Goal: Task Accomplishment & Management: Complete application form

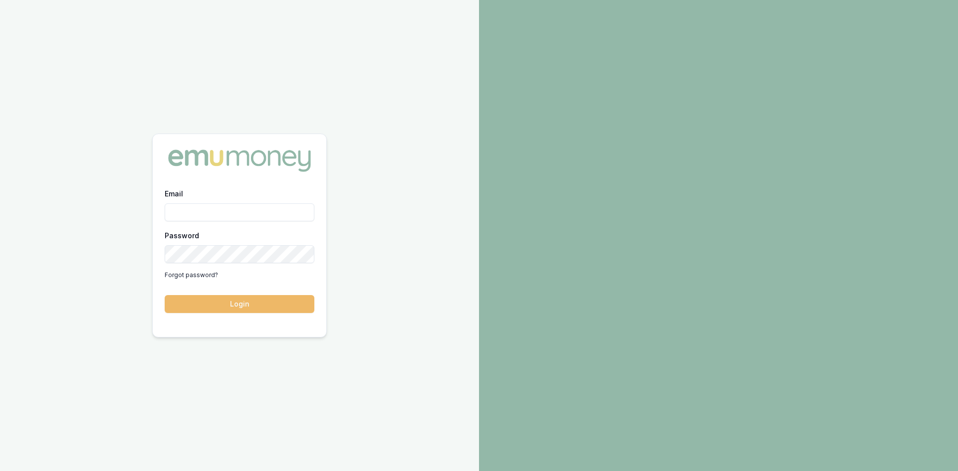
type input "steven.nguyen@emumoney.com.au"
click at [230, 301] on button "Login" at bounding box center [240, 304] width 150 height 18
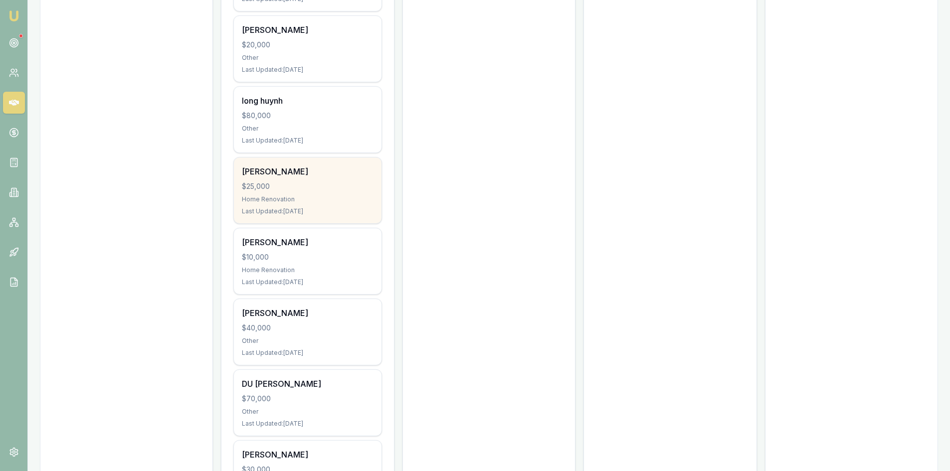
scroll to position [748, 0]
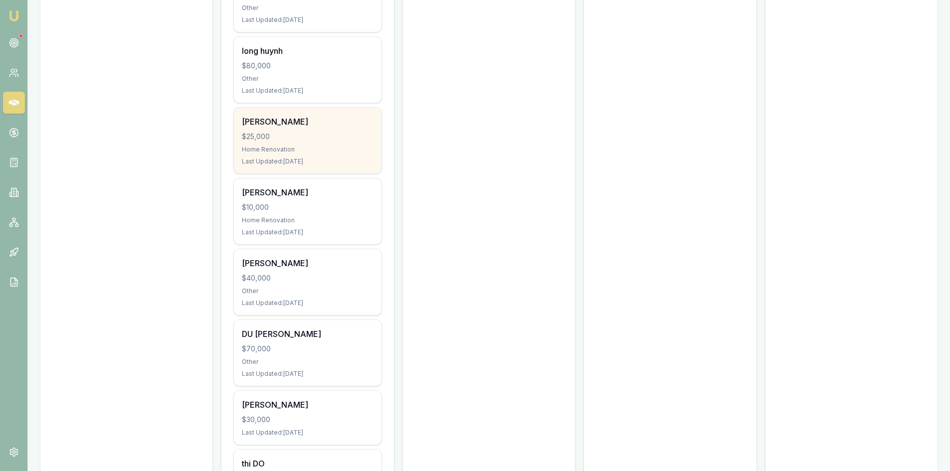
click at [261, 285] on div "[PERSON_NAME] $40,000 Other Last Updated: [DATE]" at bounding box center [307, 282] width 147 height 66
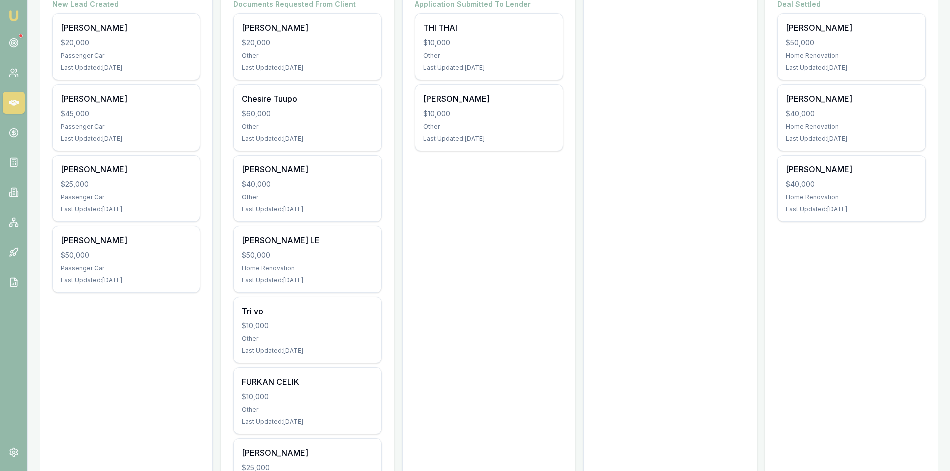
scroll to position [0, 0]
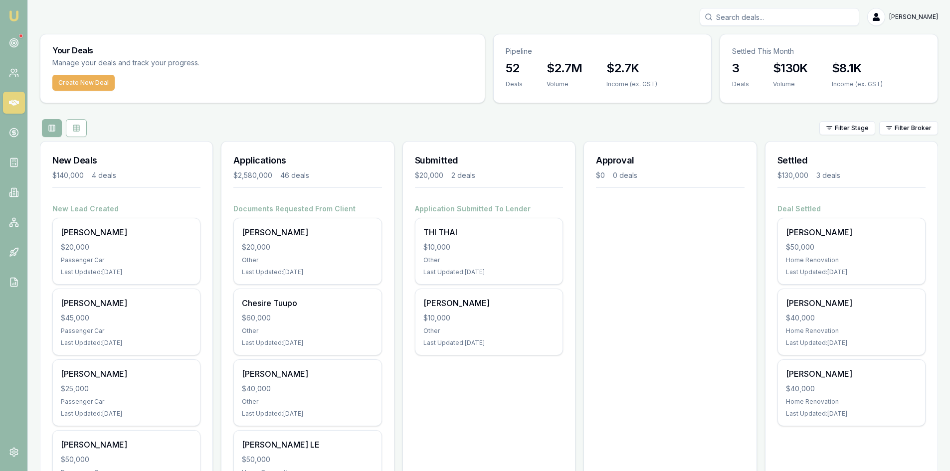
click at [776, 17] on input "Search deals" at bounding box center [780, 17] width 160 height 18
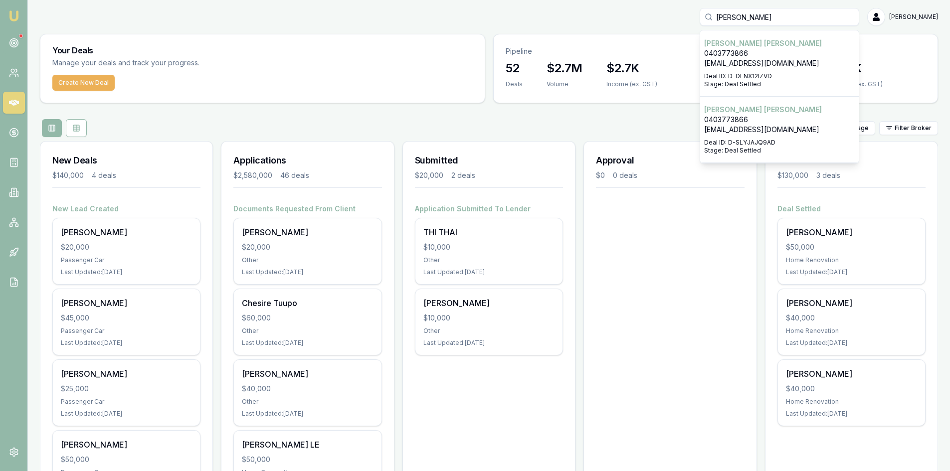
type input "LIAM"
click at [767, 72] on p "Deal ID: D-DLNX12IZVD" at bounding box center [779, 76] width 151 height 8
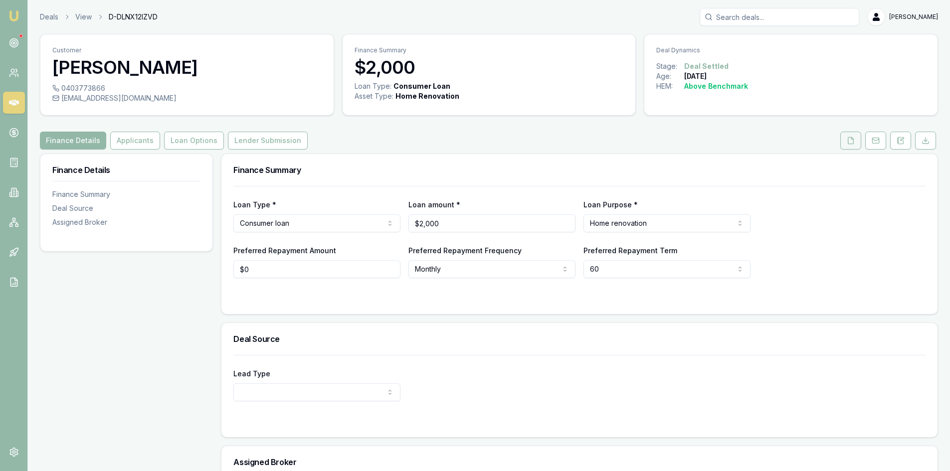
click at [856, 142] on button at bounding box center [851, 141] width 21 height 18
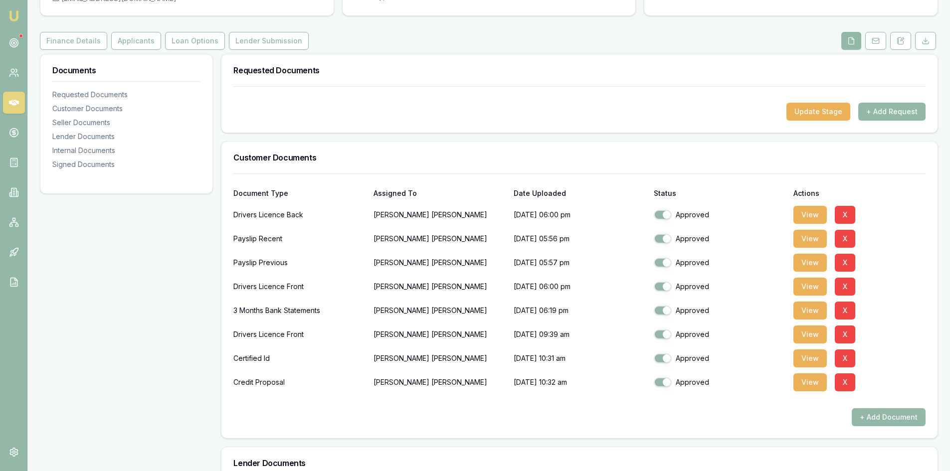
scroll to position [200, 0]
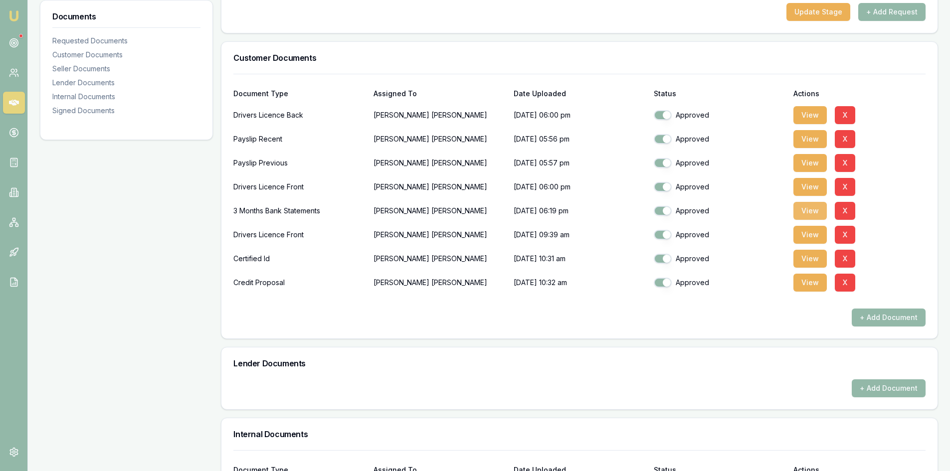
click at [812, 216] on button "View" at bounding box center [810, 211] width 33 height 18
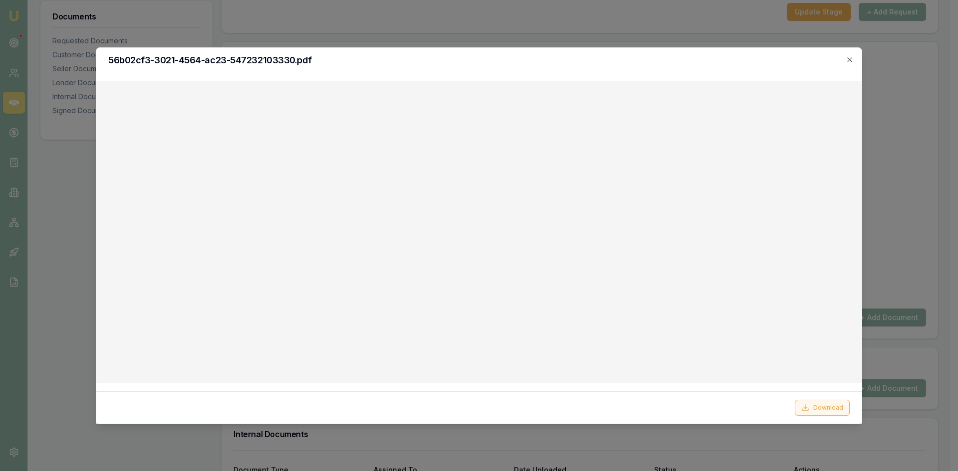
click at [821, 410] on button "Download" at bounding box center [822, 408] width 55 height 16
click at [852, 61] on icon "button" at bounding box center [849, 59] width 4 height 4
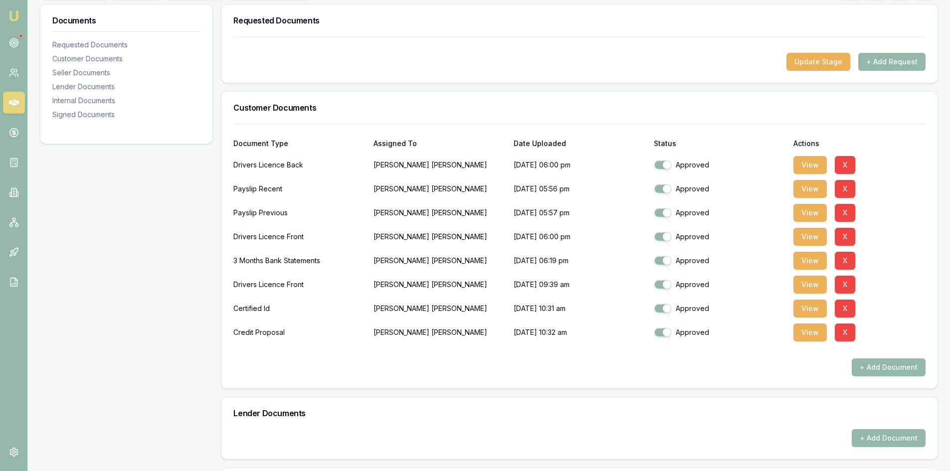
scroll to position [0, 0]
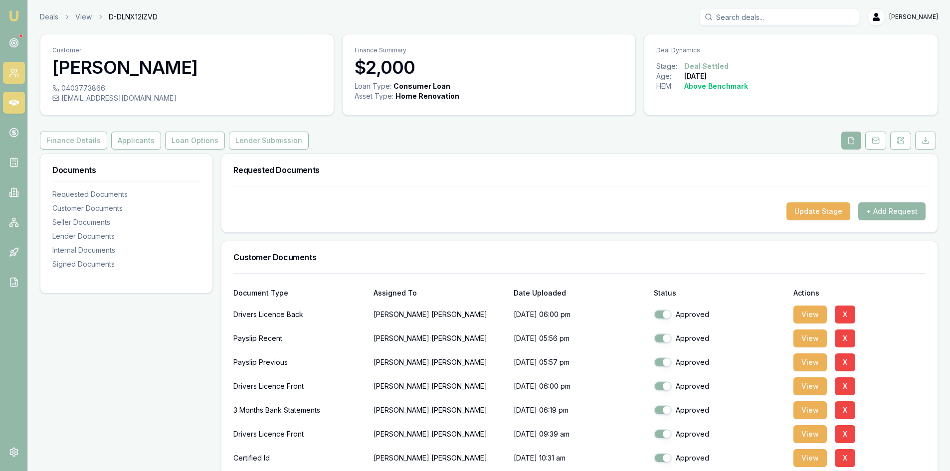
click at [10, 74] on icon at bounding box center [12, 75] width 6 height 2
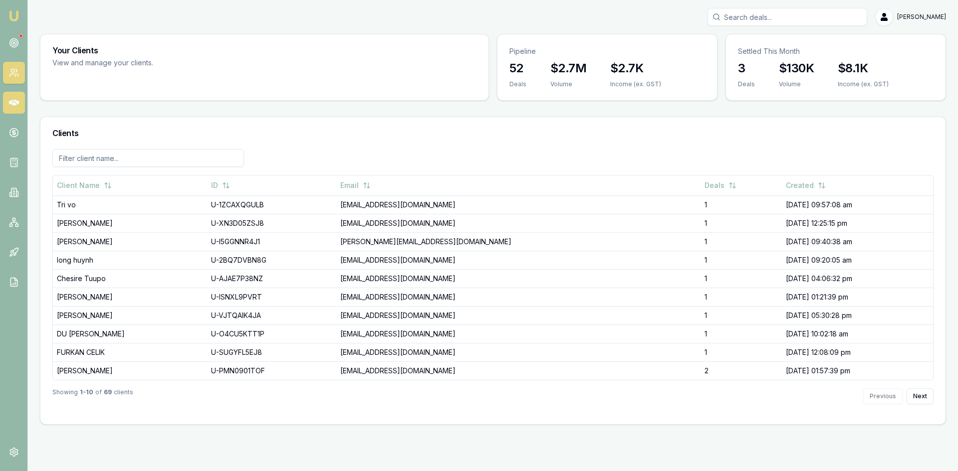
click at [15, 105] on icon at bounding box center [14, 103] width 10 height 6
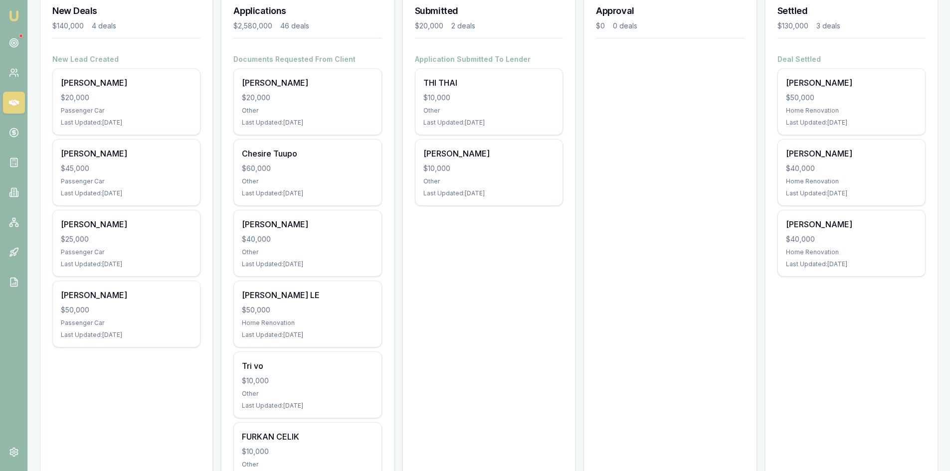
scroll to position [200, 0]
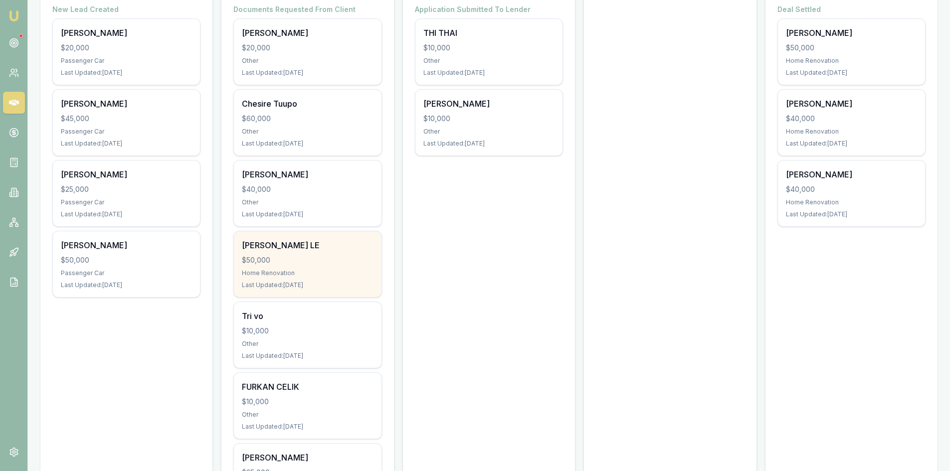
click at [266, 263] on div "$50,000" at bounding box center [307, 260] width 131 height 10
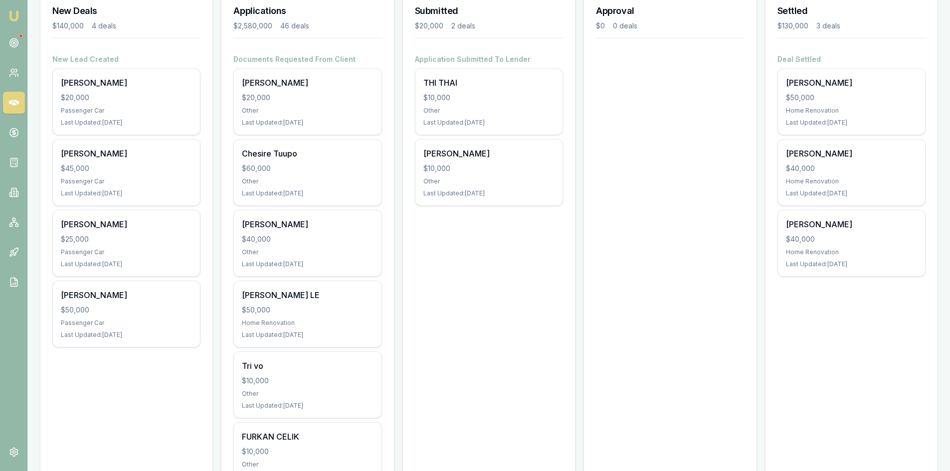
scroll to position [0, 0]
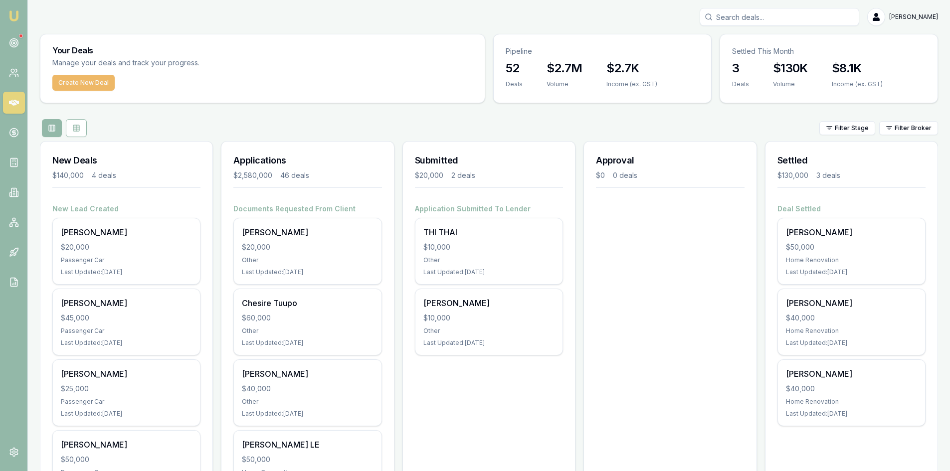
drag, startPoint x: 79, startPoint y: 86, endPoint x: 97, endPoint y: 86, distance: 18.0
click at [79, 86] on button "Create New Deal" at bounding box center [83, 83] width 62 height 16
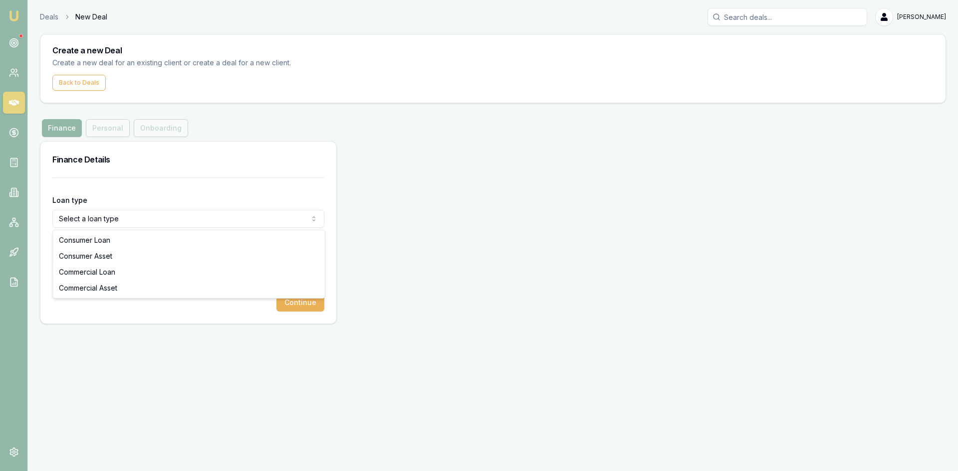
click at [121, 219] on html "Emu Broker Deals New Deal Steven Nguyen Toggle Menu Create a new Deal Create a …" at bounding box center [479, 235] width 958 height 471
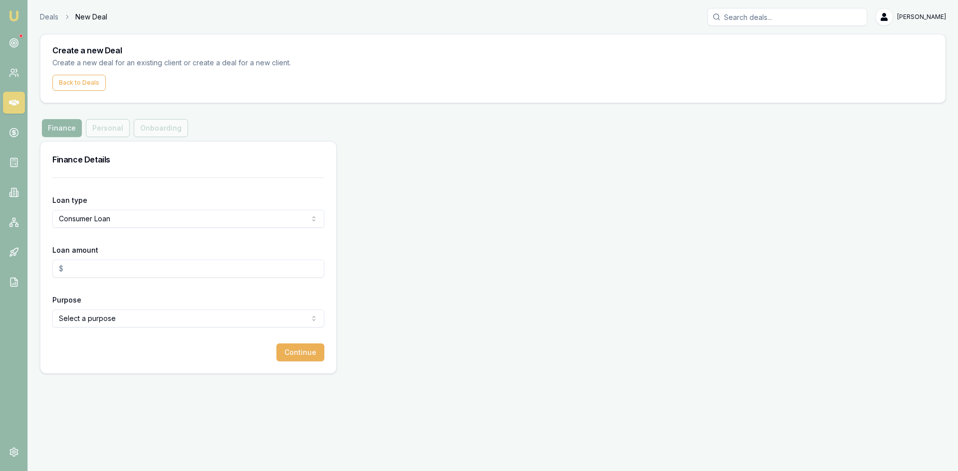
click at [95, 271] on input "Loan amount" at bounding box center [188, 269] width 272 height 18
type input "2"
type input "$20,000.00"
click at [88, 323] on html "Emu Broker Deals New Deal Steven Nguyen Toggle Menu Create a new Deal Create a …" at bounding box center [479, 235] width 958 height 471
select select "OTHER"
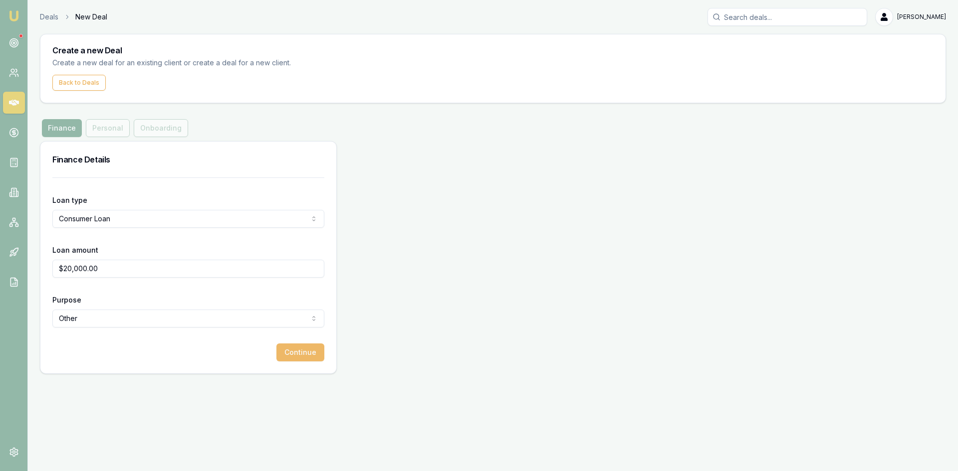
click at [298, 359] on button "Continue" at bounding box center [300, 353] width 48 height 18
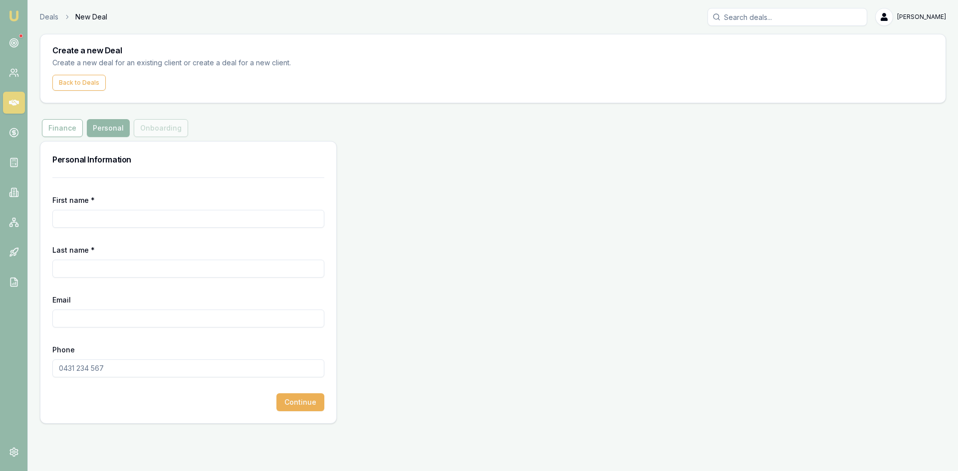
click at [117, 218] on input "First name *" at bounding box center [188, 219] width 272 height 18
type input "Thi"
click at [108, 266] on input "Last name *" at bounding box center [188, 269] width 272 height 18
type input "[PERSON_NAME]"
click at [140, 313] on input "Email" at bounding box center [188, 319] width 272 height 18
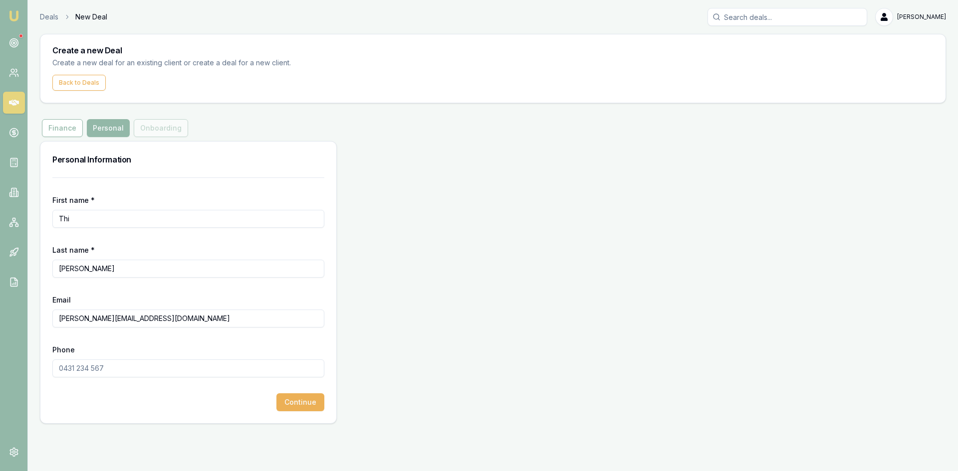
click at [133, 318] on input "kim.glambeauty@gmial.com" at bounding box center [188, 319] width 272 height 18
type input "[PERSON_NAME][EMAIL_ADDRESS][DOMAIN_NAME]"
click at [133, 374] on input "Phone" at bounding box center [188, 369] width 272 height 18
type input "0435 736 100"
click at [298, 407] on button "Continue" at bounding box center [300, 403] width 48 height 18
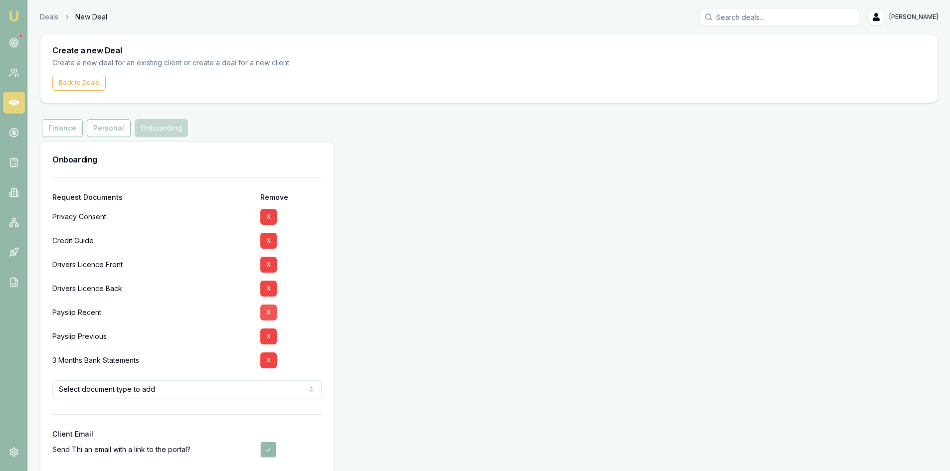
click at [267, 314] on button "X" at bounding box center [268, 313] width 16 height 16
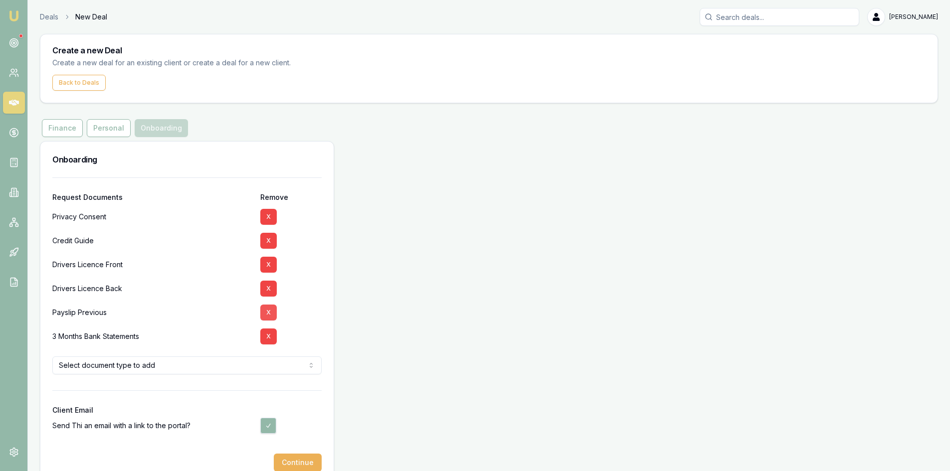
click at [268, 313] on button "X" at bounding box center [268, 313] width 16 height 16
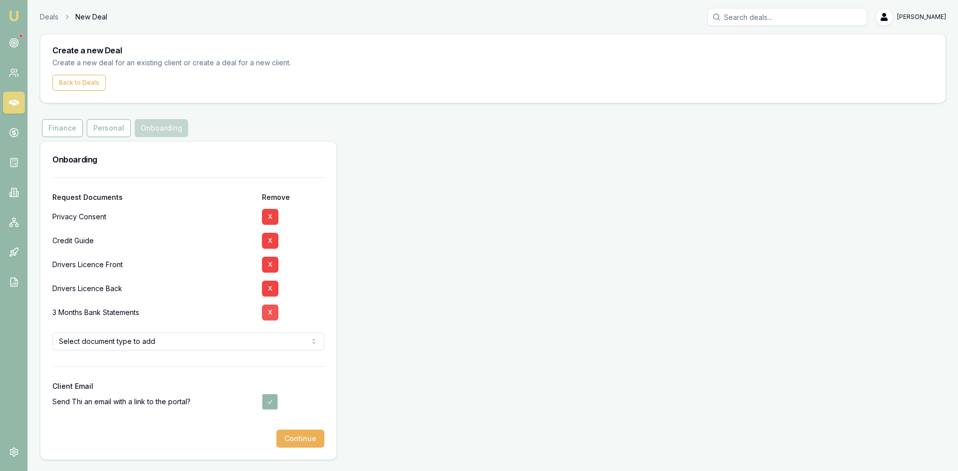
click at [267, 313] on button "X" at bounding box center [270, 313] width 16 height 16
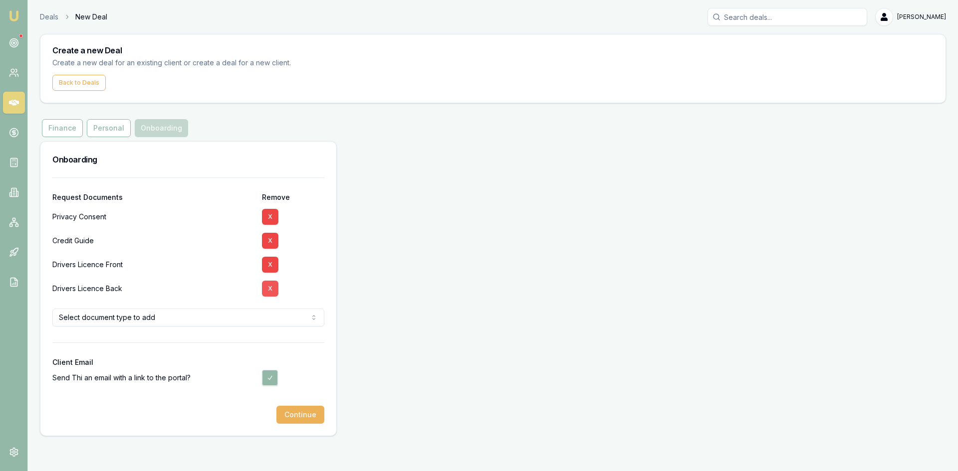
click at [268, 290] on button "X" at bounding box center [270, 289] width 16 height 16
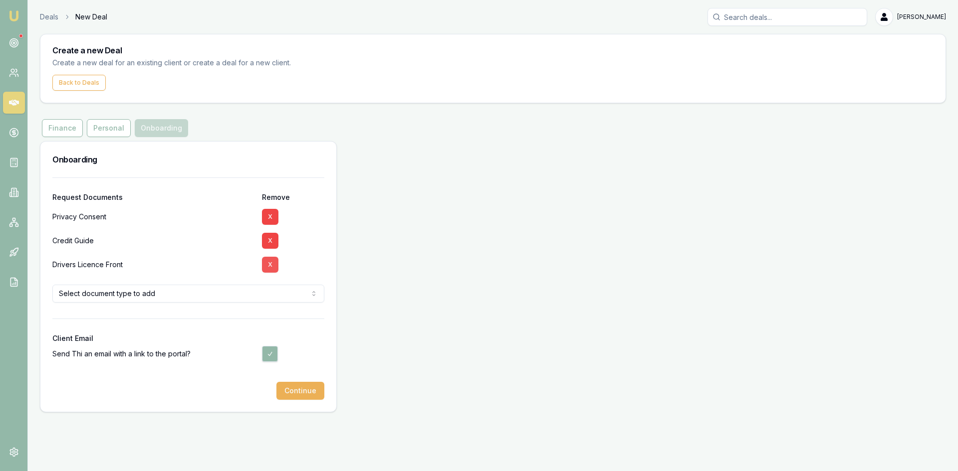
click at [274, 267] on button "X" at bounding box center [270, 265] width 16 height 16
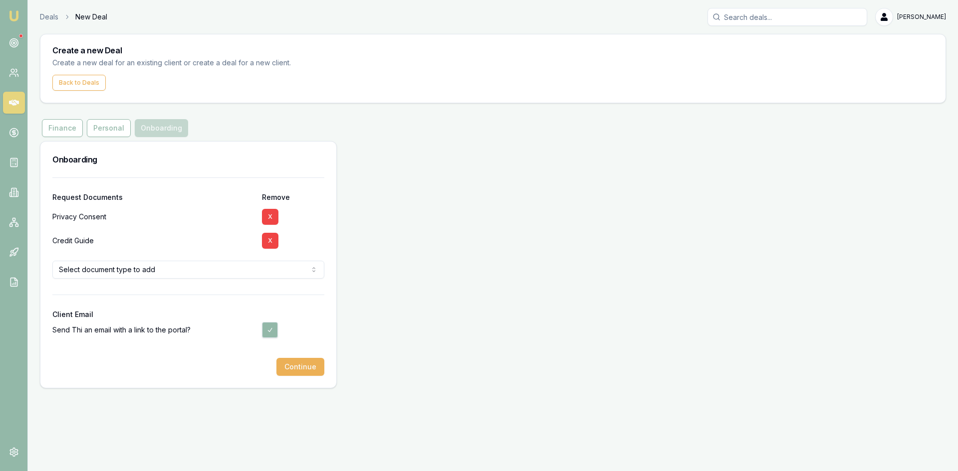
click at [198, 276] on html "Emu Broker Deals New Deal Steven Nguyen Toggle Menu Create a new Deal Create a …" at bounding box center [479, 235] width 958 height 471
click at [179, 237] on html "Emu Broker Deals New Deal Steven Nguyen Toggle Menu Create a new Deal Create a …" at bounding box center [479, 235] width 958 height 471
click at [295, 374] on button "Continue" at bounding box center [300, 367] width 48 height 18
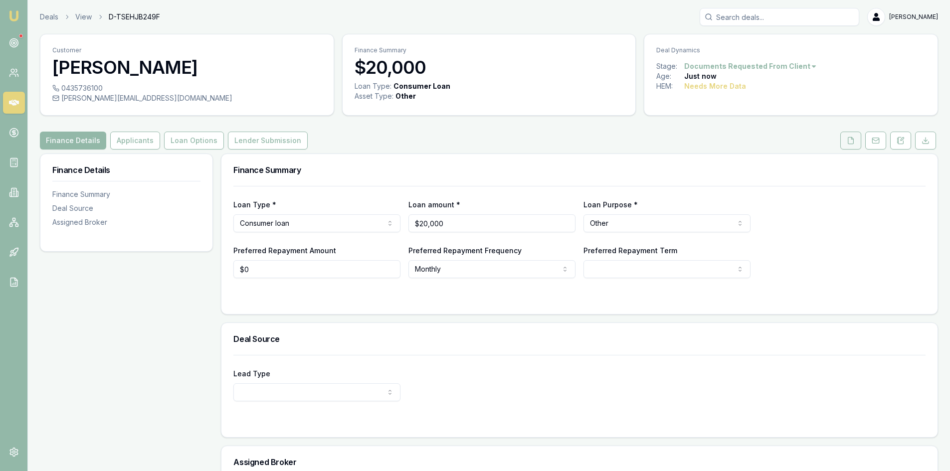
click at [848, 146] on button at bounding box center [851, 141] width 21 height 18
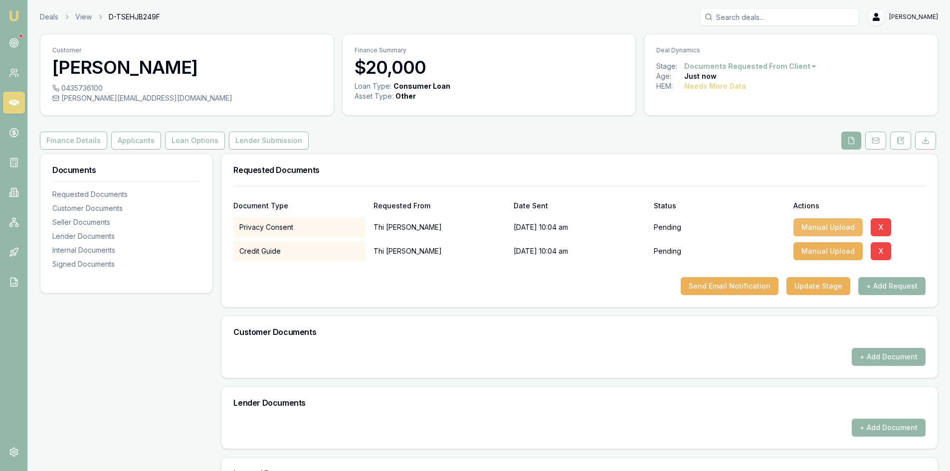
click at [809, 228] on button "Manual Upload" at bounding box center [828, 227] width 69 height 18
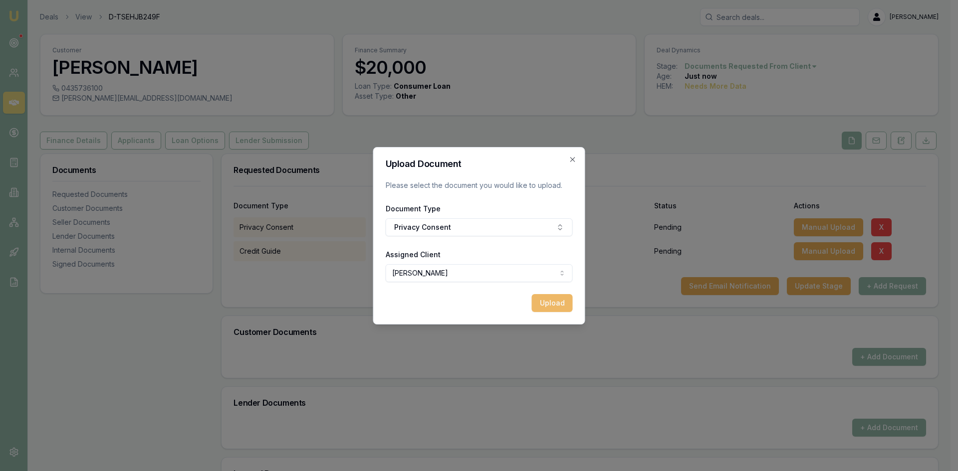
click at [547, 307] on button "Upload" at bounding box center [552, 303] width 41 height 18
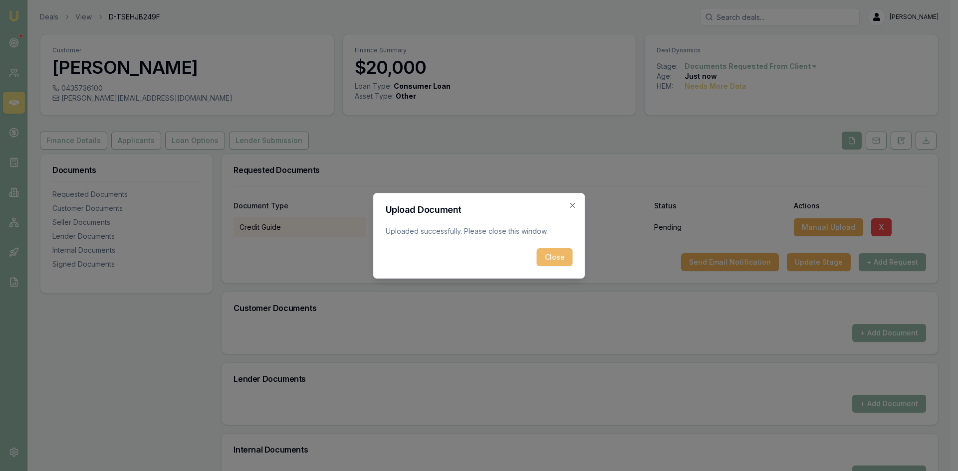
click at [556, 260] on button "Close" at bounding box center [555, 257] width 36 height 18
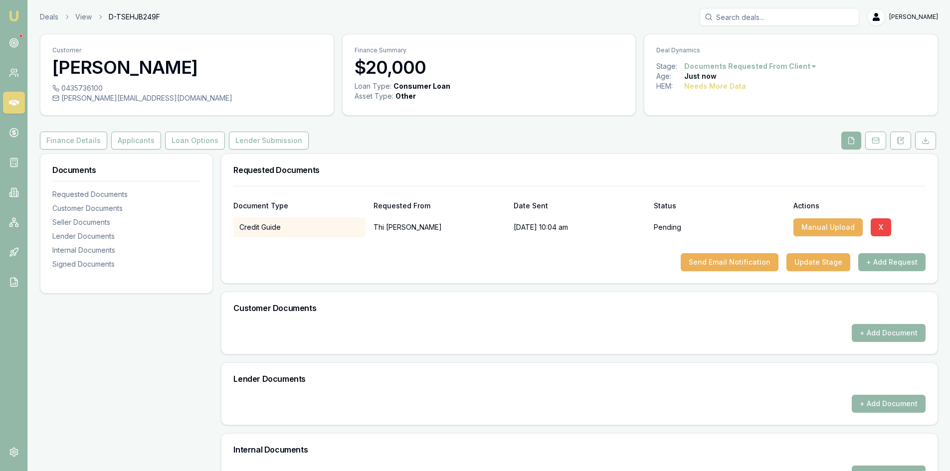
click at [907, 265] on button "+ Add Request" at bounding box center [891, 262] width 67 height 18
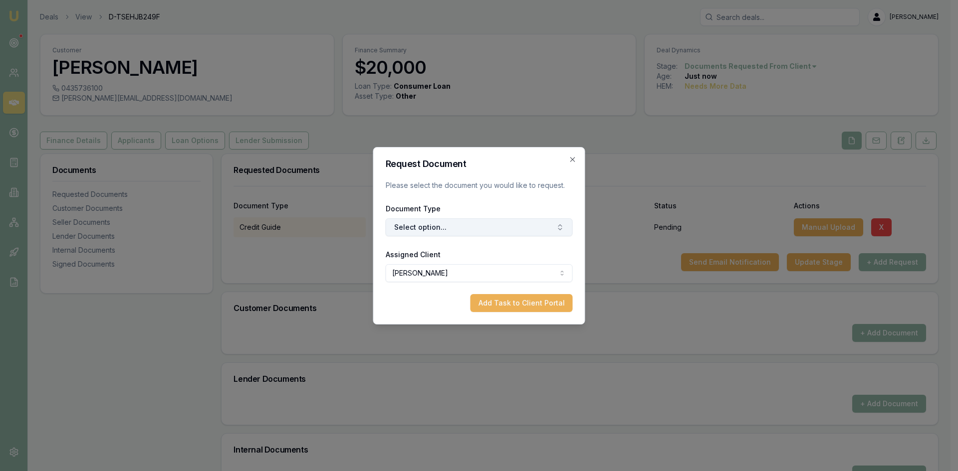
click at [506, 231] on button "Select option..." at bounding box center [479, 227] width 187 height 18
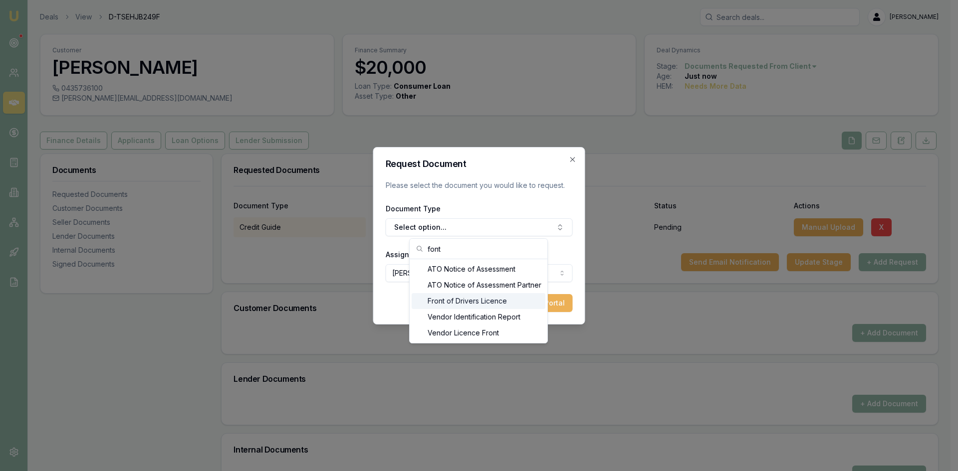
type input "font"
click at [458, 307] on div "Front of Drivers Licence" at bounding box center [479, 301] width 134 height 16
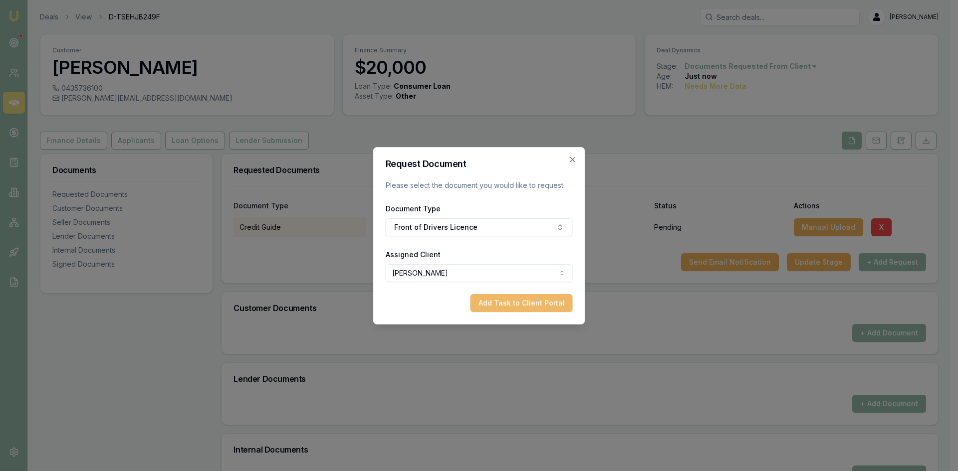
click at [498, 304] on button "Add Task to Client Portal" at bounding box center [521, 303] width 102 height 18
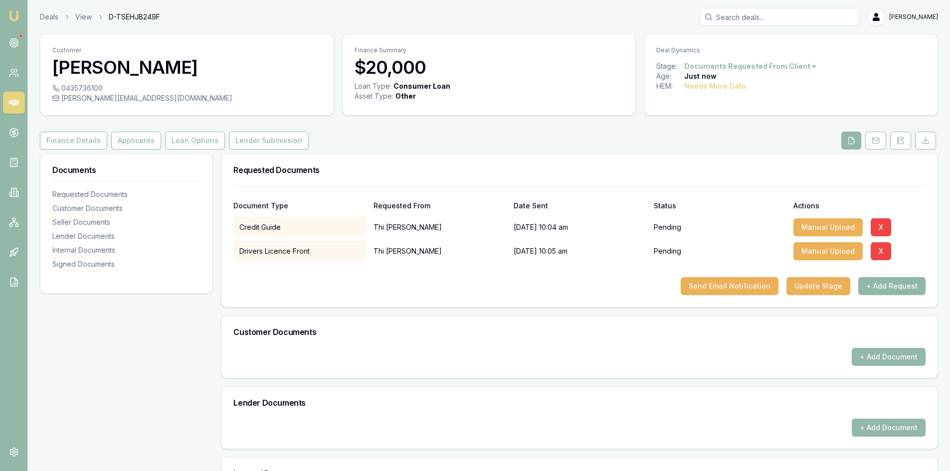
click at [889, 291] on button "+ Add Request" at bounding box center [891, 286] width 67 height 18
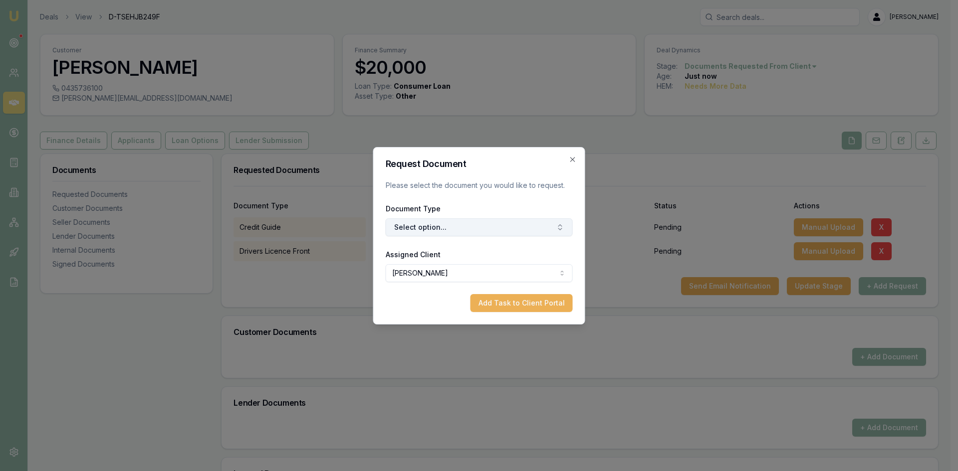
click at [460, 228] on button "Select option..." at bounding box center [479, 227] width 187 height 18
type input "back"
click at [472, 271] on div "Back of Drivers Licence" at bounding box center [484, 269] width 125 height 16
click at [493, 301] on button "Add Task to Client Portal" at bounding box center [521, 303] width 102 height 18
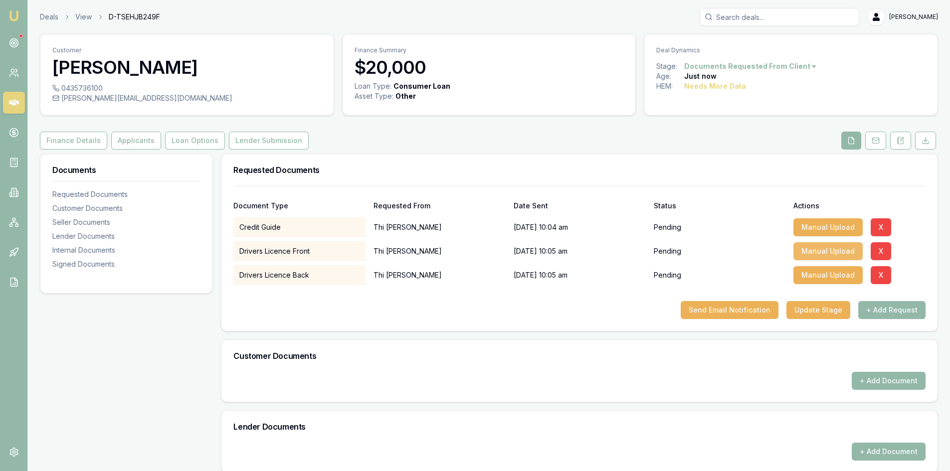
click at [814, 253] on button "Manual Upload" at bounding box center [828, 251] width 69 height 18
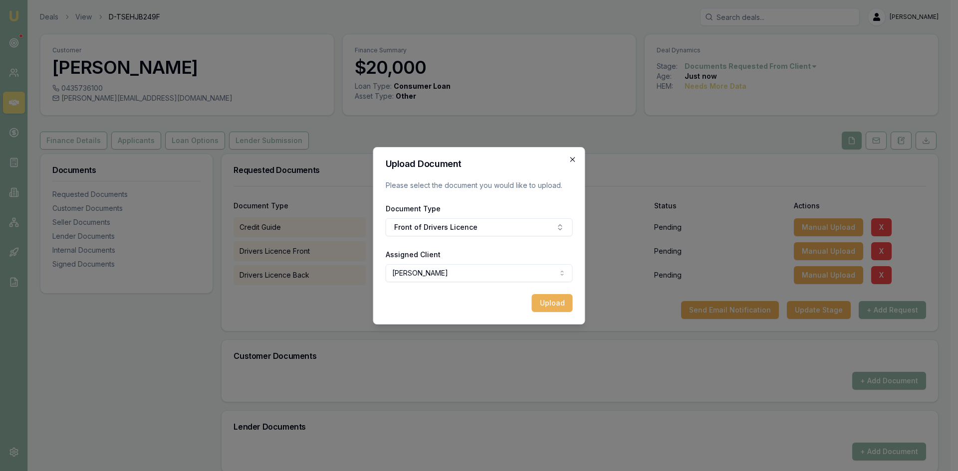
click at [570, 161] on icon "button" at bounding box center [573, 160] width 8 height 8
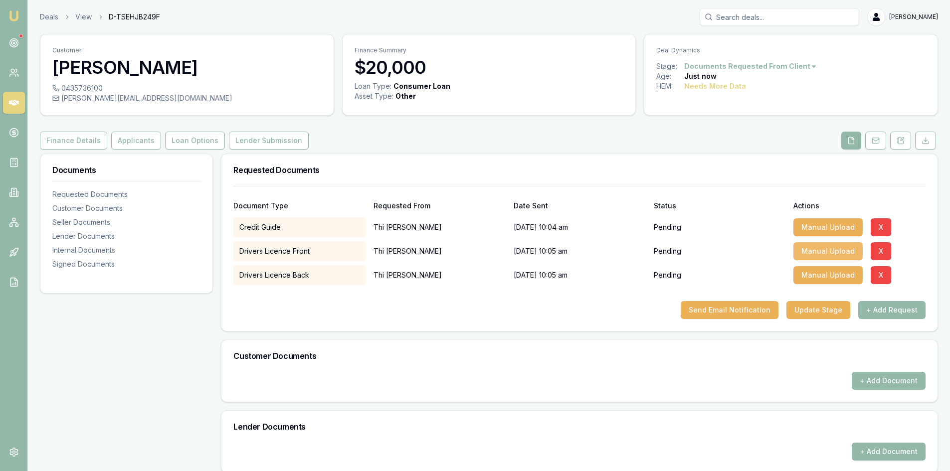
click at [820, 251] on button "Manual Upload" at bounding box center [828, 251] width 69 height 18
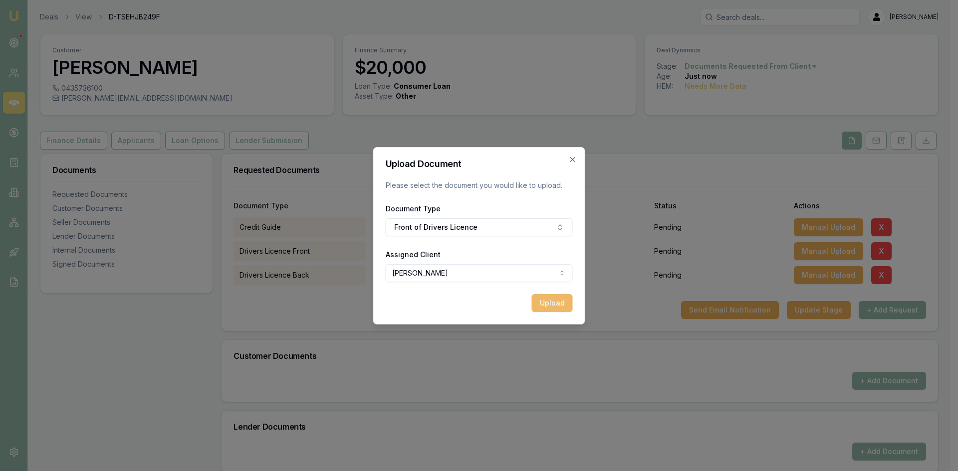
click at [545, 302] on button "Upload" at bounding box center [552, 303] width 41 height 18
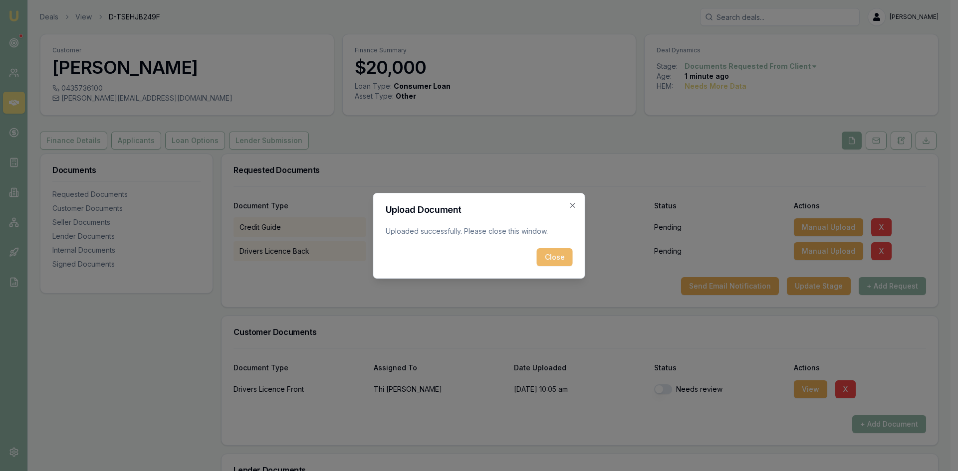
click at [561, 257] on button "Close" at bounding box center [555, 257] width 36 height 18
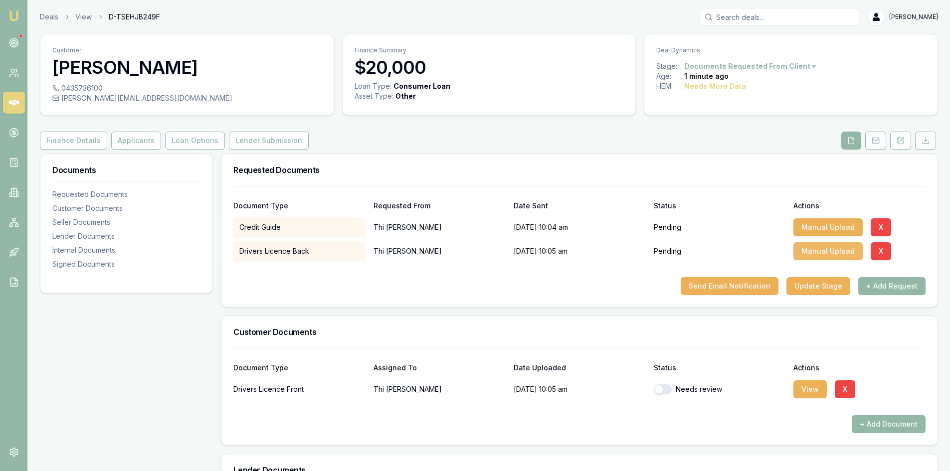
click at [812, 254] on button "Manual Upload" at bounding box center [828, 251] width 69 height 18
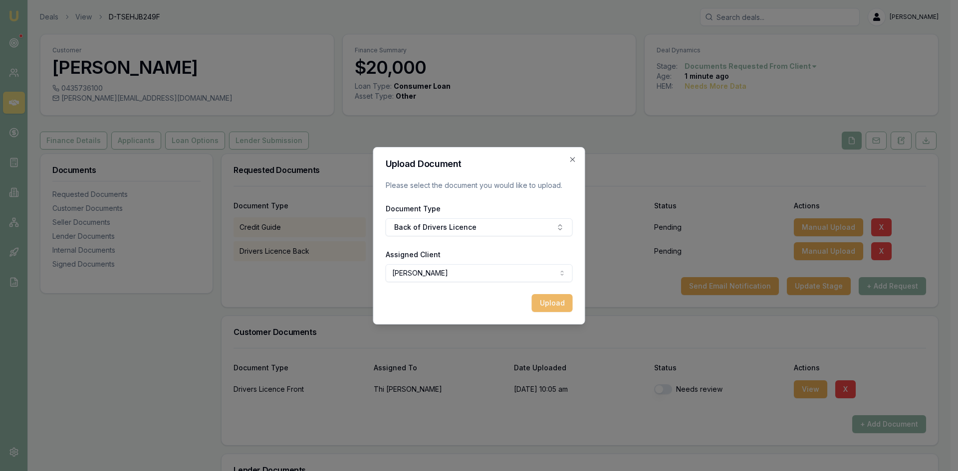
click at [540, 300] on button "Upload" at bounding box center [552, 303] width 41 height 18
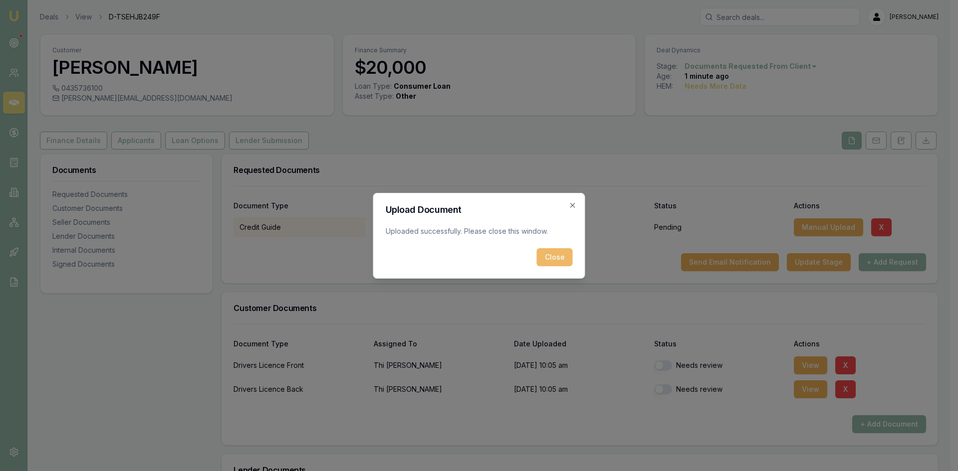
click at [548, 260] on button "Close" at bounding box center [555, 257] width 36 height 18
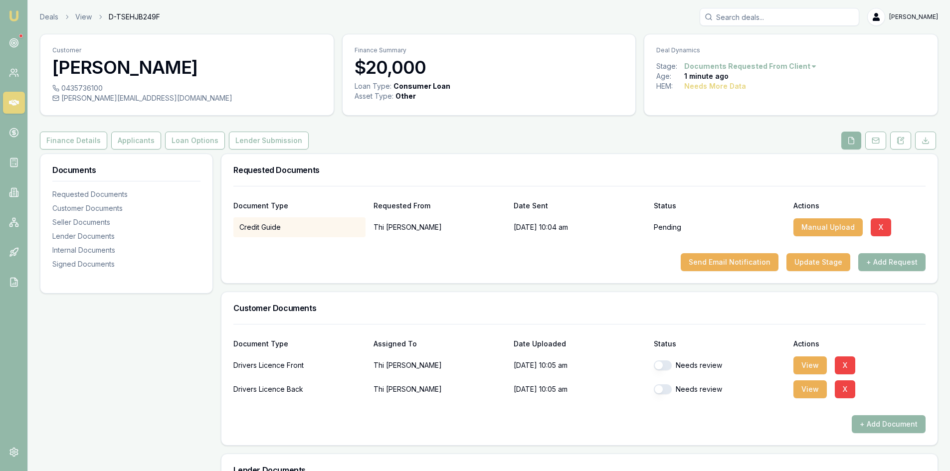
click at [663, 367] on button "button" at bounding box center [663, 366] width 18 height 10
checkbox input "true"
click at [662, 391] on button "button" at bounding box center [663, 390] width 18 height 10
checkbox input "true"
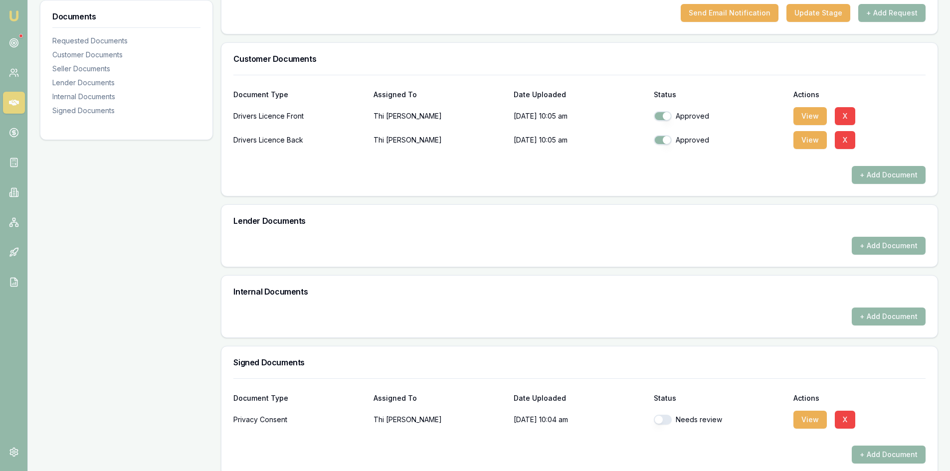
scroll to position [262, 0]
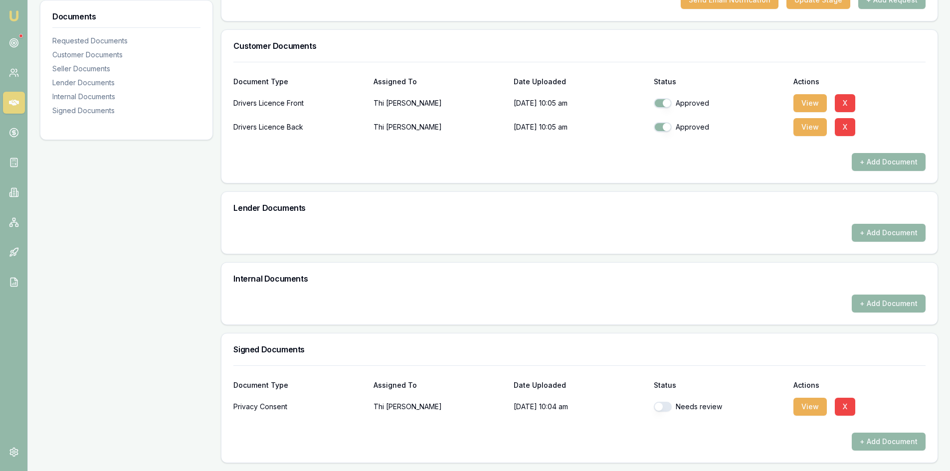
click at [661, 412] on button "button" at bounding box center [663, 407] width 18 height 10
checkbox input "true"
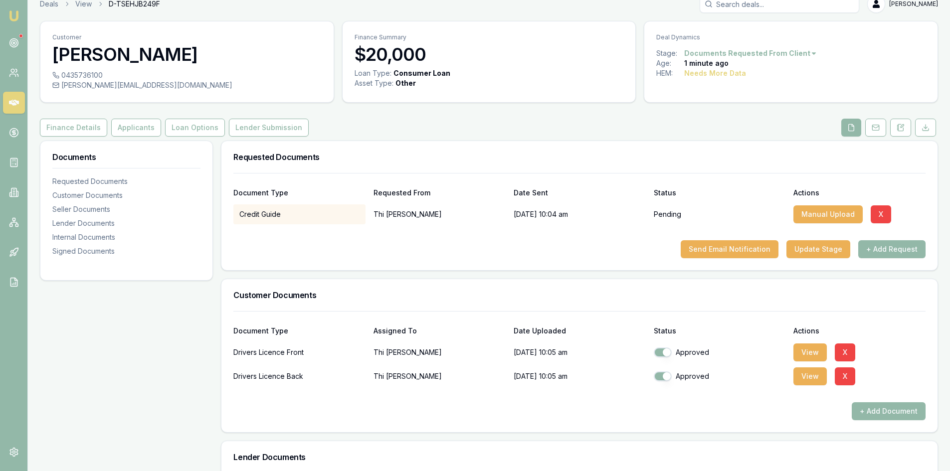
scroll to position [0, 0]
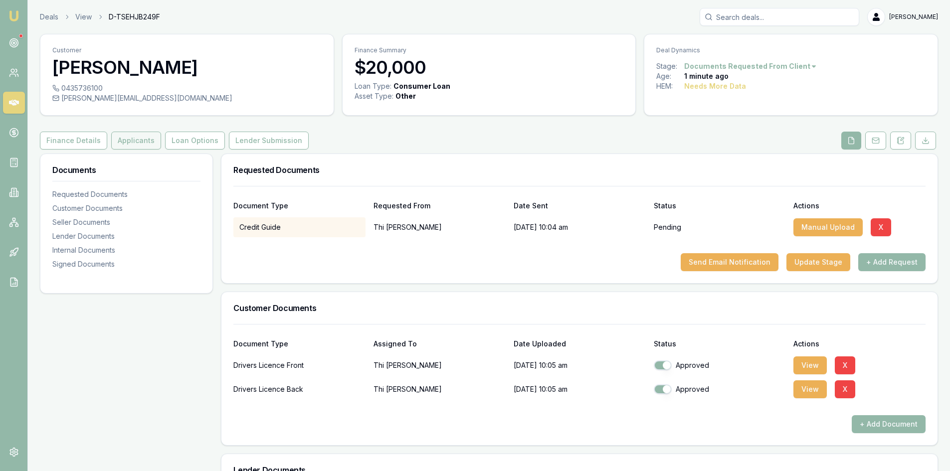
drag, startPoint x: 123, startPoint y: 144, endPoint x: 130, endPoint y: 144, distance: 7.0
click at [123, 144] on button "Applicants" at bounding box center [136, 141] width 50 height 18
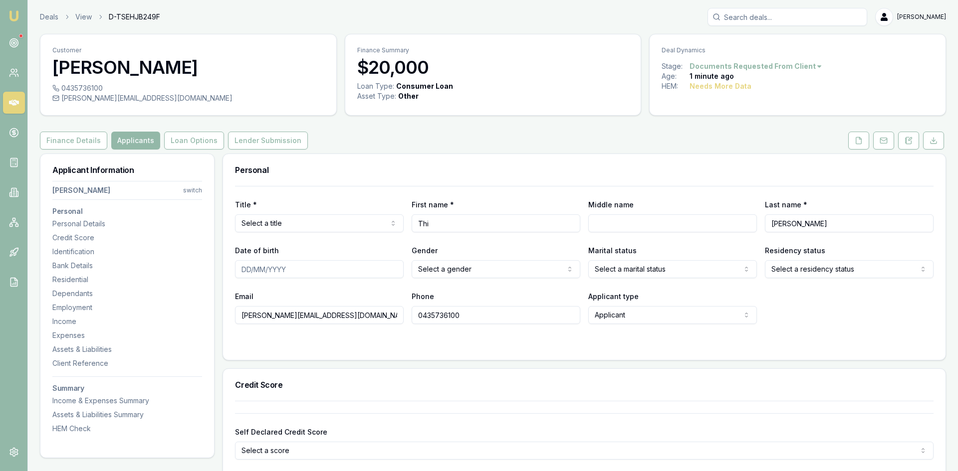
click at [330, 224] on html "Emu Broker Deals View D-TSEHJB249F Steven Nguyen Toggle Menu Customer Thi Truon…" at bounding box center [479, 235] width 958 height 471
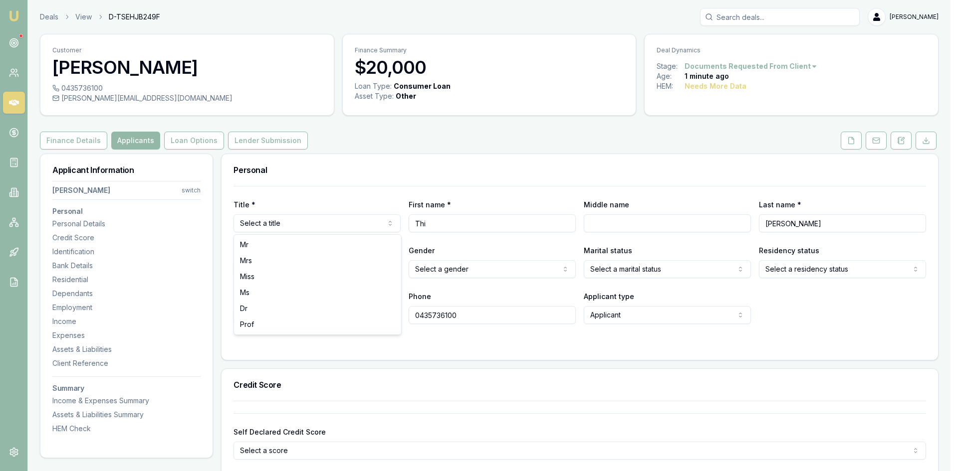
select select "Mrs"
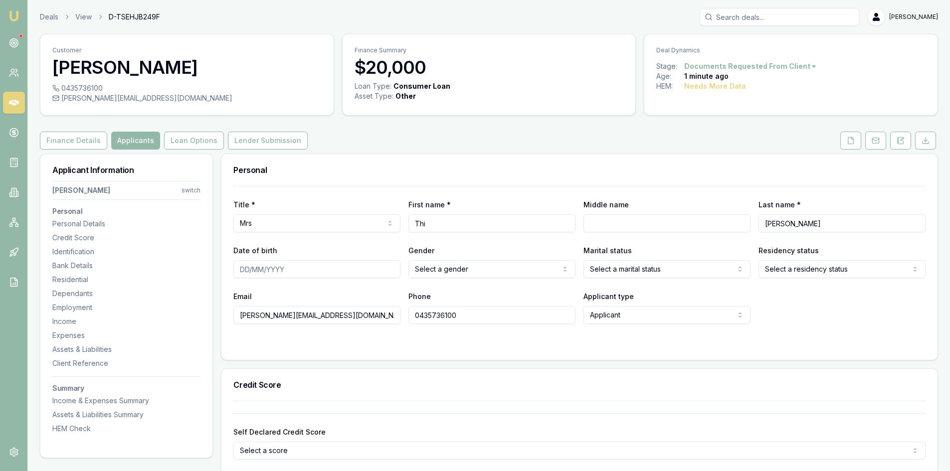
click at [297, 267] on input "Date of birth" at bounding box center [316, 269] width 167 height 18
click at [242, 272] on input "Date of birth" at bounding box center [316, 269] width 167 height 18
type input "22/10/1986"
click at [464, 269] on html "Emu Broker Deals View D-TSEHJB249F Steven Nguyen Toggle Menu Customer Thi Truon…" at bounding box center [475, 235] width 950 height 471
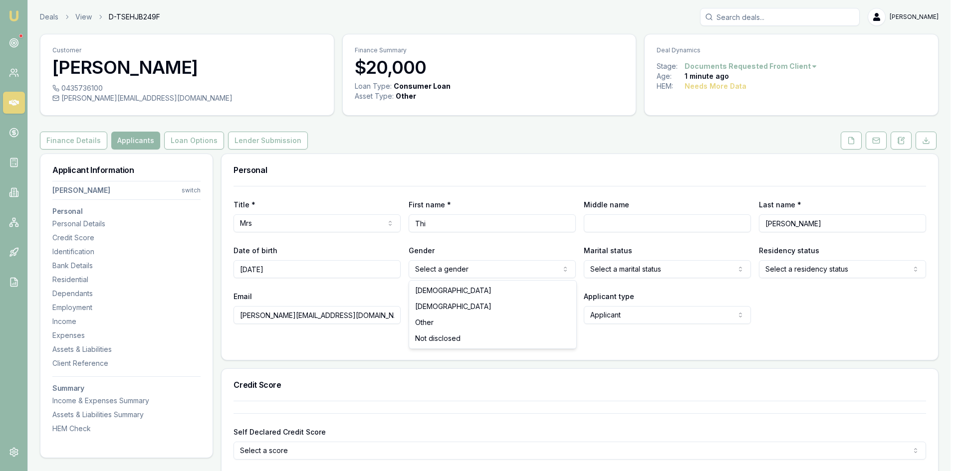
select select "FEMALE"
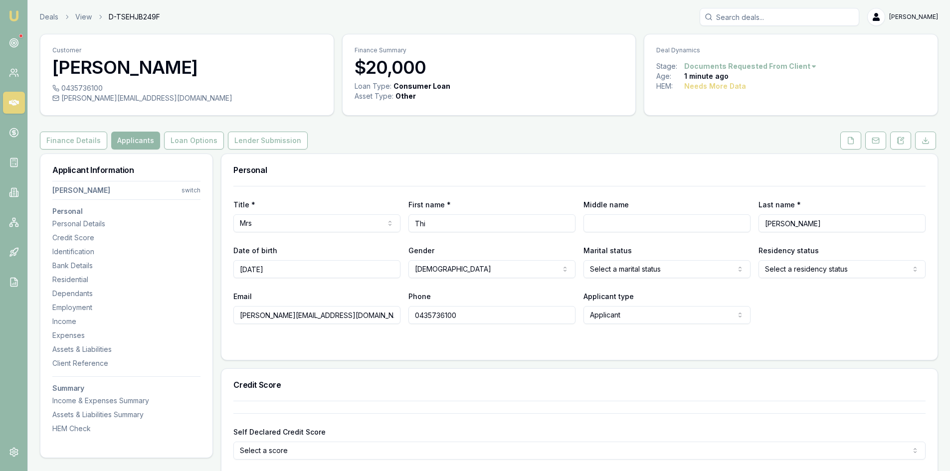
click at [605, 272] on html "Emu Broker Deals View D-TSEHJB249F Steven Nguyen Toggle Menu Customer Thi Truon…" at bounding box center [475, 235] width 950 height 471
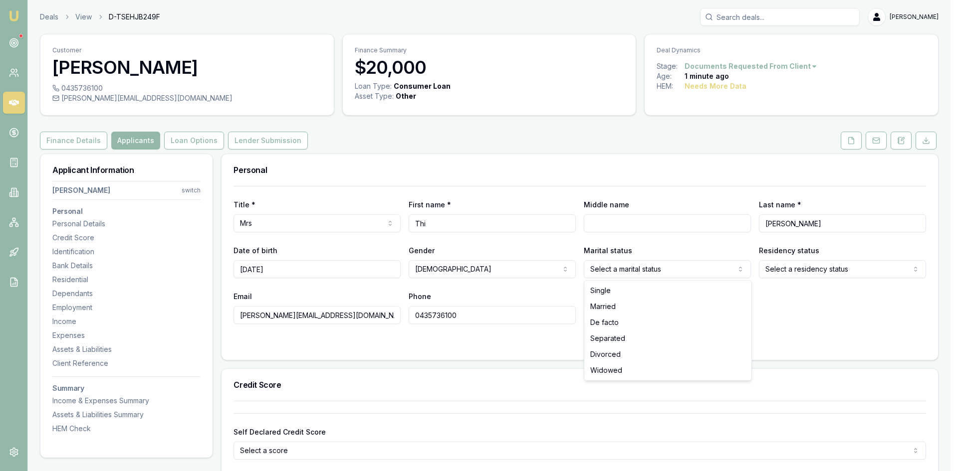
select select "MARRIED"
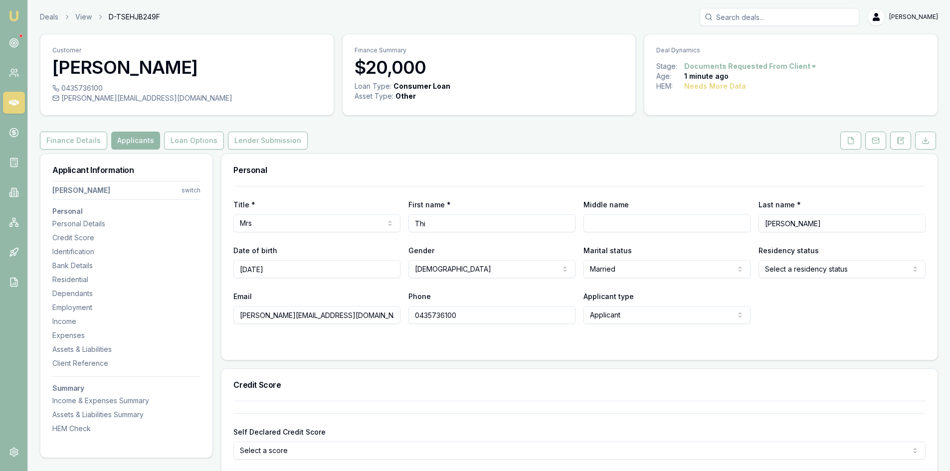
click at [814, 264] on html "Emu Broker Deals View D-TSEHJB249F Steven Nguyen Toggle Menu Customer Thi Truon…" at bounding box center [475, 235] width 950 height 471
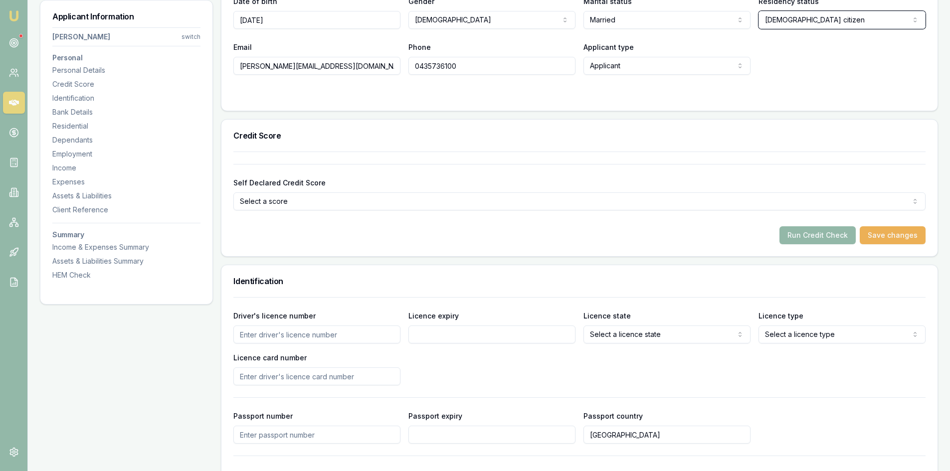
scroll to position [349, 0]
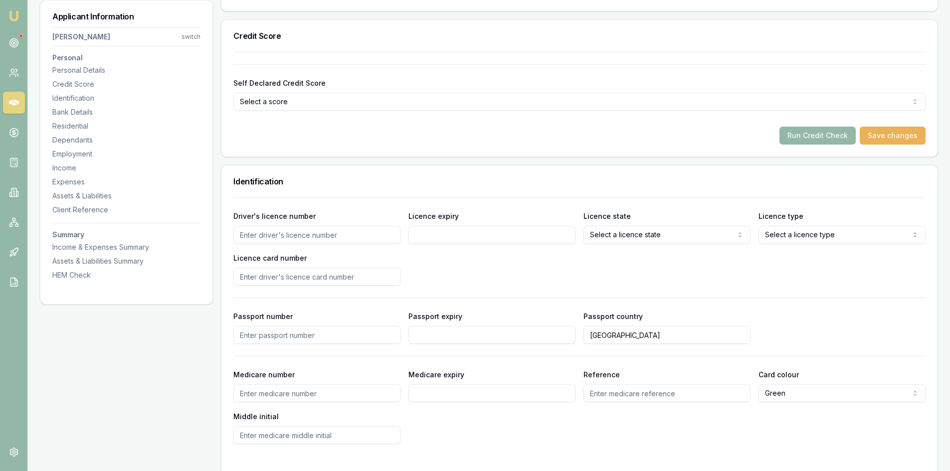
click at [271, 237] on input "Driver's licence number" at bounding box center [316, 235] width 167 height 18
type input "105578936"
click at [510, 236] on input "Licence expiry" at bounding box center [492, 235] width 167 height 18
type input "19/01/2030"
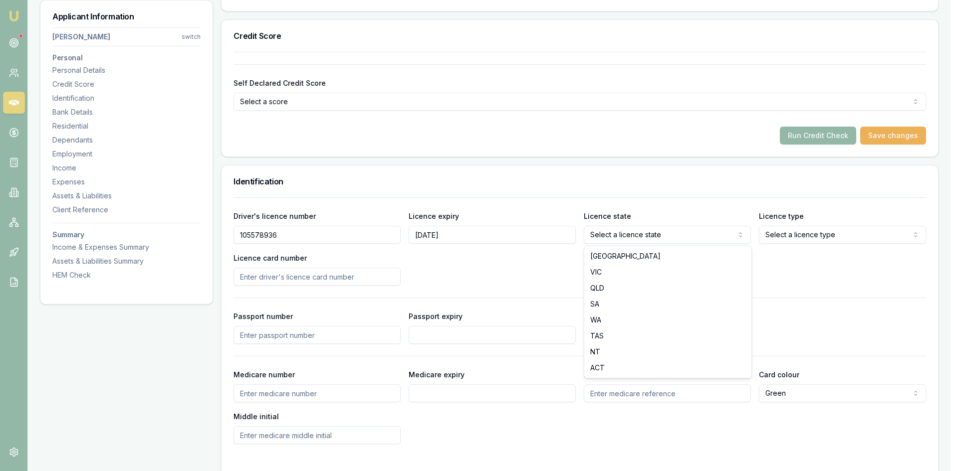
select select "QLD"
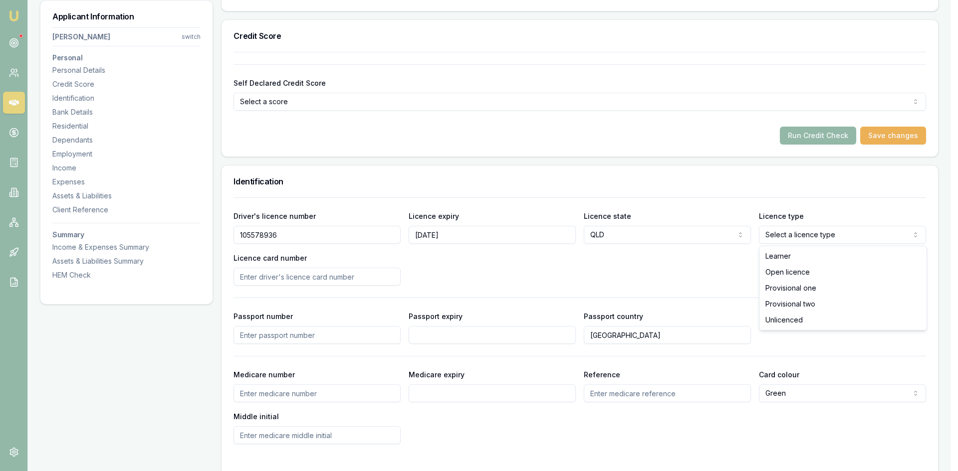
select select "OPEN_LICENCE"
drag, startPoint x: 797, startPoint y: 260, endPoint x: 797, endPoint y: 277, distance: 16.5
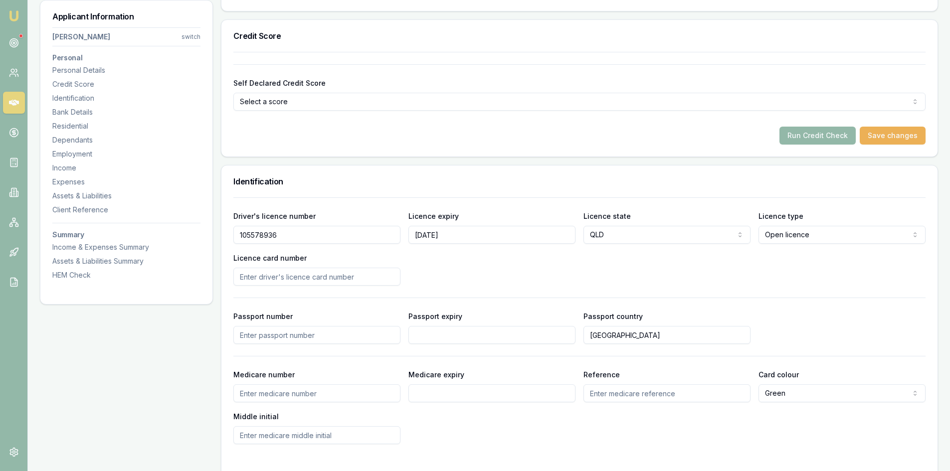
click at [256, 279] on input "Licence card number" at bounding box center [316, 277] width 167 height 18
click at [282, 279] on input "Licence card number" at bounding box center [316, 277] width 167 height 18
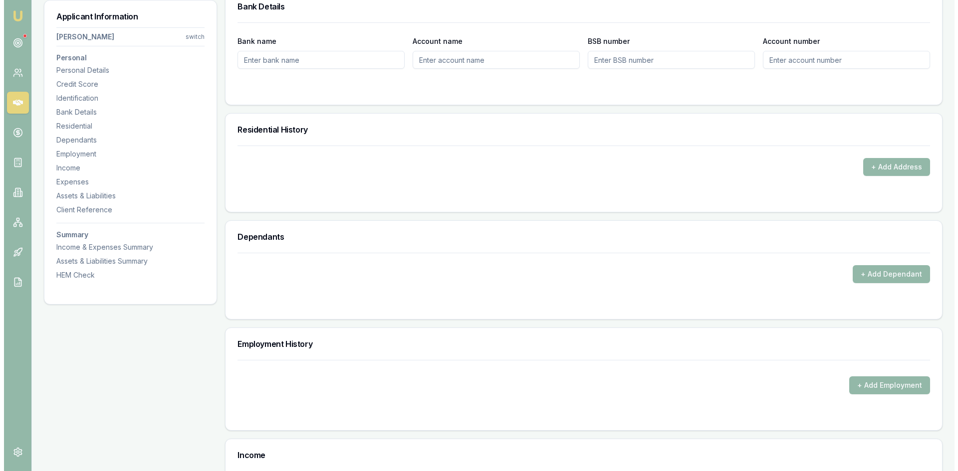
scroll to position [748, 0]
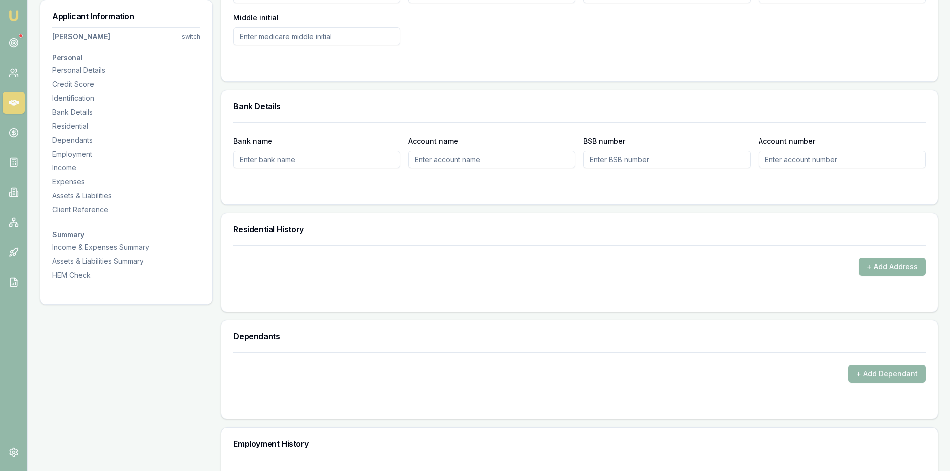
type input "BE1D9B7CE8"
click at [886, 264] on button "+ Add Address" at bounding box center [892, 267] width 67 height 18
click at [884, 269] on button "+ Add Address" at bounding box center [892, 267] width 67 height 18
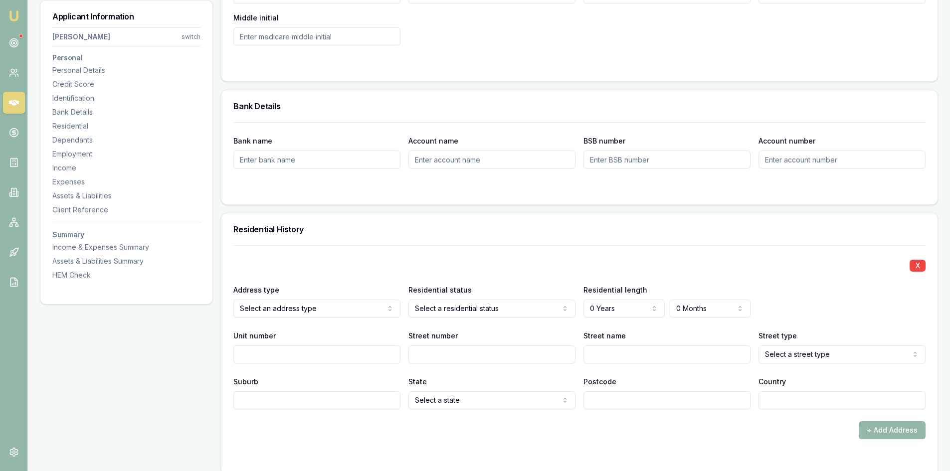
click at [493, 299] on div "Residential status Select a residential status Owner with mortgage Owner withou…" at bounding box center [492, 301] width 167 height 34
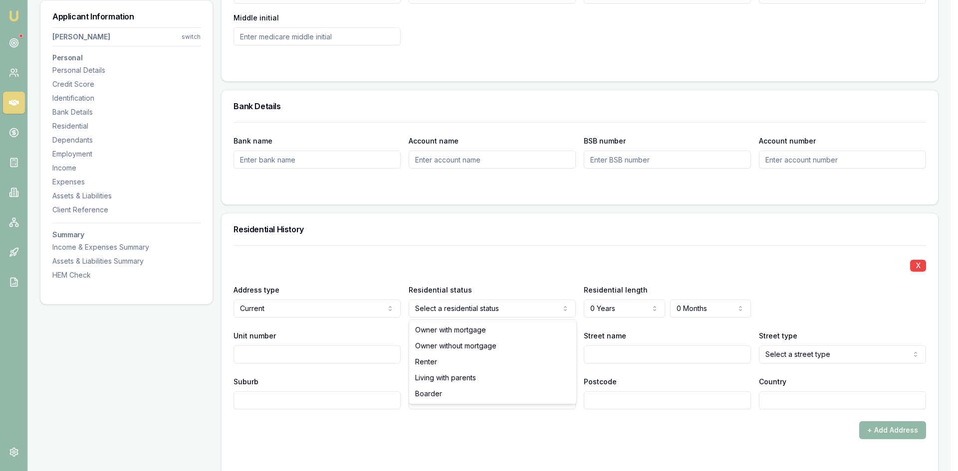
drag, startPoint x: 449, startPoint y: 346, endPoint x: 454, endPoint y: 334, distance: 12.8
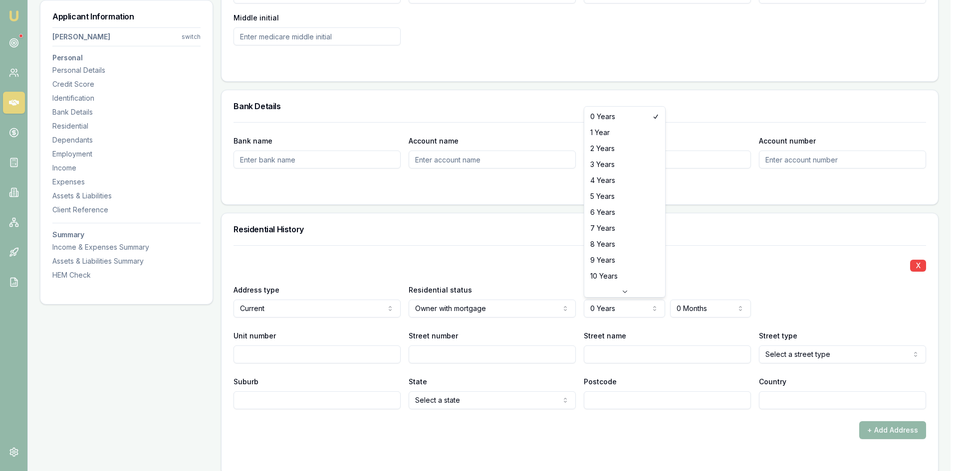
select select "7"
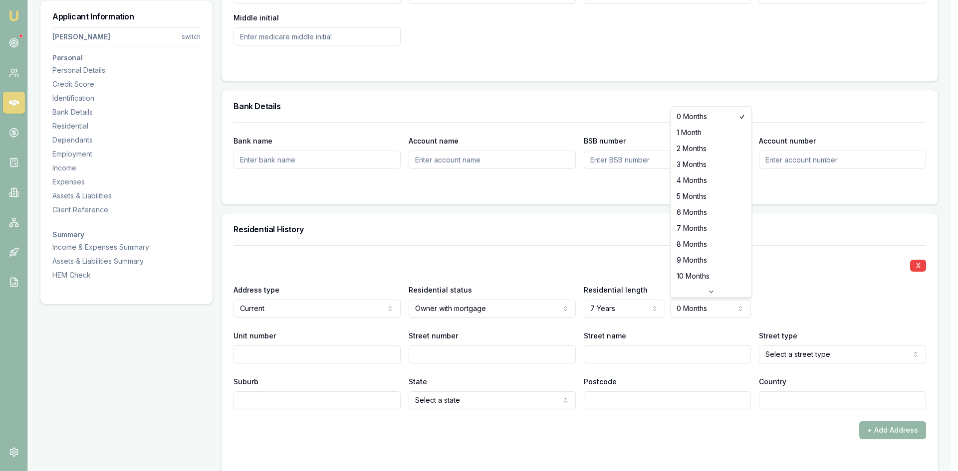
select select "6"
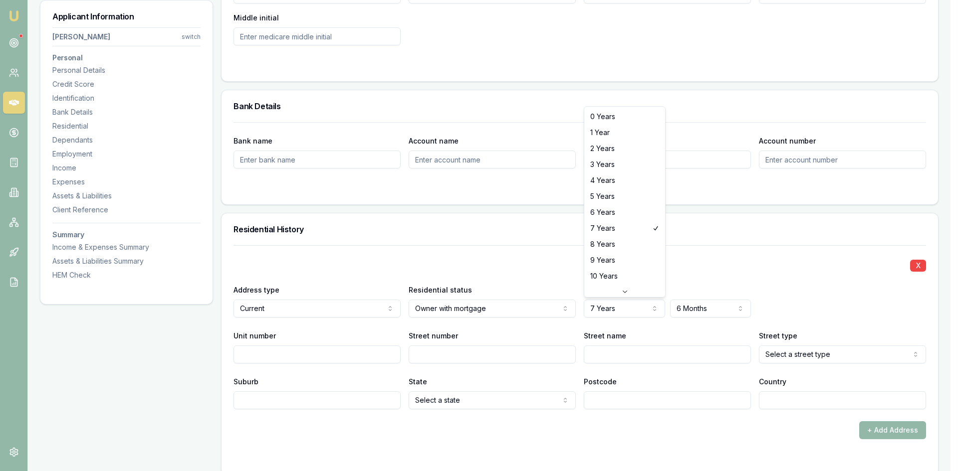
select select "4"
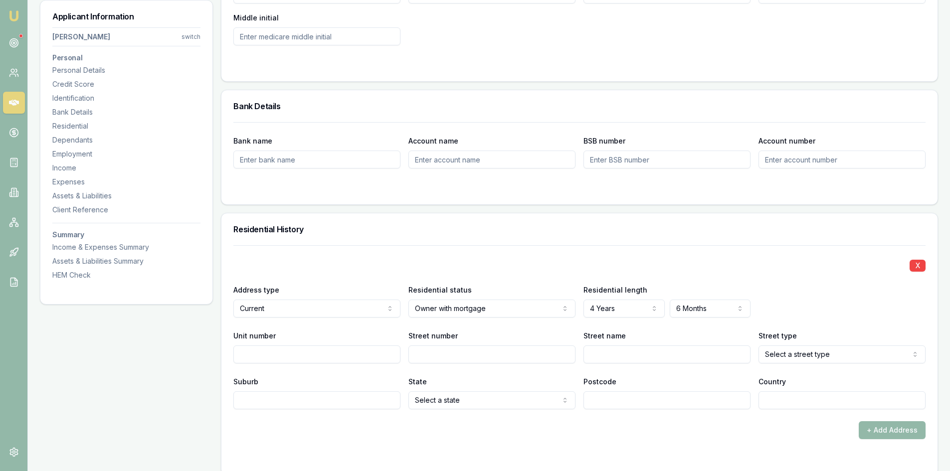
click at [440, 358] on input "Street number" at bounding box center [492, 355] width 167 height 18
type input "49"
type input "ROCKFIELD"
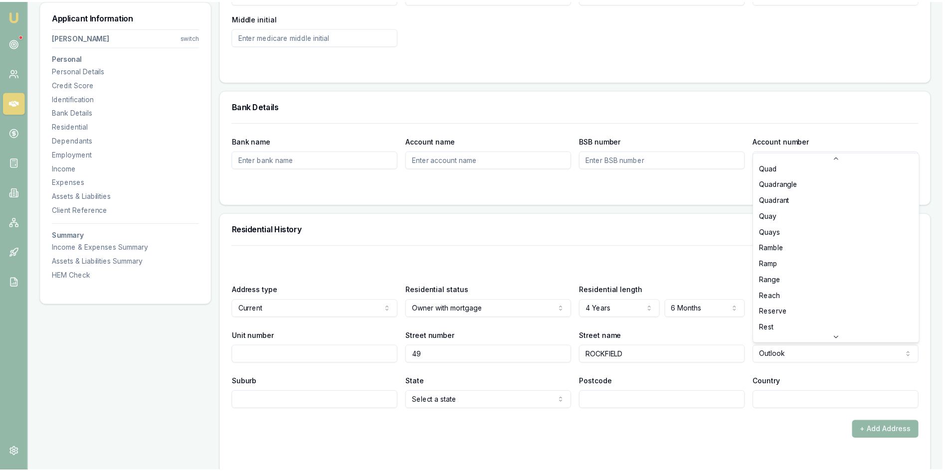
scroll to position [2321, 0]
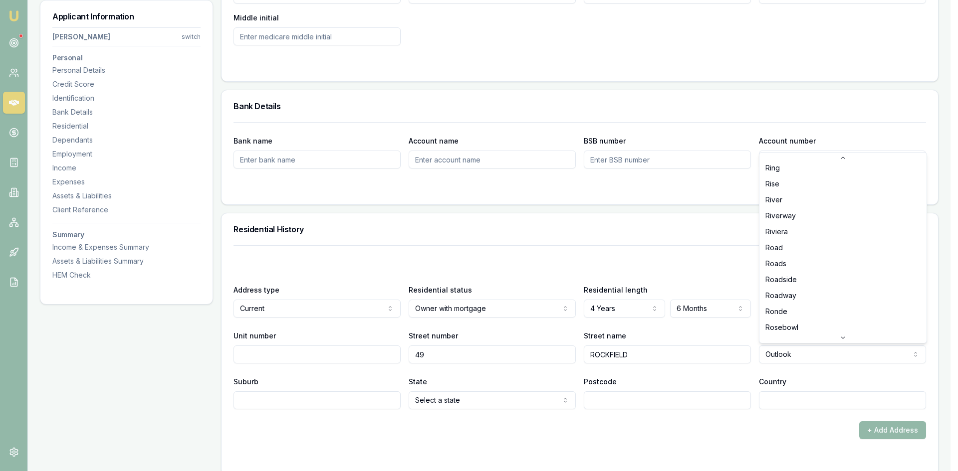
select select "Road"
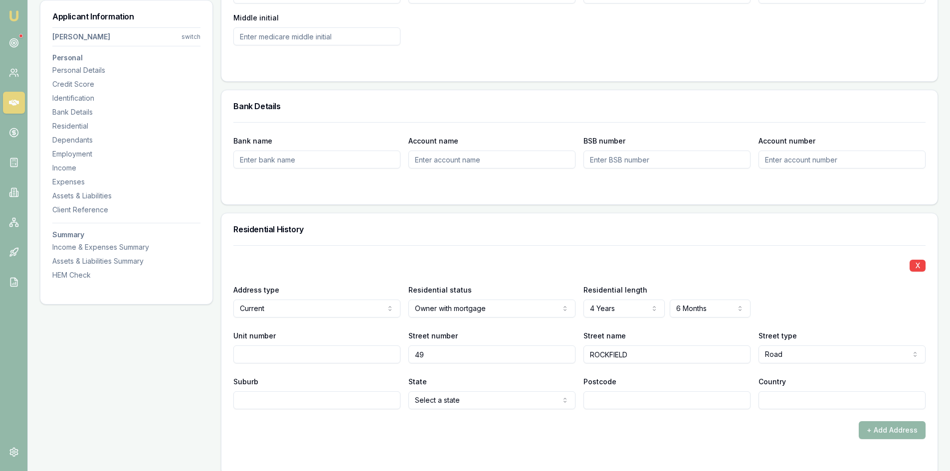
click at [295, 403] on input "Suburb" at bounding box center [316, 401] width 167 height 18
type input "DOOLANDELLA"
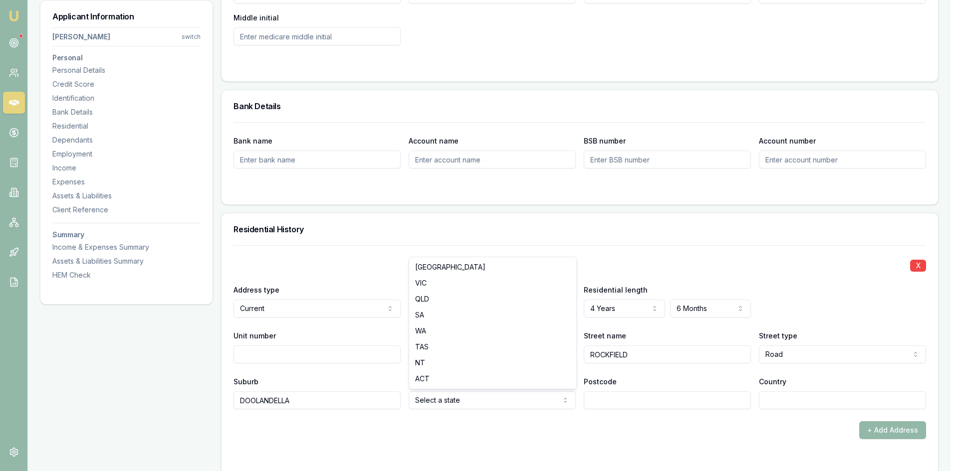
select select "QLD"
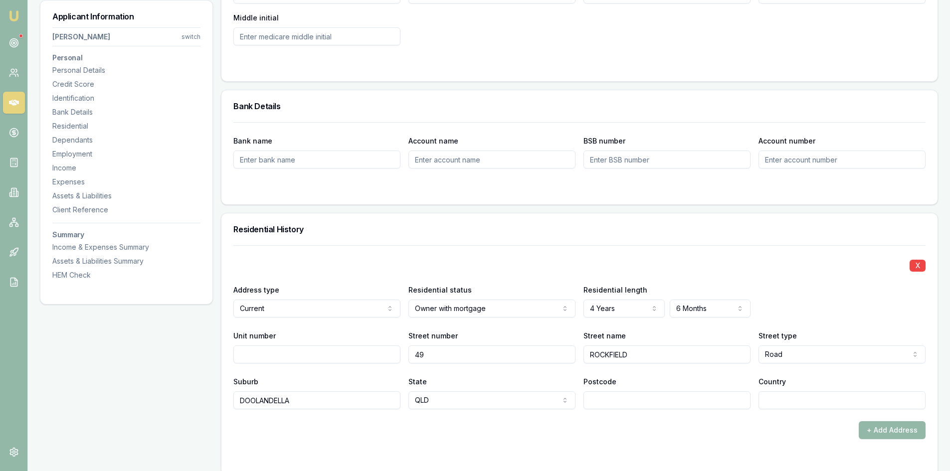
click at [645, 402] on input "Postcode" at bounding box center [667, 401] width 167 height 18
type input "4077"
click at [825, 405] on input "Country" at bounding box center [842, 401] width 167 height 18
type input "AU"
click at [801, 444] on form "X Address type Current Current Previous Residential status Owner with mortgage …" at bounding box center [579, 354] width 692 height 218
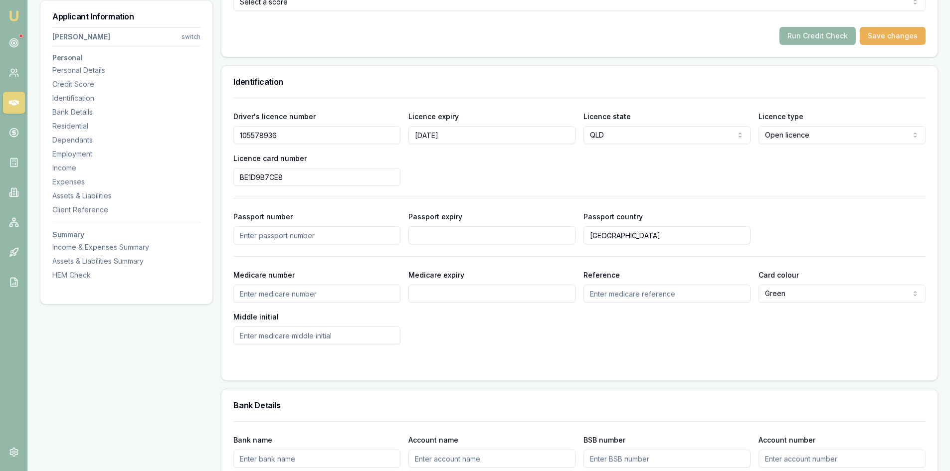
scroll to position [299, 0]
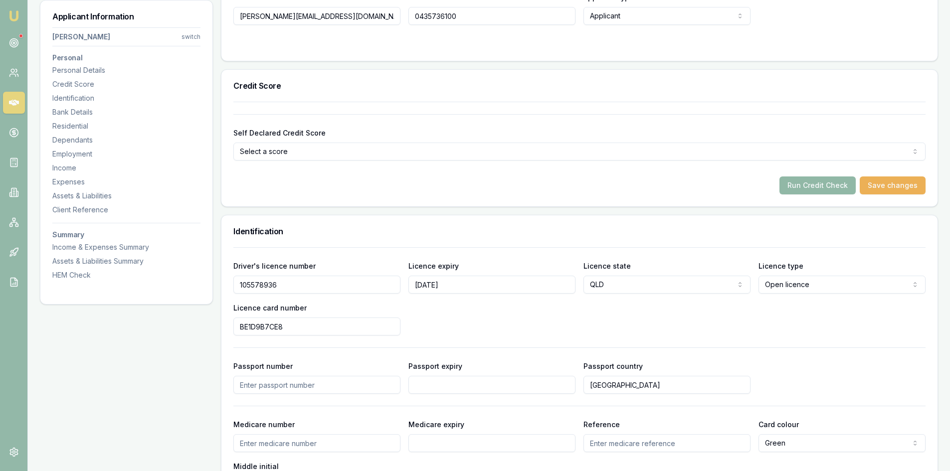
click at [812, 189] on button "Run Credit Check" at bounding box center [818, 186] width 76 height 18
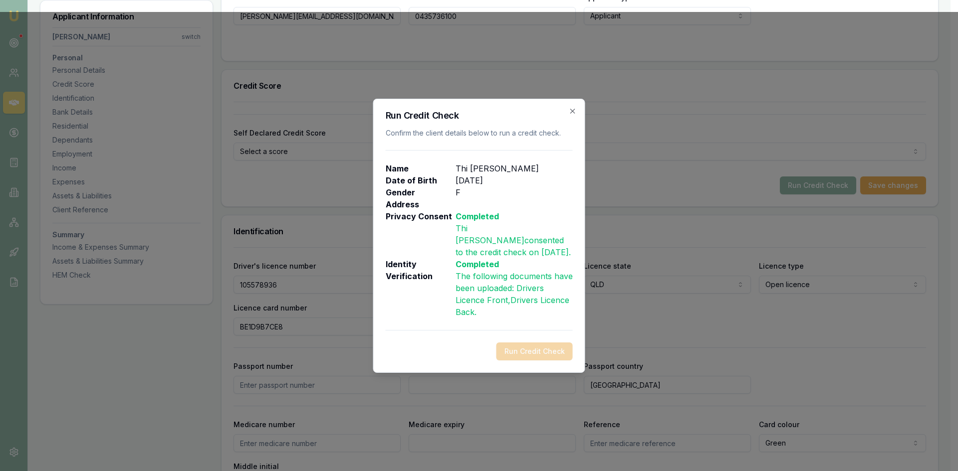
drag, startPoint x: 685, startPoint y: 249, endPoint x: 701, endPoint y: 277, distance: 31.7
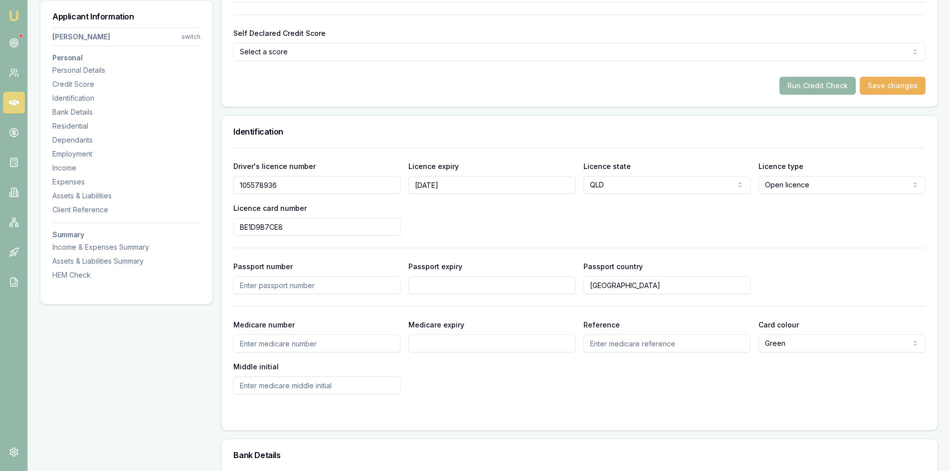
scroll to position [249, 0]
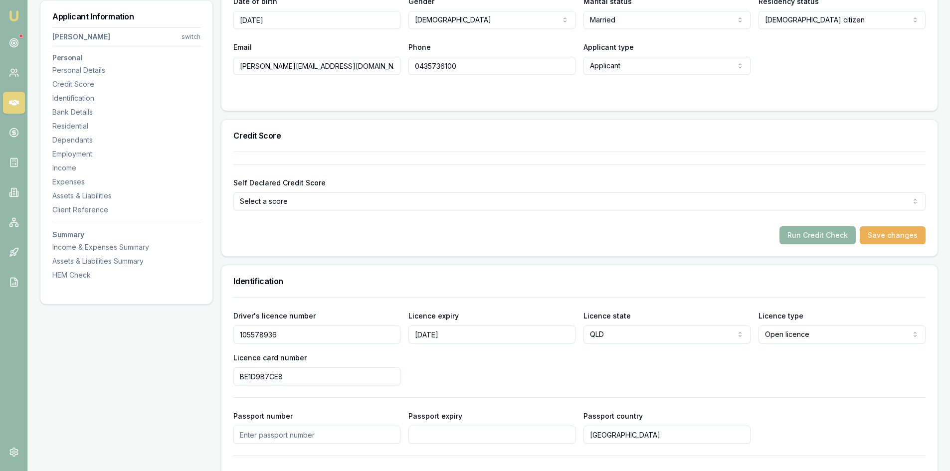
click at [809, 230] on button "Run Credit Check" at bounding box center [818, 235] width 76 height 18
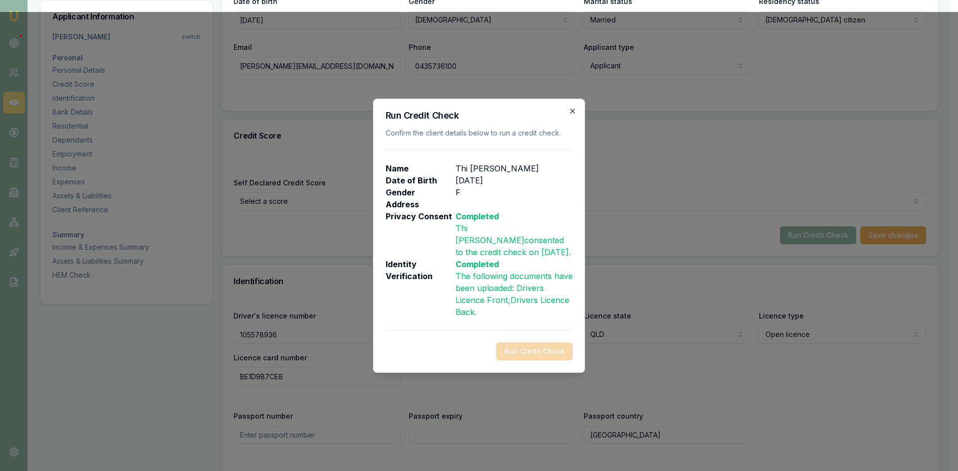
click at [575, 115] on icon "button" at bounding box center [573, 111] width 8 height 8
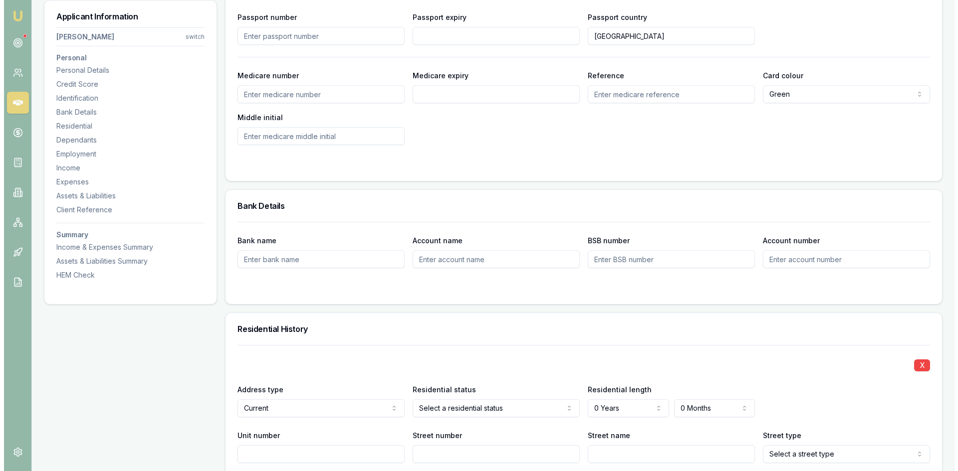
scroll to position [798, 0]
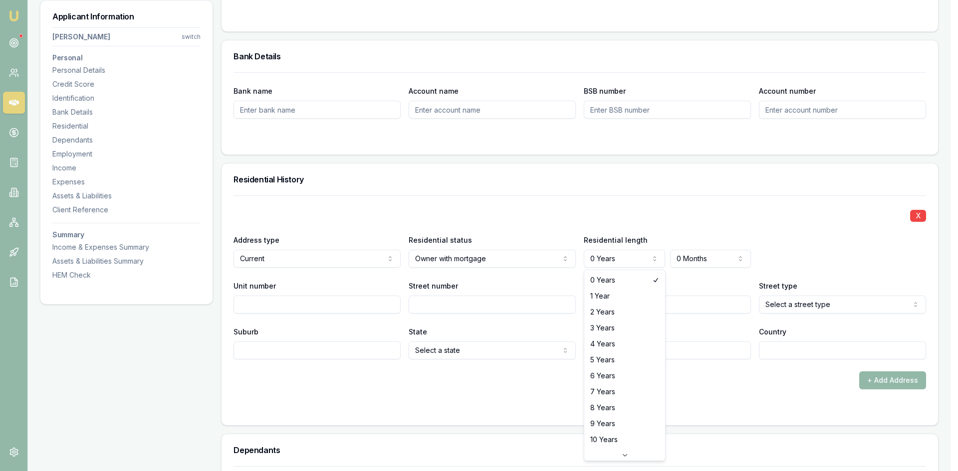
select select "3"
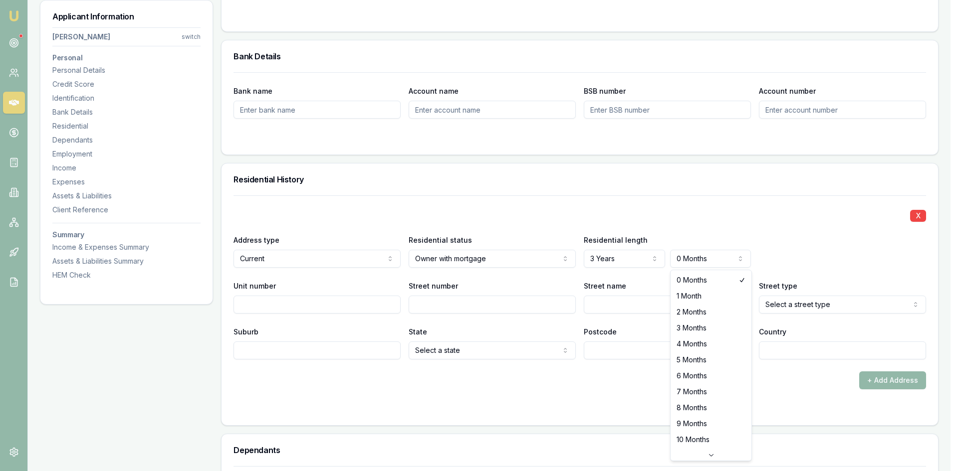
select select "3"
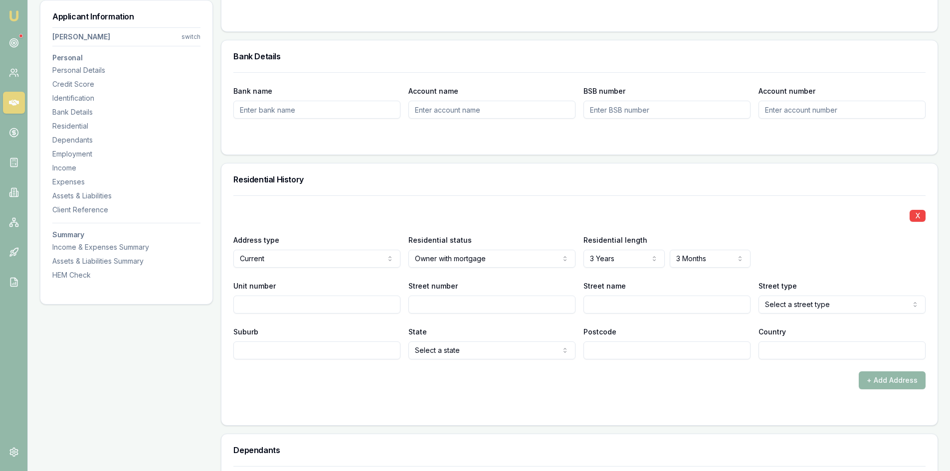
click at [282, 303] on input "Unit number" at bounding box center [316, 305] width 167 height 18
click at [456, 299] on input "Street number" at bounding box center [492, 305] width 167 height 18
type input "49"
click at [620, 303] on input "Street name" at bounding box center [667, 305] width 167 height 18
type input "ROCKFIELD"
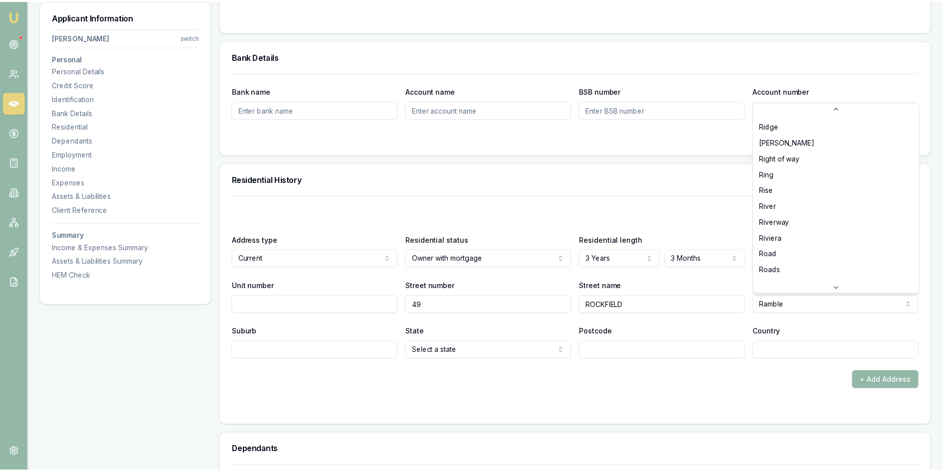
scroll to position [2315, 0]
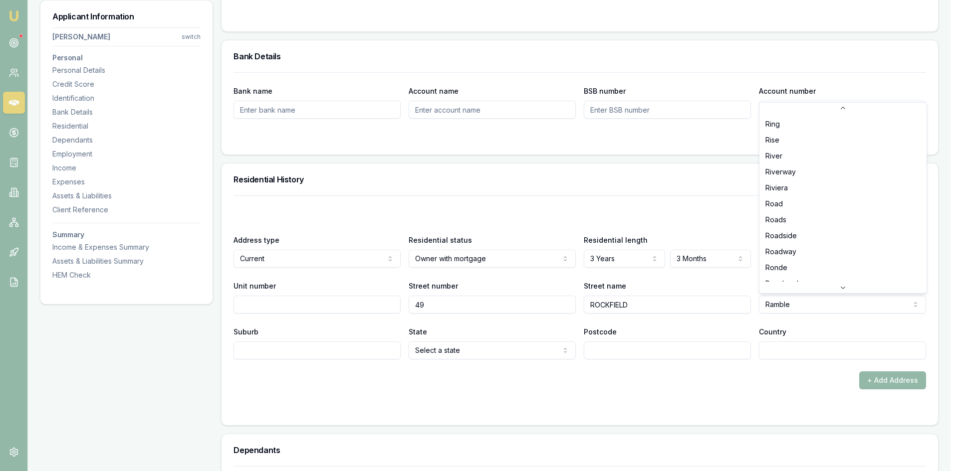
select select "Road"
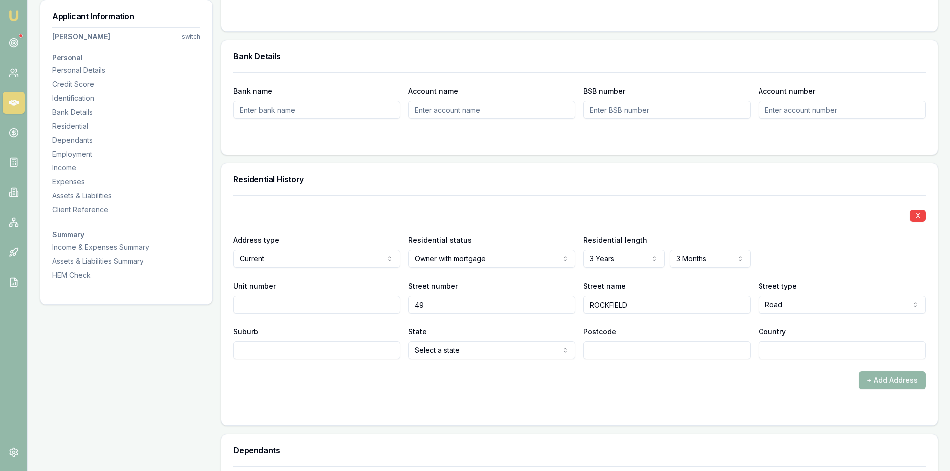
click at [278, 356] on input "Suburb" at bounding box center [316, 351] width 167 height 18
type input "DOOLANDELLA"
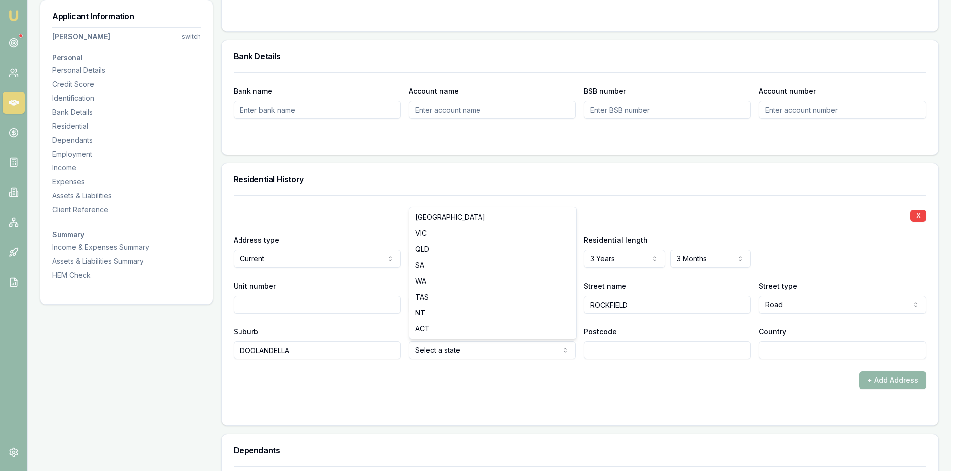
select select "QLD"
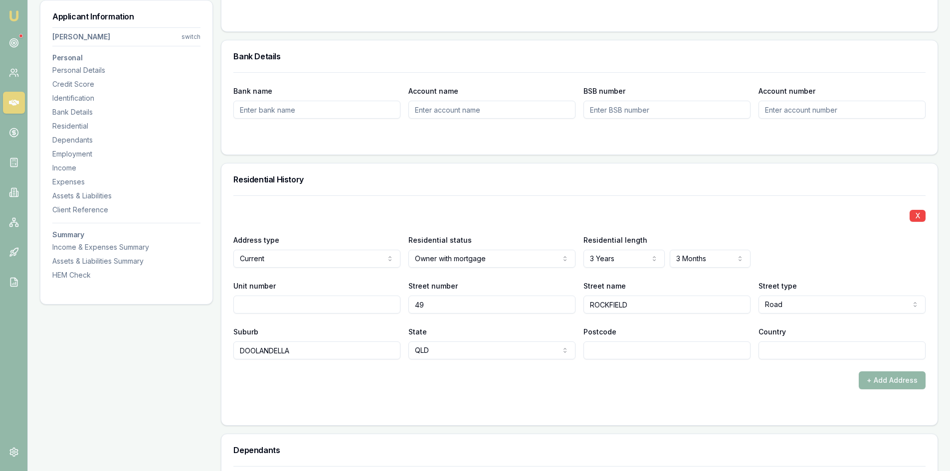
click at [669, 353] on input "Postcode" at bounding box center [667, 351] width 167 height 18
type input "4077"
click at [773, 353] on input "Country" at bounding box center [842, 351] width 167 height 18
type input "AU"
click at [772, 383] on div "+ Add Address" at bounding box center [579, 381] width 692 height 18
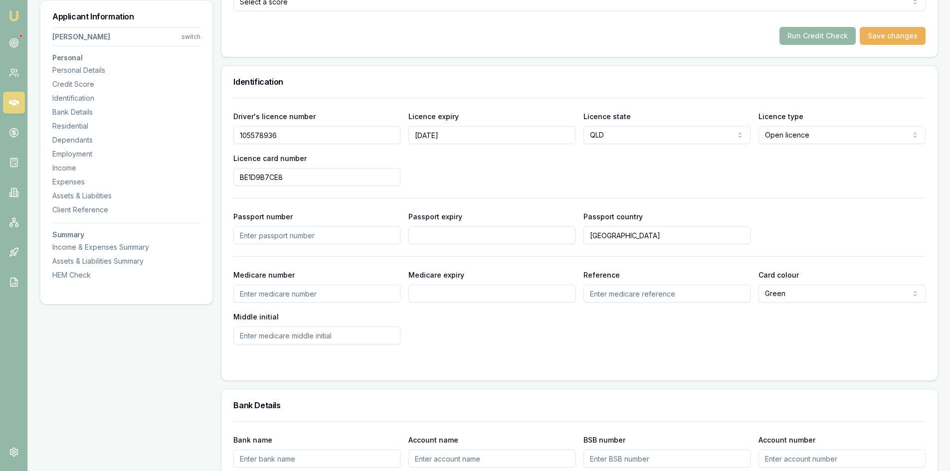
scroll to position [299, 0]
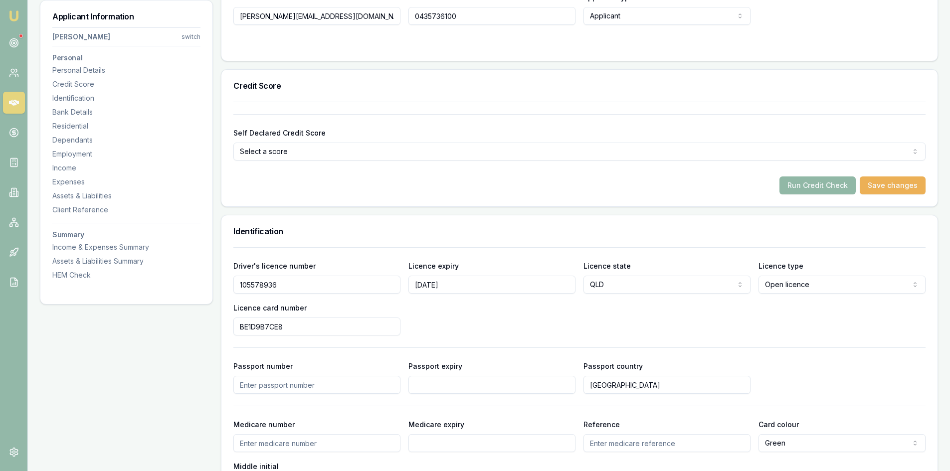
click at [835, 189] on button "Run Credit Check" at bounding box center [818, 186] width 76 height 18
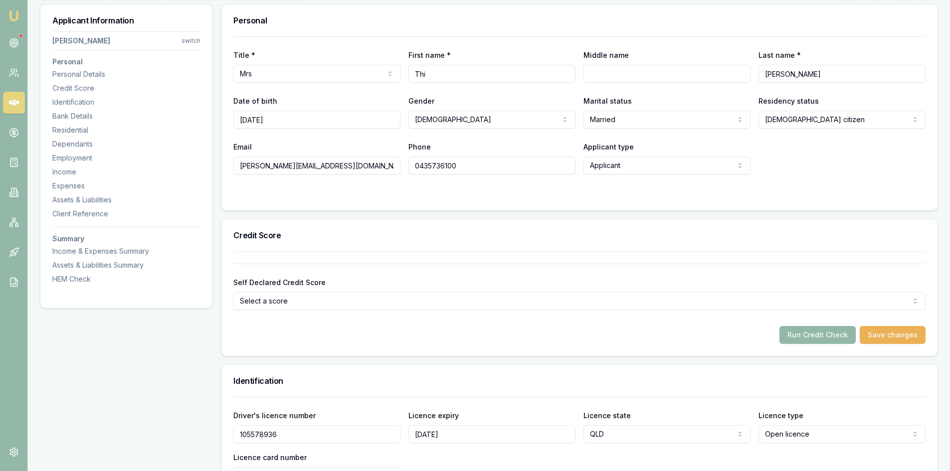
scroll to position [0, 0]
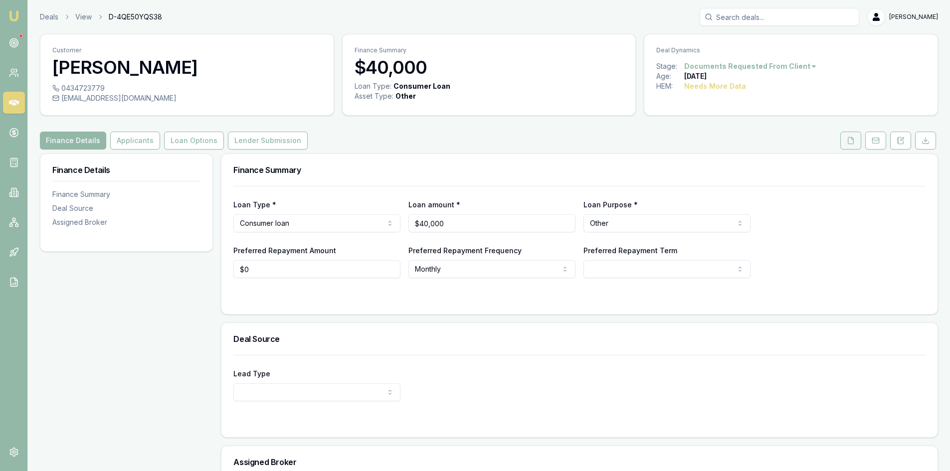
drag, startPoint x: 853, startPoint y: 140, endPoint x: 841, endPoint y: 143, distance: 12.2
click at [853, 140] on icon at bounding box center [851, 141] width 8 height 8
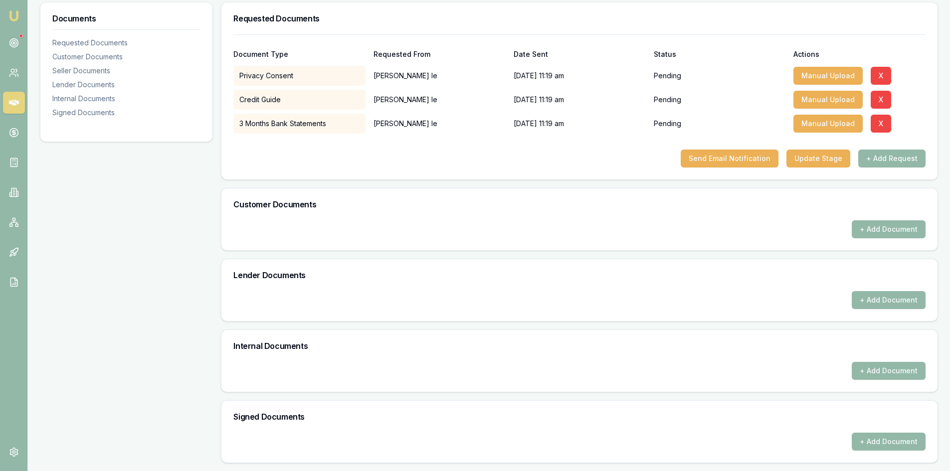
scroll to position [52, 0]
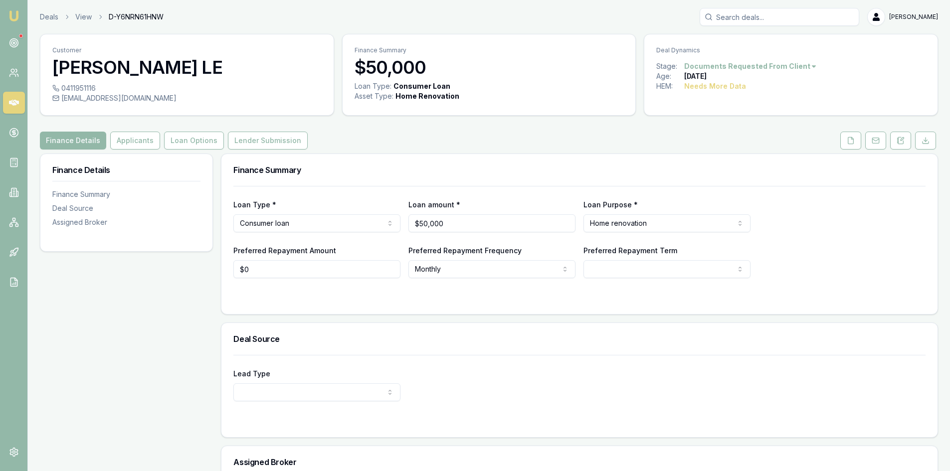
click at [672, 342] on div "Finance Summary Loan Type * Consumer loan Consumer loan Consumer asset Commerci…" at bounding box center [579, 363] width 717 height 418
click at [141, 141] on button "Applicants" at bounding box center [135, 141] width 50 height 18
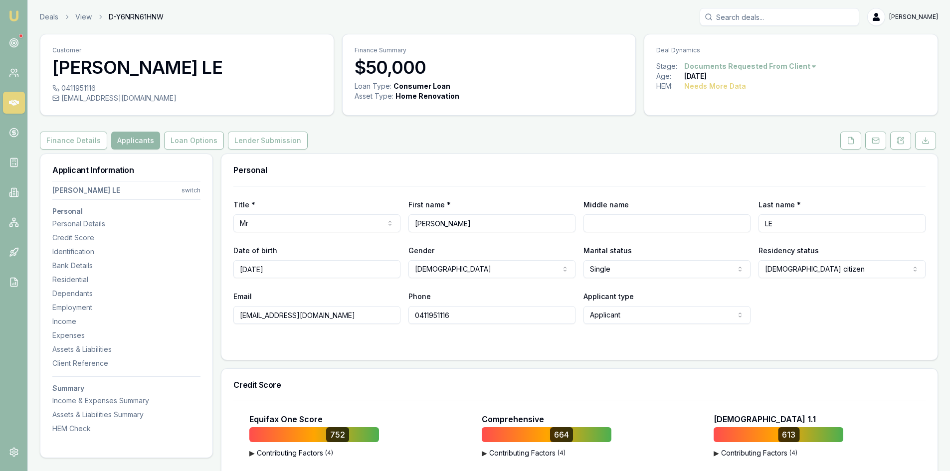
click at [438, 316] on input "0411951116" at bounding box center [492, 315] width 167 height 18
click at [439, 315] on input "0411951116" at bounding box center [492, 315] width 167 height 18
drag, startPoint x: 336, startPoint y: 316, endPoint x: 234, endPoint y: 314, distance: 101.8
click at [234, 314] on input "dongle21071984@gmail.com" at bounding box center [316, 315] width 167 height 18
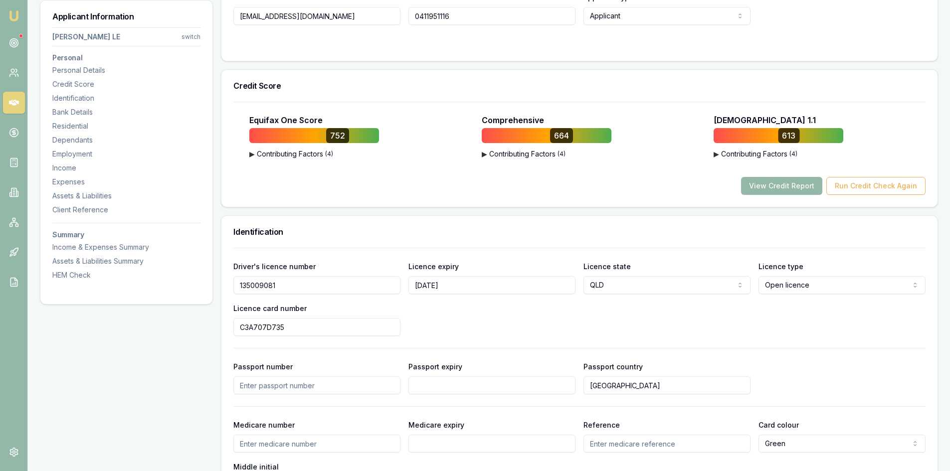
scroll to position [399, 0]
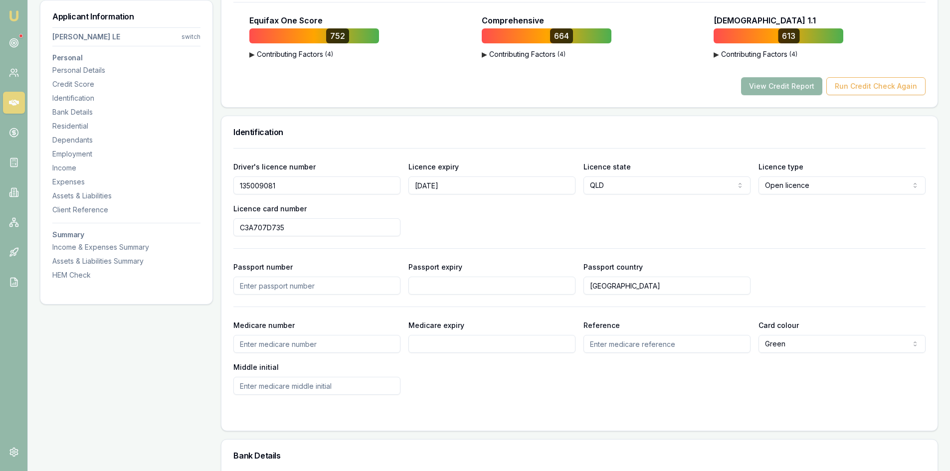
click at [262, 186] on input "135009081" at bounding box center [316, 186] width 167 height 18
drag, startPoint x: 285, startPoint y: 230, endPoint x: 236, endPoint y: 230, distance: 48.4
click at [236, 230] on input "C3A707D735" at bounding box center [316, 227] width 167 height 18
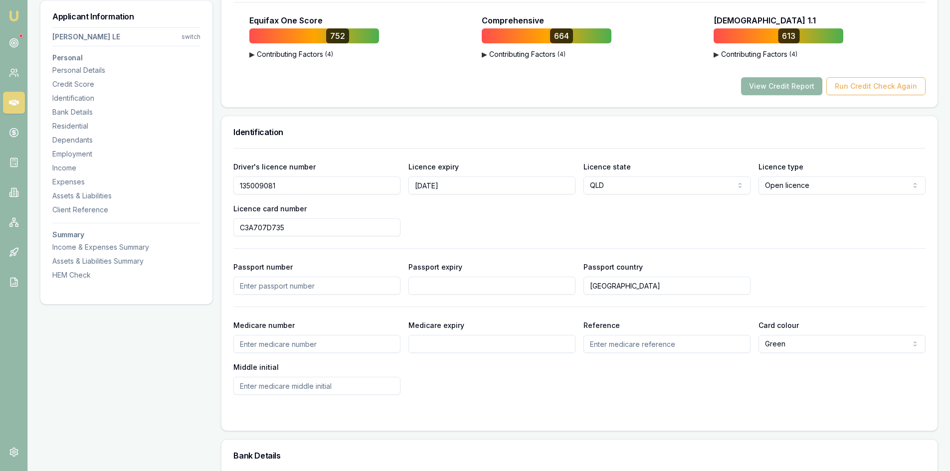
click at [257, 230] on input "C3A707D735" at bounding box center [316, 227] width 167 height 18
click at [764, 88] on button "View Credit Report" at bounding box center [781, 86] width 81 height 18
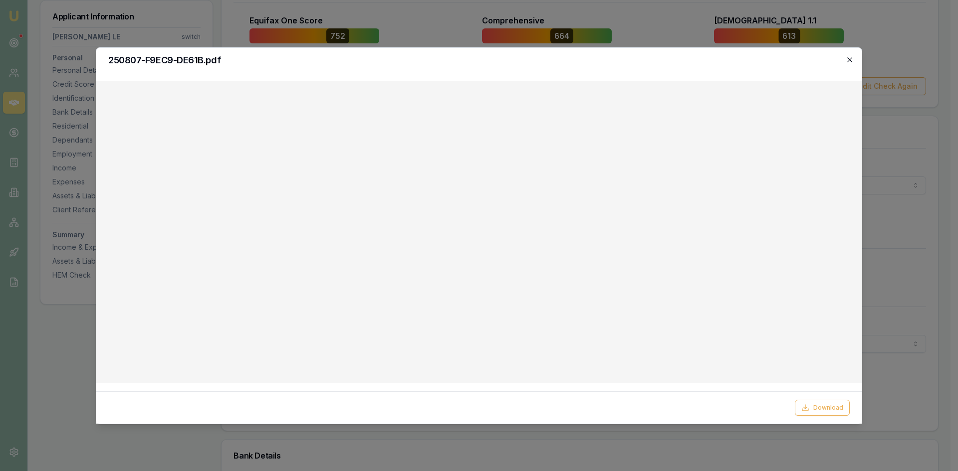
click at [849, 60] on icon "button" at bounding box center [850, 60] width 8 height 8
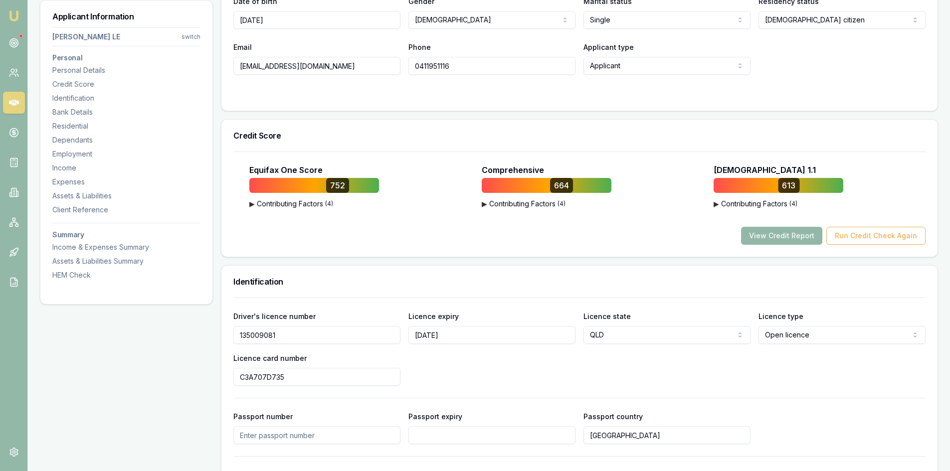
scroll to position [150, 0]
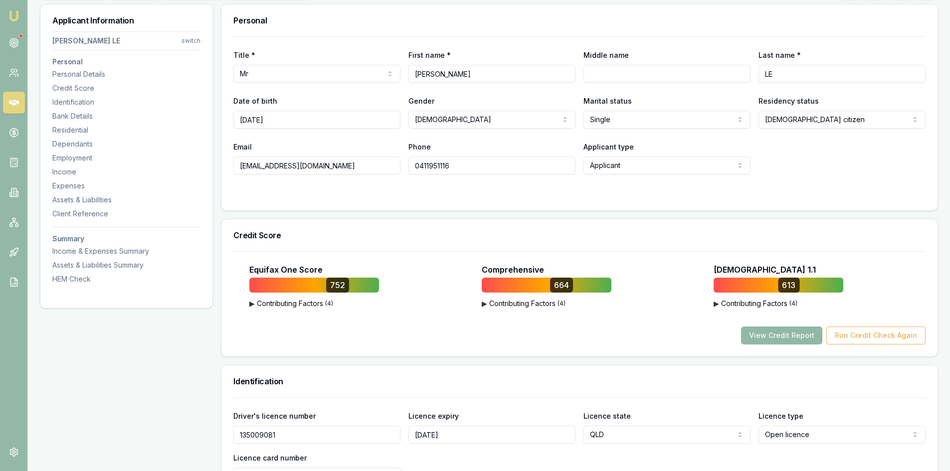
click at [781, 334] on button "View Credit Report" at bounding box center [781, 336] width 81 height 18
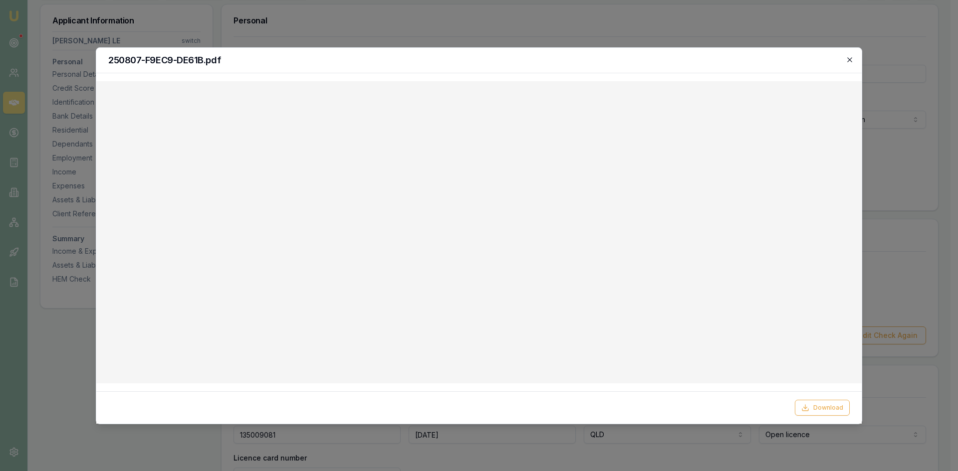
click at [849, 60] on icon "button" at bounding box center [850, 60] width 8 height 8
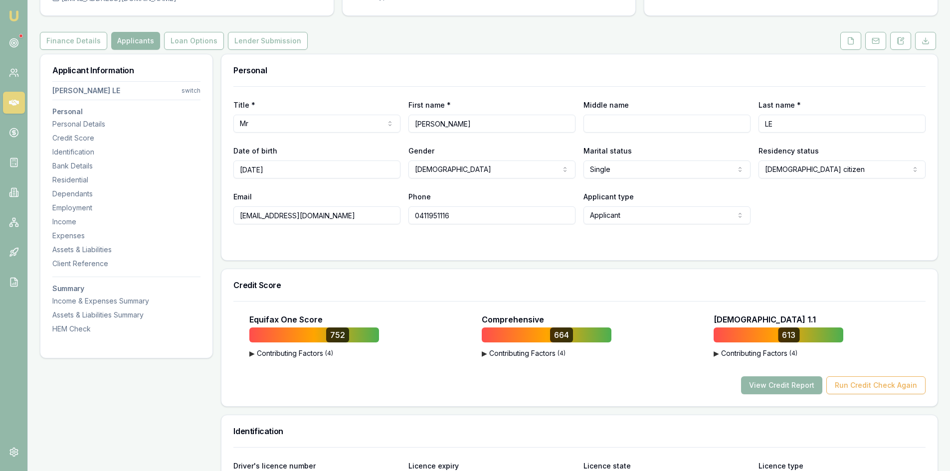
scroll to position [0, 0]
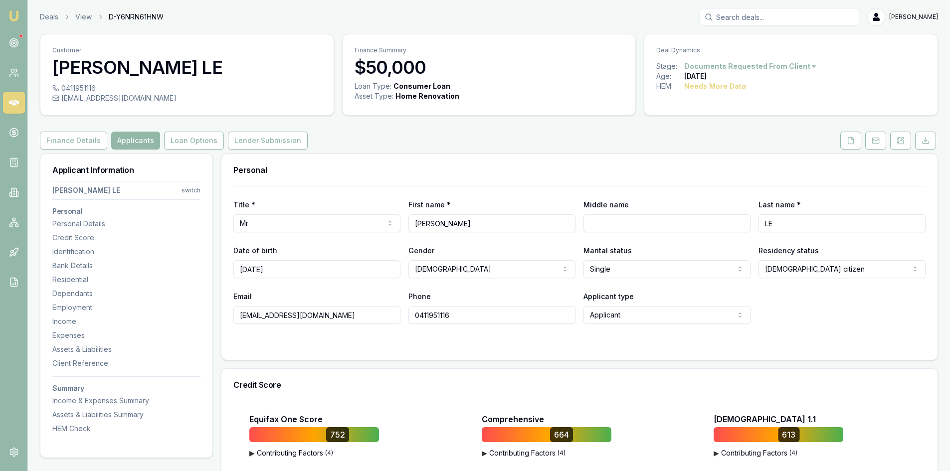
drag, startPoint x: 851, startPoint y: 143, endPoint x: 676, endPoint y: 193, distance: 181.6
click at [851, 143] on icon at bounding box center [851, 141] width 8 height 8
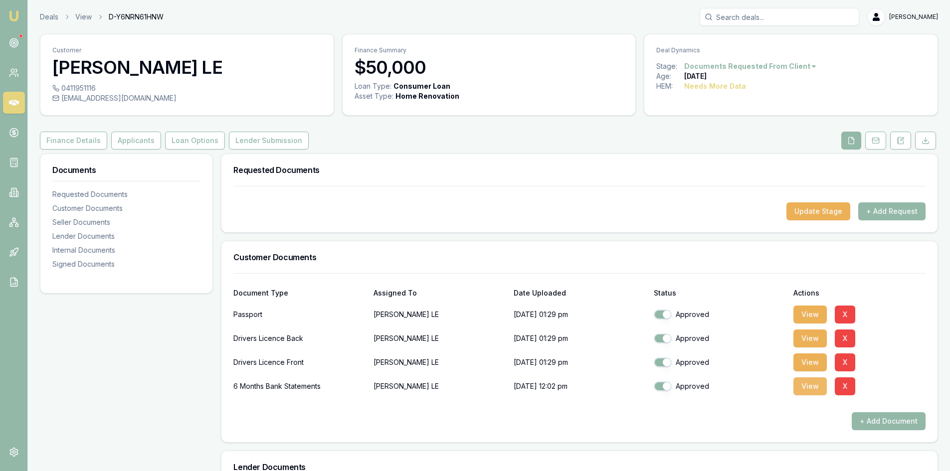
click at [806, 392] on button "View" at bounding box center [810, 387] width 33 height 18
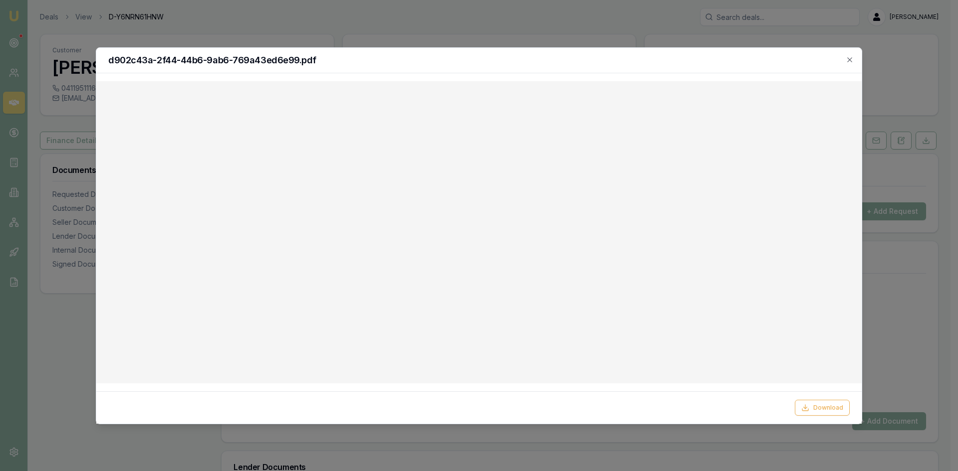
click at [850, 61] on icon "button" at bounding box center [850, 60] width 8 height 8
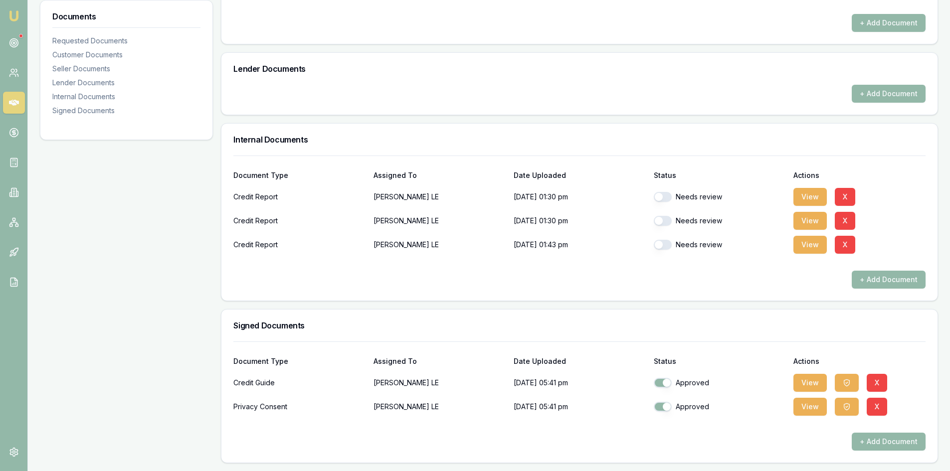
scroll to position [249, 0]
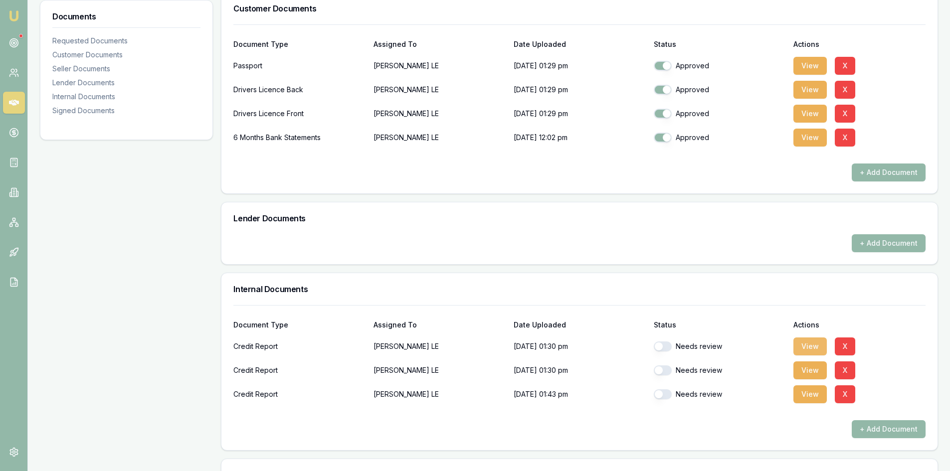
click at [810, 342] on button "View" at bounding box center [810, 347] width 33 height 18
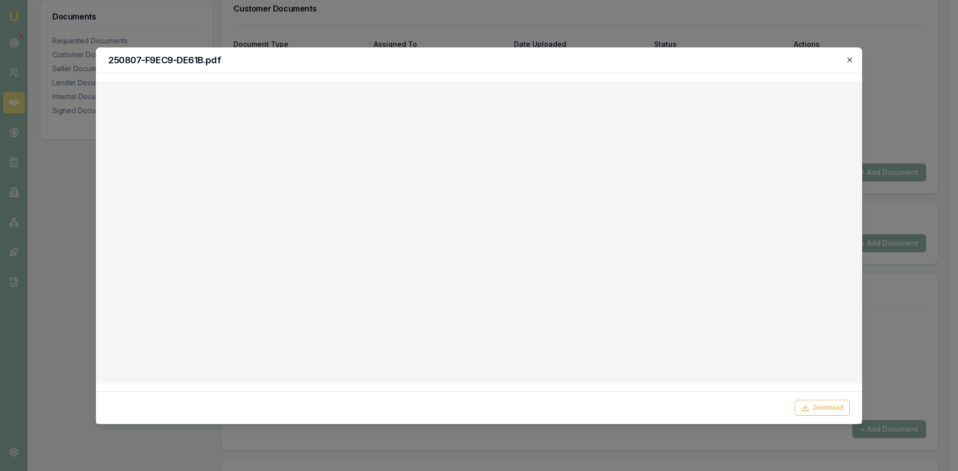
click at [847, 59] on icon "button" at bounding box center [850, 60] width 8 height 8
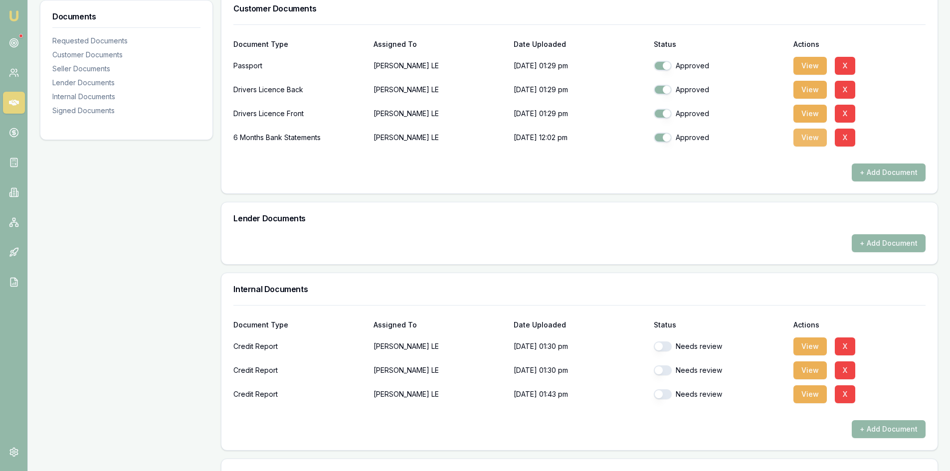
click at [803, 146] on button "View" at bounding box center [810, 138] width 33 height 18
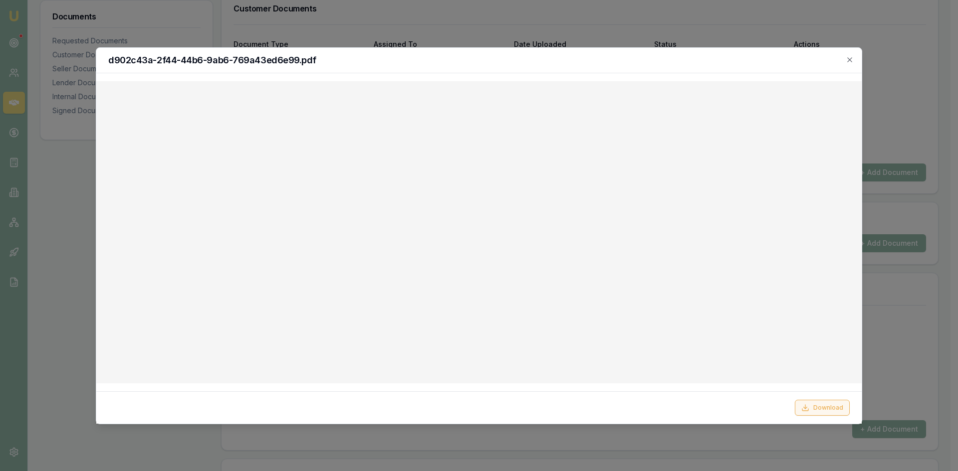
click at [821, 412] on button "Download" at bounding box center [822, 408] width 55 height 16
click at [548, 62] on h2 "d902c43a-2f44-44b6-9ab6-769a43ed6e99.pdf" at bounding box center [478, 60] width 741 height 9
click at [855, 60] on div "d902c43a-2f44-44b6-9ab6-769a43ed6e99.pdf" at bounding box center [478, 60] width 765 height 25
click at [852, 59] on icon "button" at bounding box center [850, 60] width 8 height 8
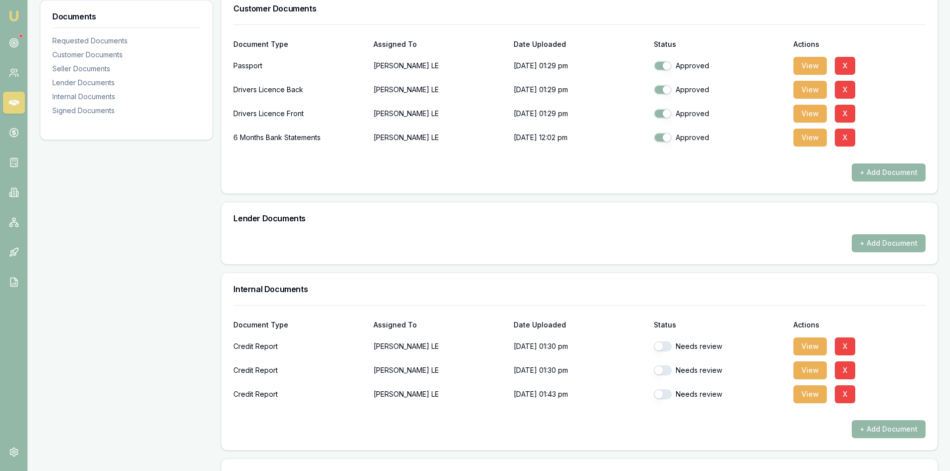
scroll to position [149, 0]
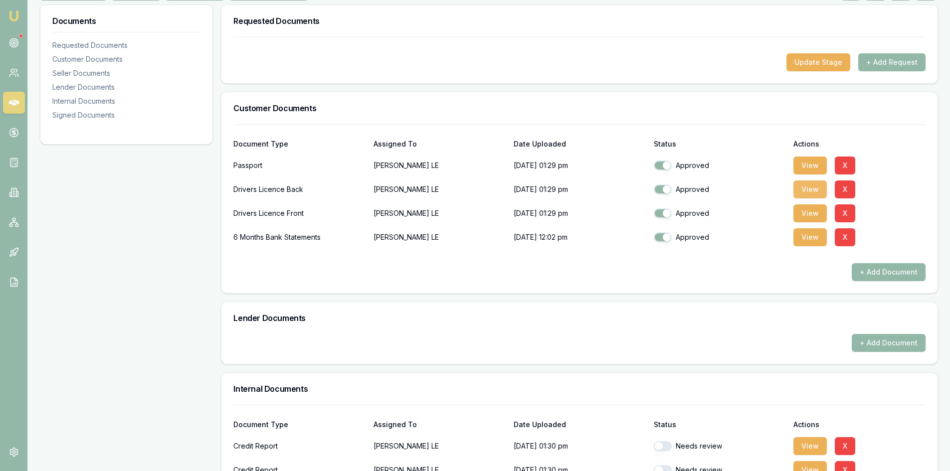
click at [811, 192] on button "View" at bounding box center [810, 190] width 33 height 18
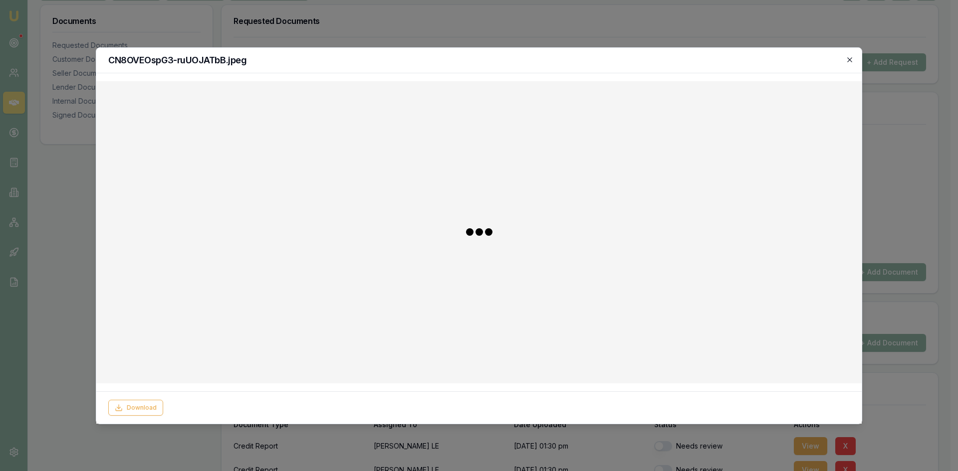
click at [848, 56] on icon "button" at bounding box center [850, 60] width 8 height 8
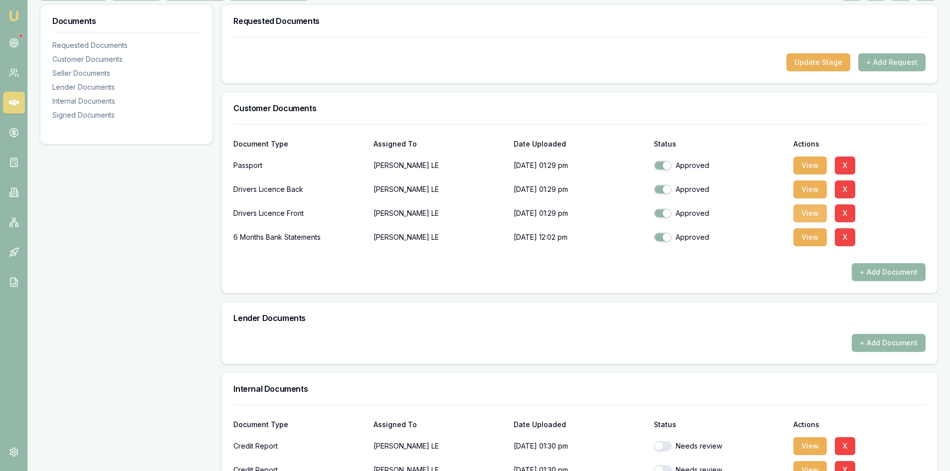
click at [807, 214] on button "View" at bounding box center [810, 214] width 33 height 18
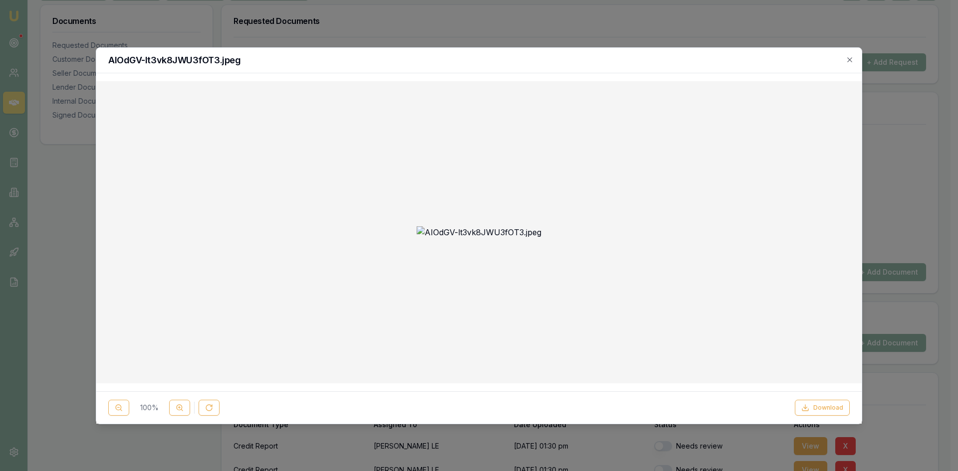
click at [893, 150] on div at bounding box center [479, 235] width 958 height 471
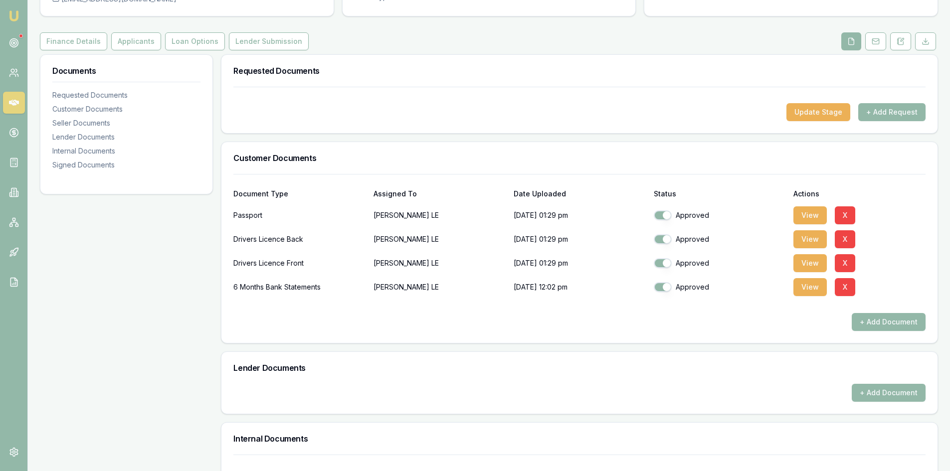
scroll to position [0, 0]
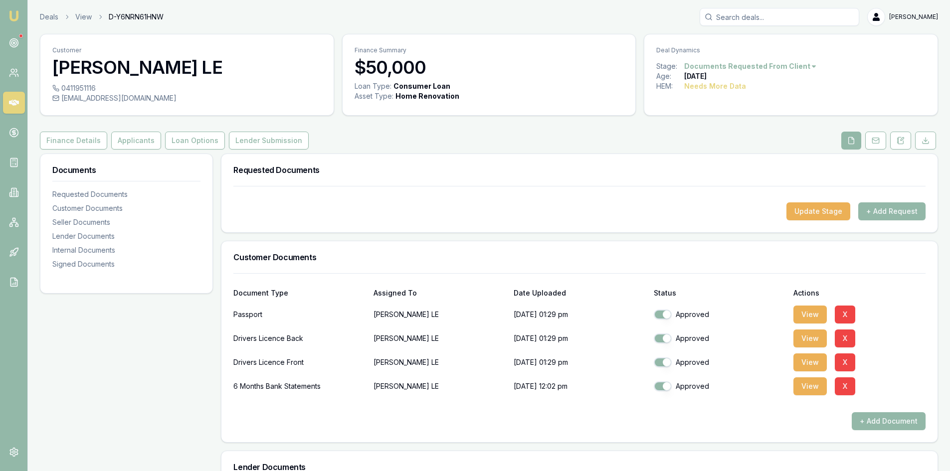
click at [9, 103] on icon at bounding box center [14, 103] width 10 height 6
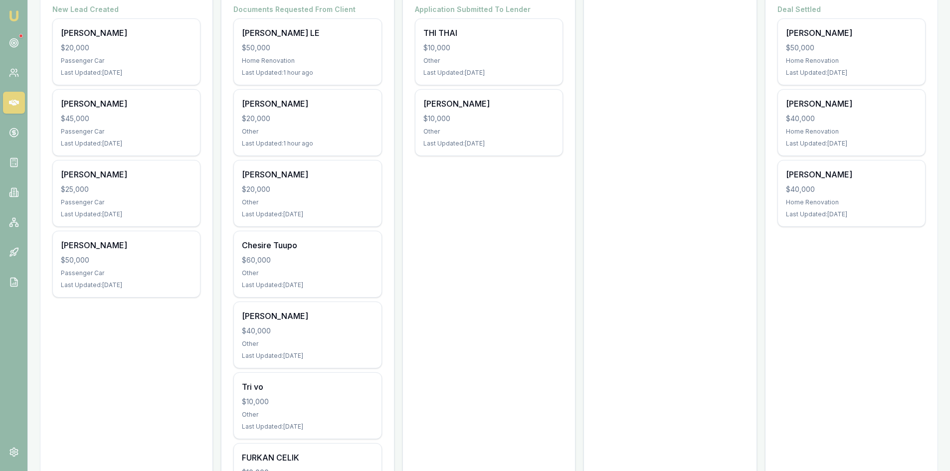
scroll to position [50, 0]
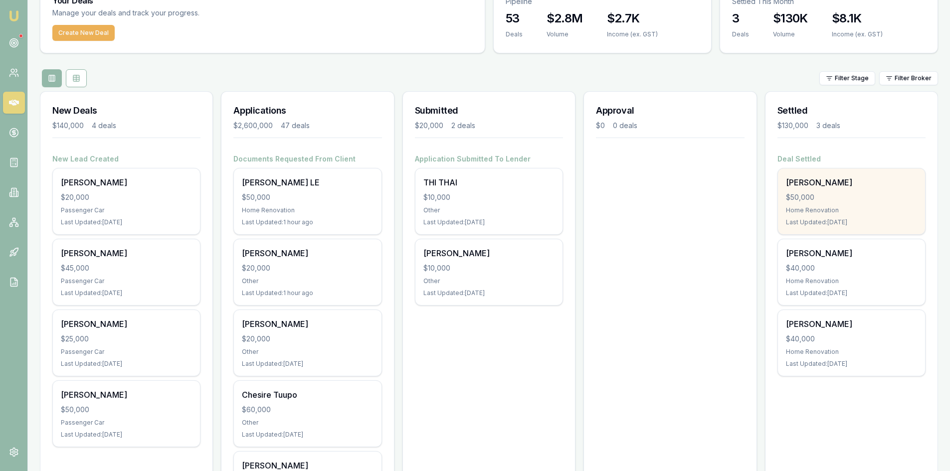
click at [831, 211] on div "Home Renovation" at bounding box center [851, 211] width 131 height 8
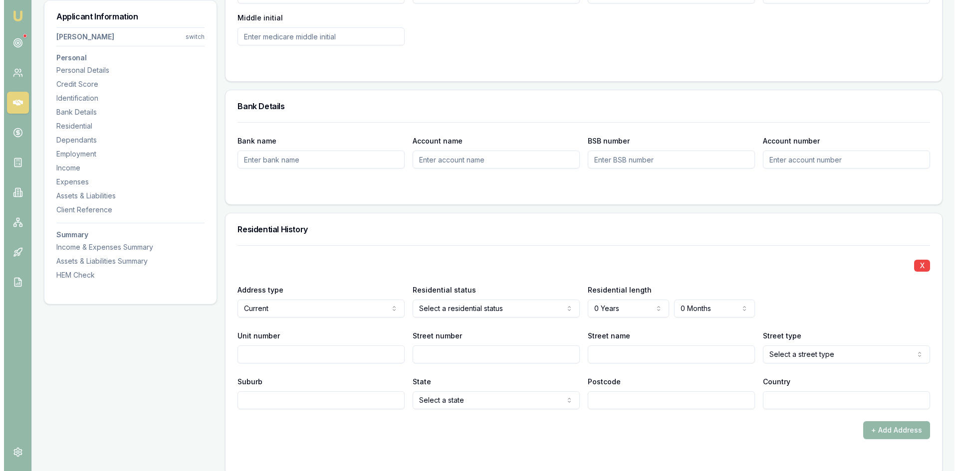
scroll to position [848, 0]
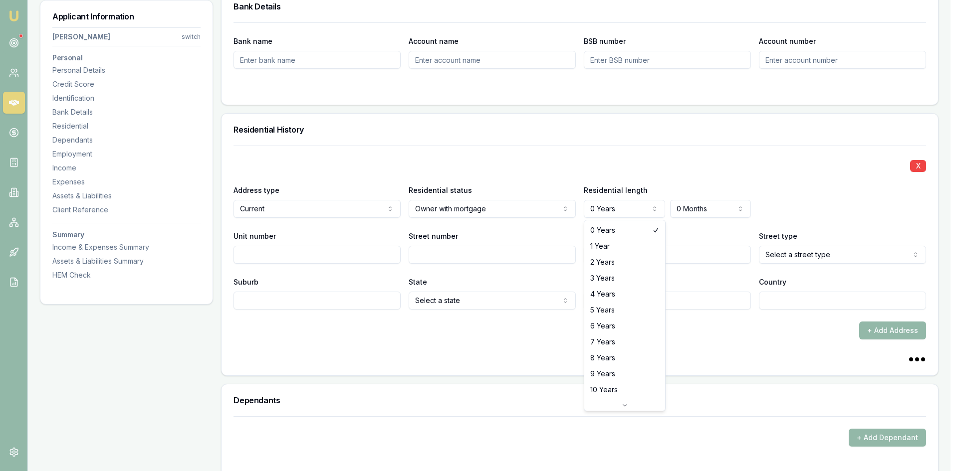
select select "3"
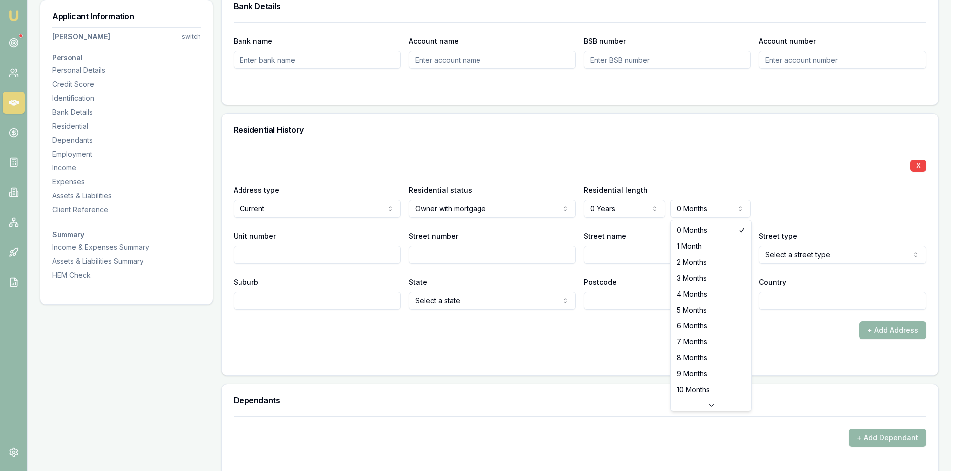
select select "3"
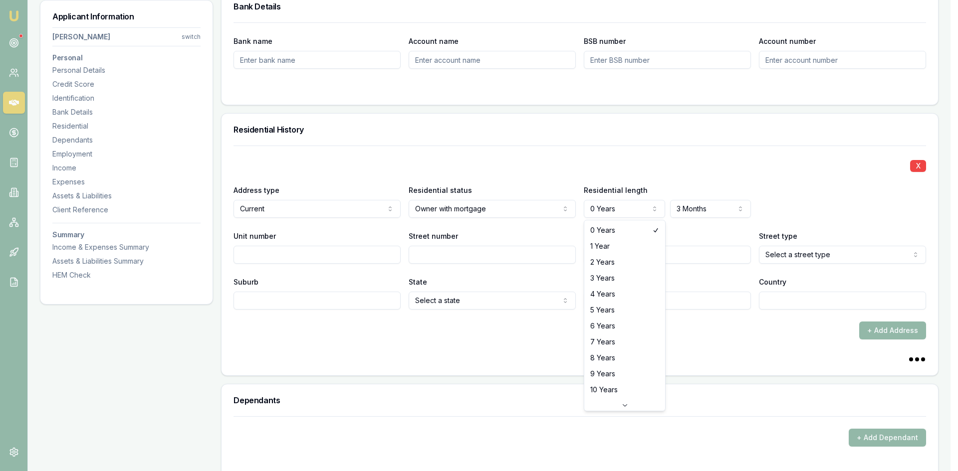
select select "5"
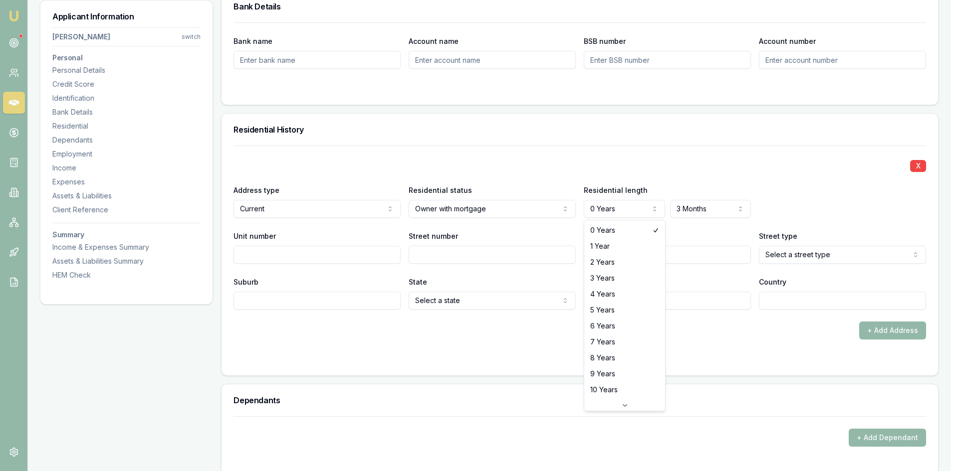
select select "5"
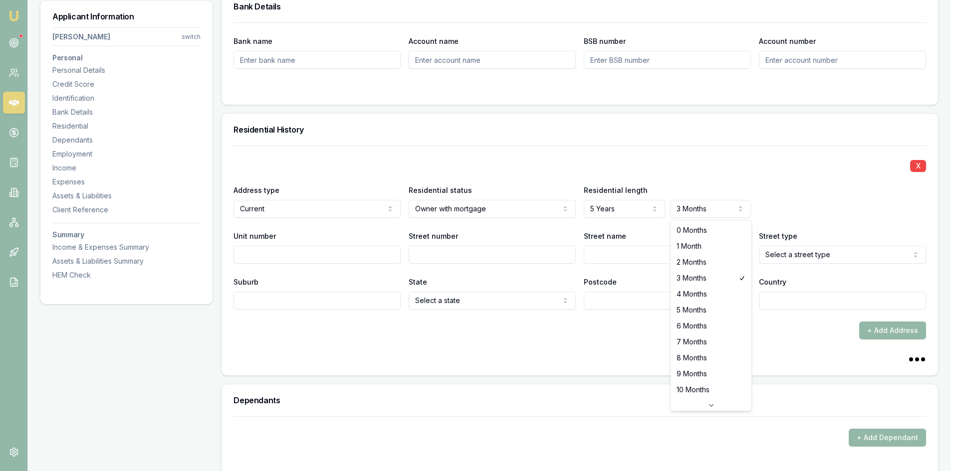
click at [587, 371] on div "X Address type Current Current Previous Residential status Owner with mortgage …" at bounding box center [579, 261] width 716 height 230
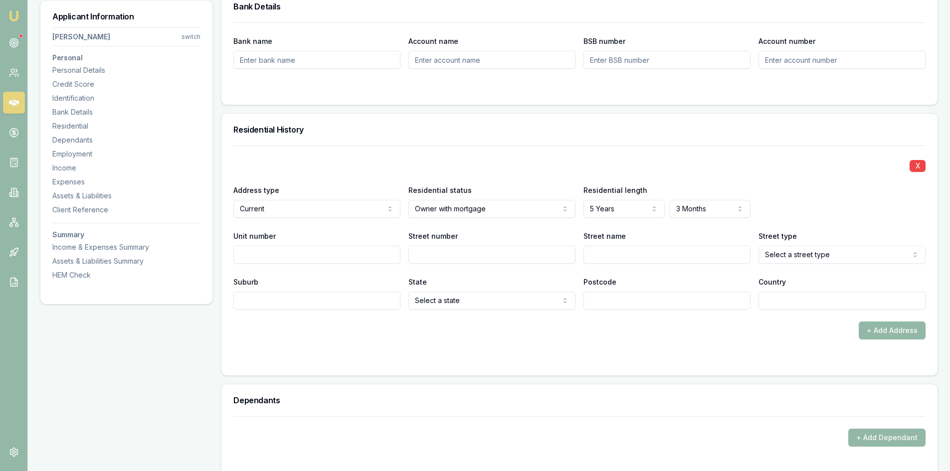
click at [451, 254] on input "Street number" at bounding box center [492, 255] width 167 height 18
type input "49"
type input "ROCKFIELD"
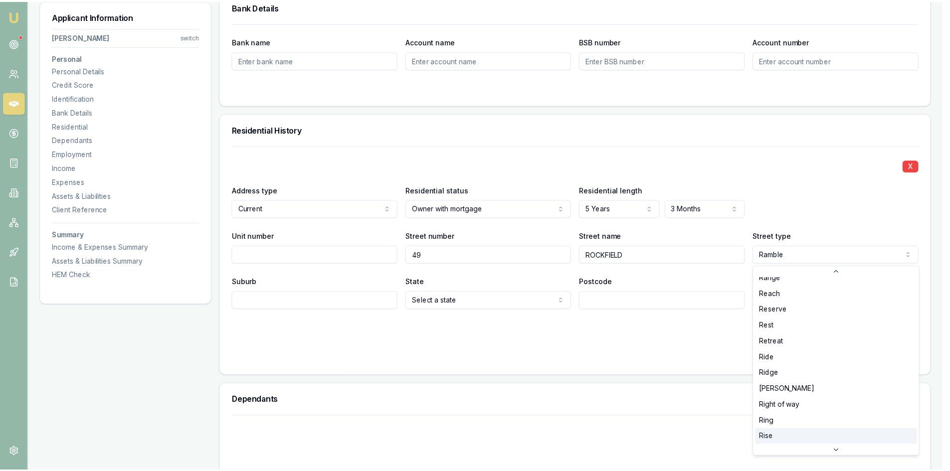
scroll to position [2281, 0]
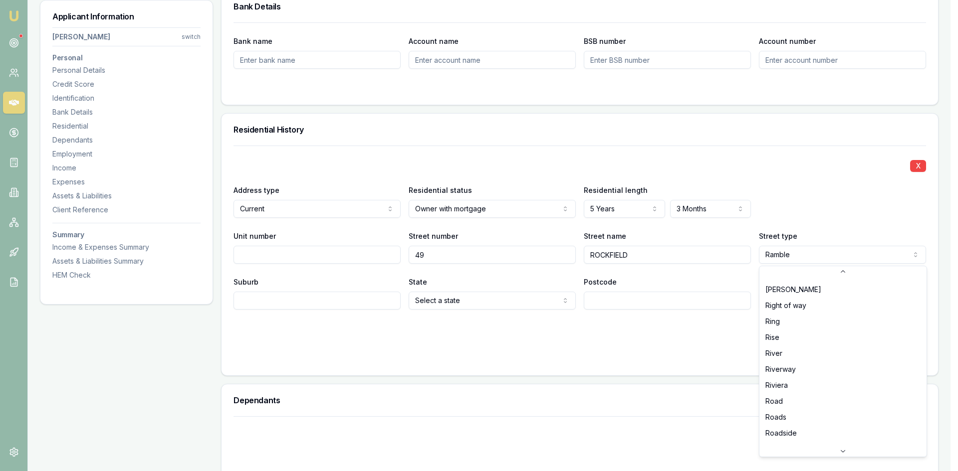
select select "Road"
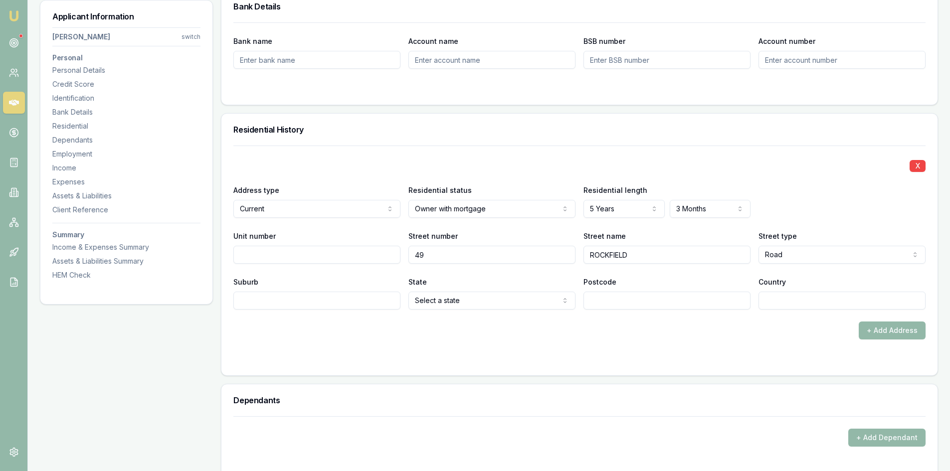
click at [345, 307] on input "Suburb" at bounding box center [316, 301] width 167 height 18
type input "d"
type input "DOOLANDELLA"
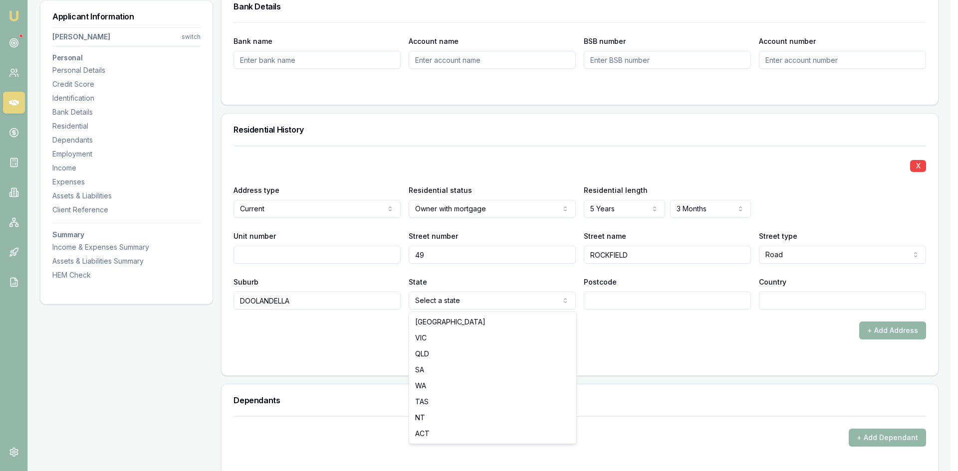
select select "QLD"
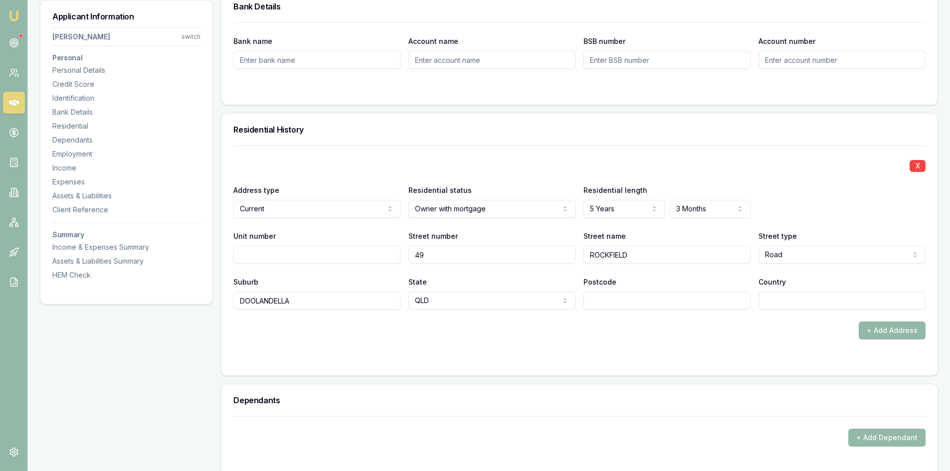
click at [615, 290] on div "Postcode" at bounding box center [667, 293] width 167 height 34
click at [614, 298] on input "Postcode" at bounding box center [667, 301] width 167 height 18
type input "4077"
drag, startPoint x: 614, startPoint y: 356, endPoint x: 739, endPoint y: 292, distance: 140.3
click at [622, 351] on form "X Address type Current Current Previous Residential status Owner with mortgage …" at bounding box center [579, 255] width 692 height 218
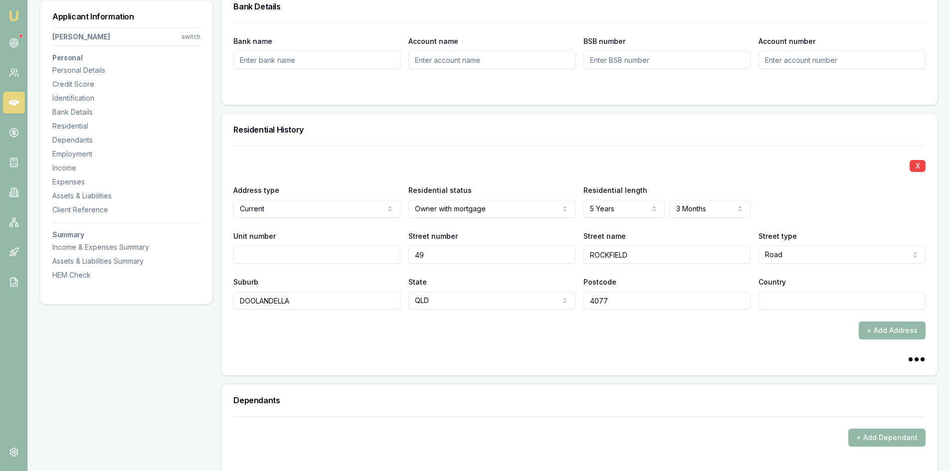
click at [791, 304] on input "Country" at bounding box center [842, 301] width 167 height 18
type input "AU"
click at [669, 341] on form "X Address type Current Current Previous Residential status Owner with mortgage …" at bounding box center [579, 255] width 692 height 218
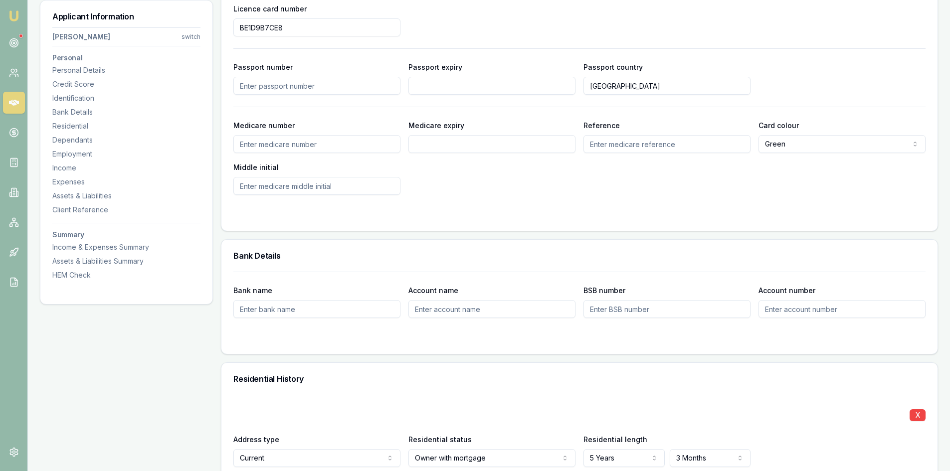
scroll to position [449, 0]
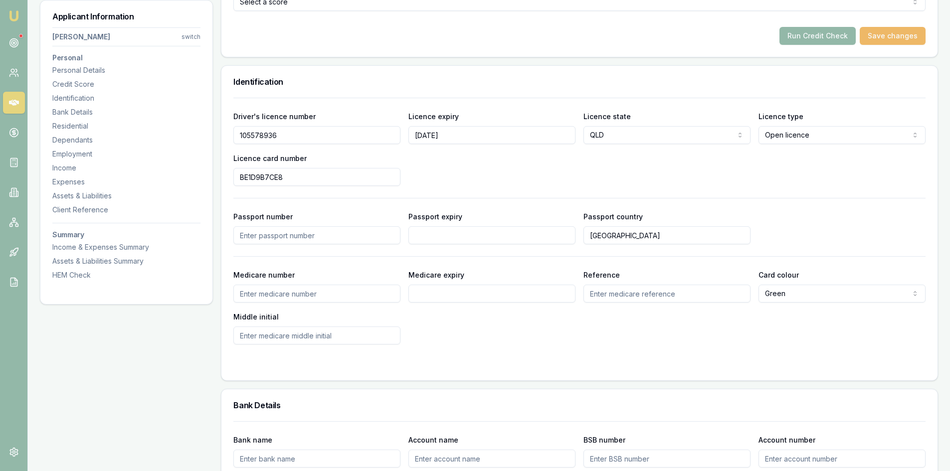
click at [896, 35] on button "Save changes" at bounding box center [893, 36] width 66 height 18
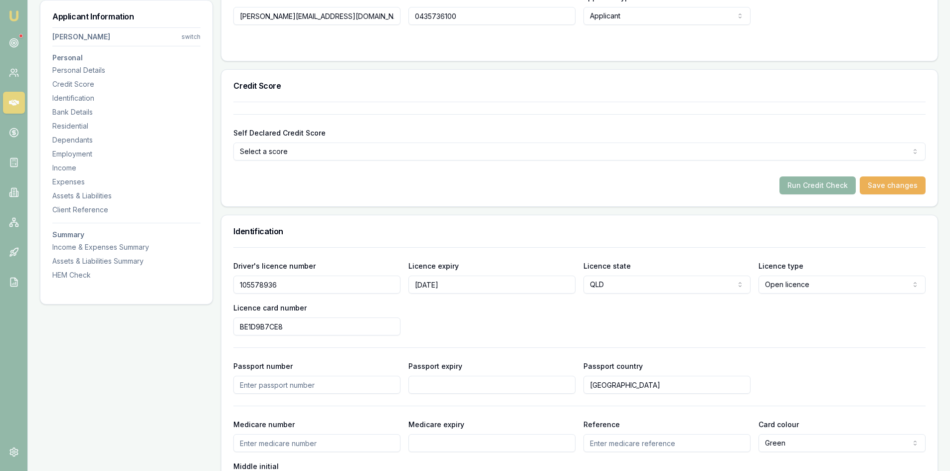
click at [794, 187] on button "Run Credit Check" at bounding box center [818, 186] width 76 height 18
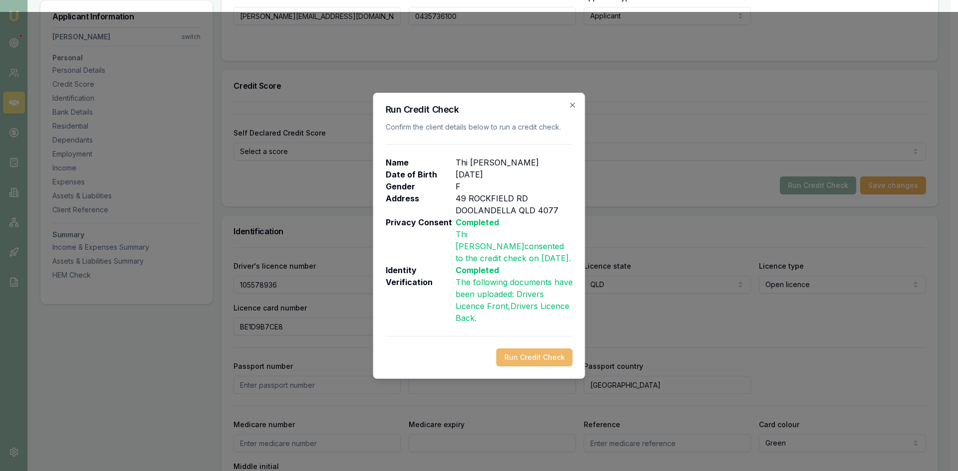
click at [553, 351] on button "Run Credit Check" at bounding box center [534, 358] width 76 height 18
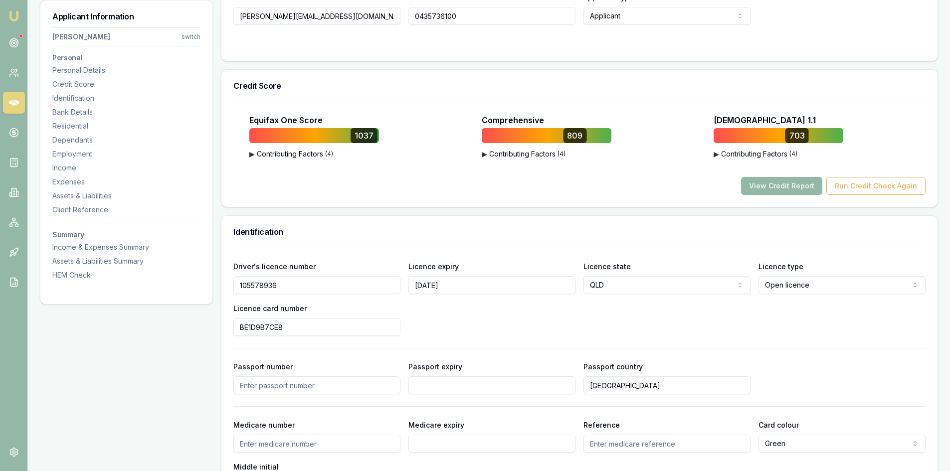
scroll to position [249, 0]
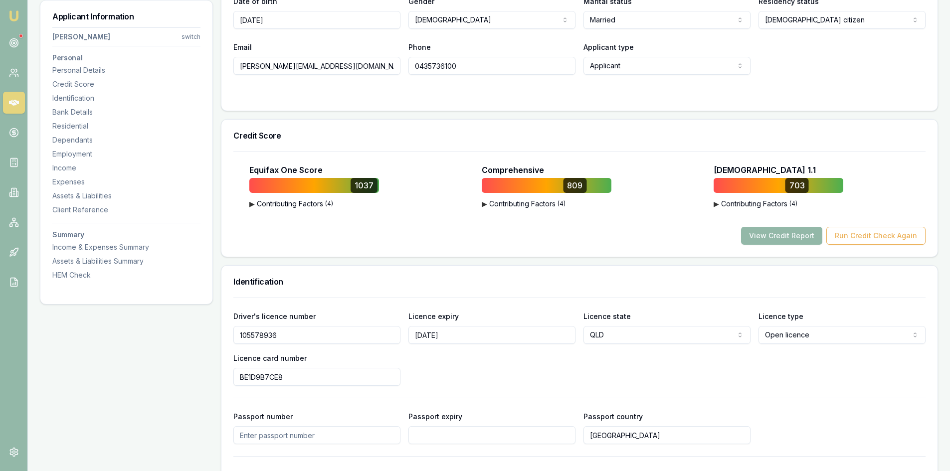
drag, startPoint x: 801, startPoint y: 230, endPoint x: 653, endPoint y: 231, distance: 147.7
click at [801, 230] on button "View Credit Report" at bounding box center [781, 236] width 81 height 18
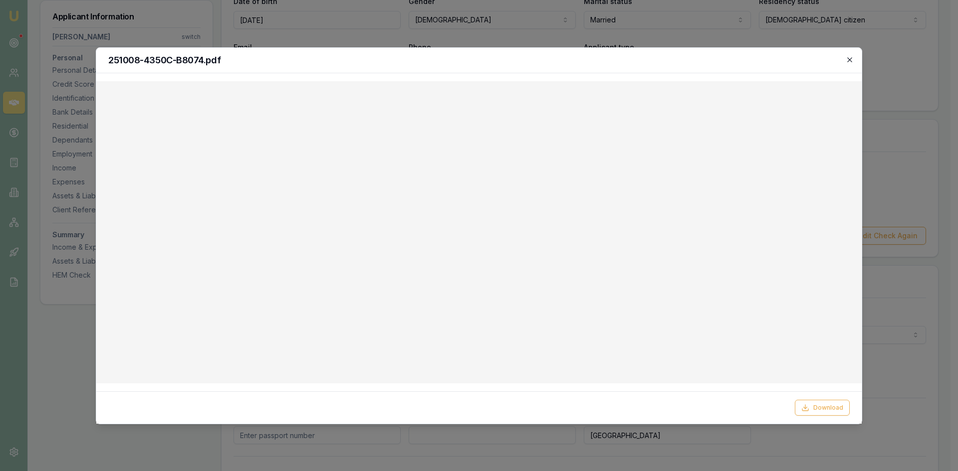
click at [848, 60] on icon "button" at bounding box center [850, 60] width 8 height 8
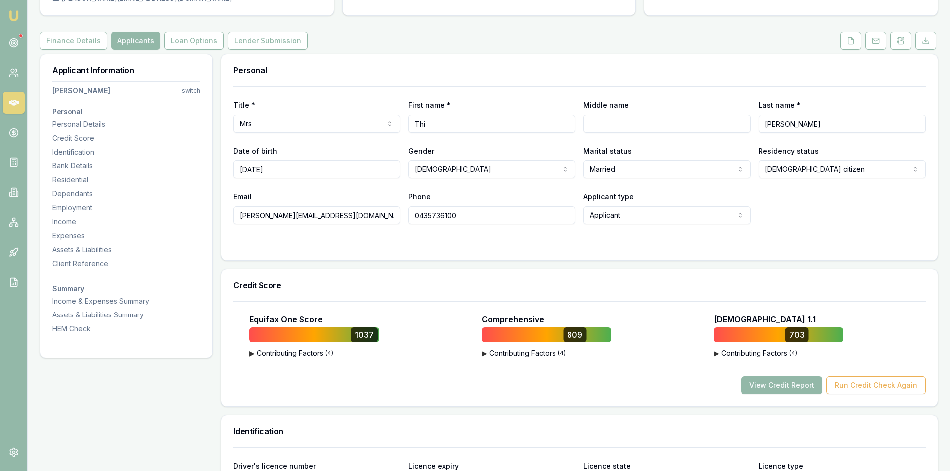
scroll to position [0, 0]
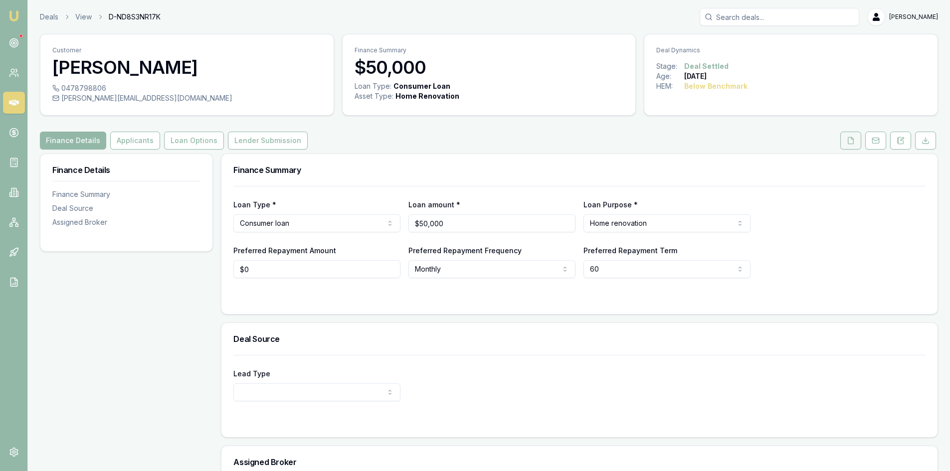
click at [857, 140] on button at bounding box center [851, 141] width 21 height 18
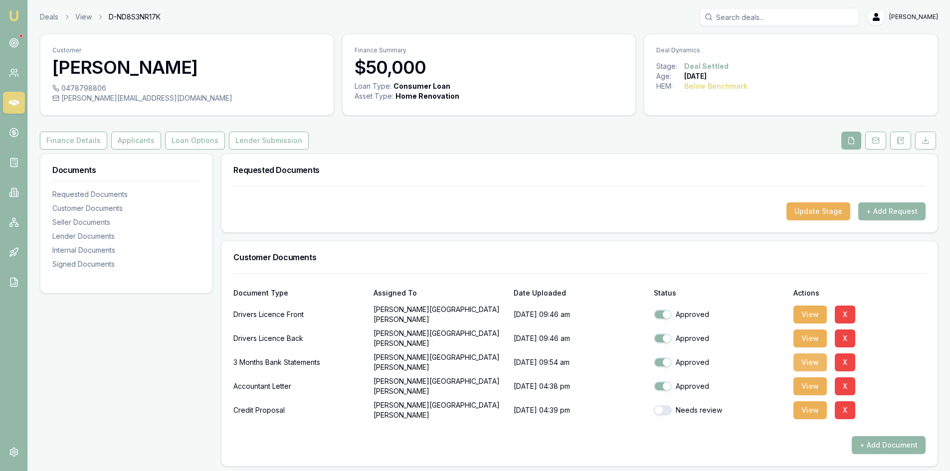
drag, startPoint x: 806, startPoint y: 362, endPoint x: 665, endPoint y: 350, distance: 140.7
click at [806, 362] on button "View" at bounding box center [810, 363] width 33 height 18
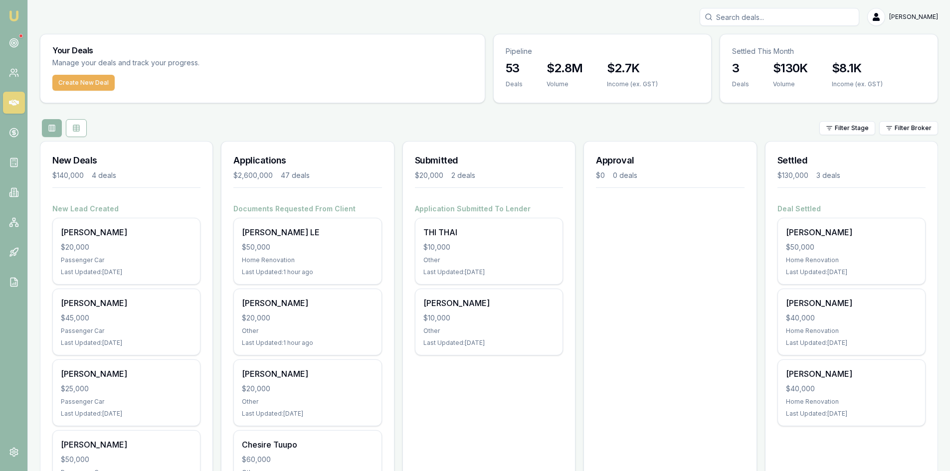
click at [757, 17] on input "Search deals" at bounding box center [780, 17] width 160 height 18
paste input "[PERSON_NAME]"
type input "[PERSON_NAME]"
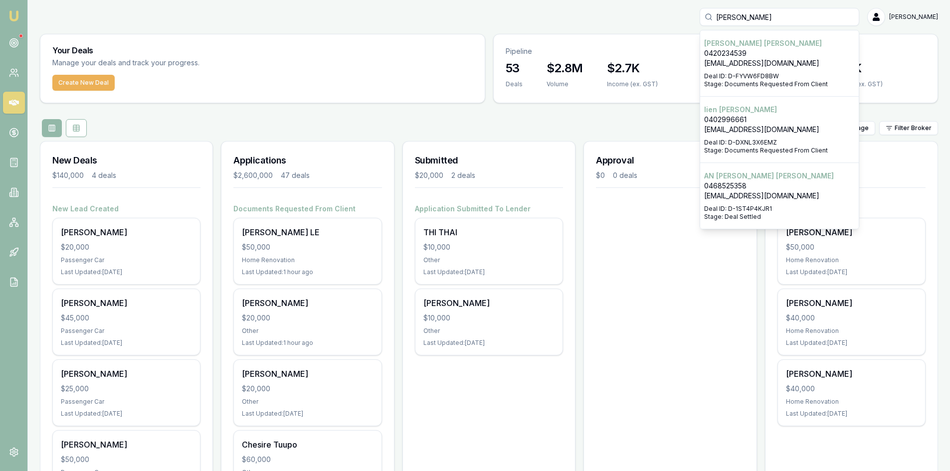
click at [754, 121] on p "0402996661" at bounding box center [779, 120] width 151 height 10
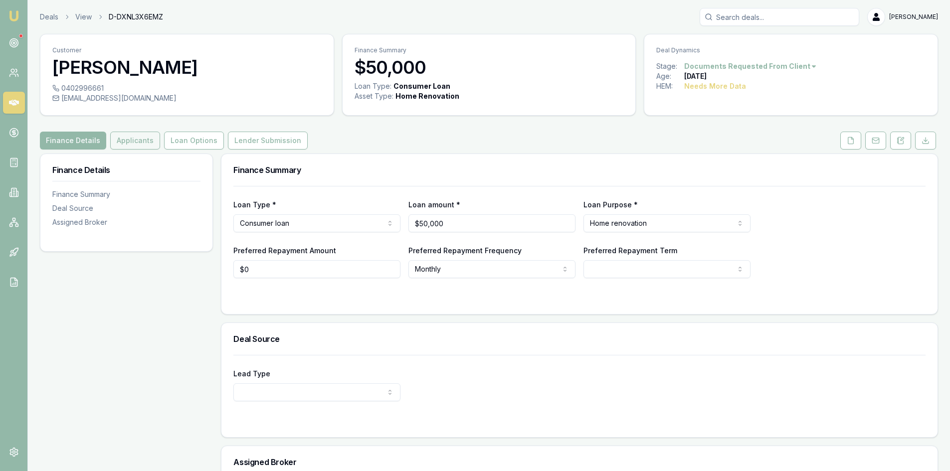
click at [121, 145] on button "Applicants" at bounding box center [135, 141] width 50 height 18
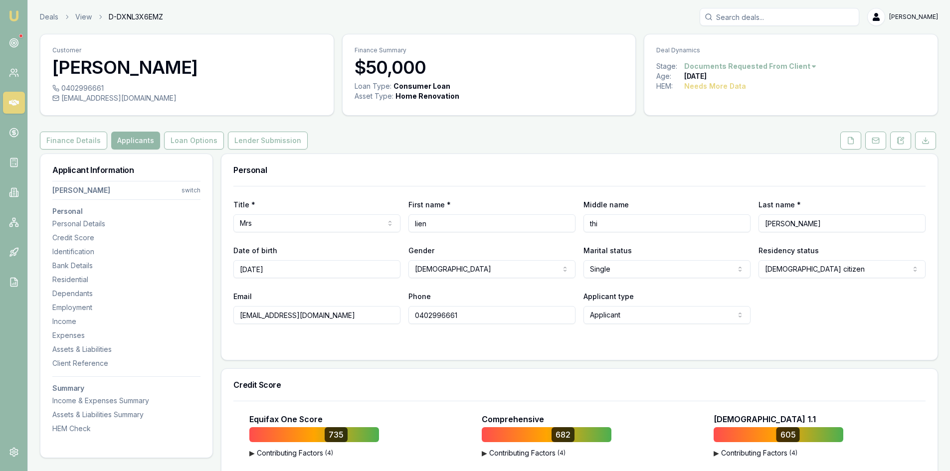
scroll to position [50, 0]
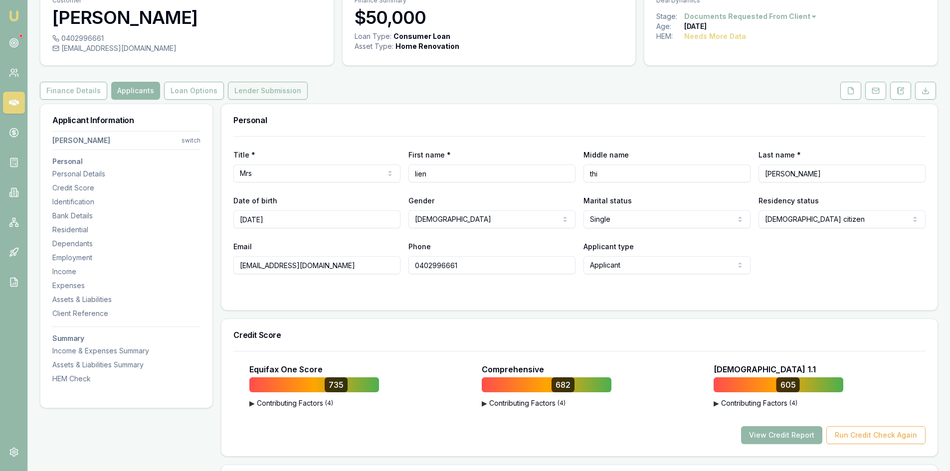
click at [254, 92] on button "Lender Submission" at bounding box center [268, 91] width 80 height 18
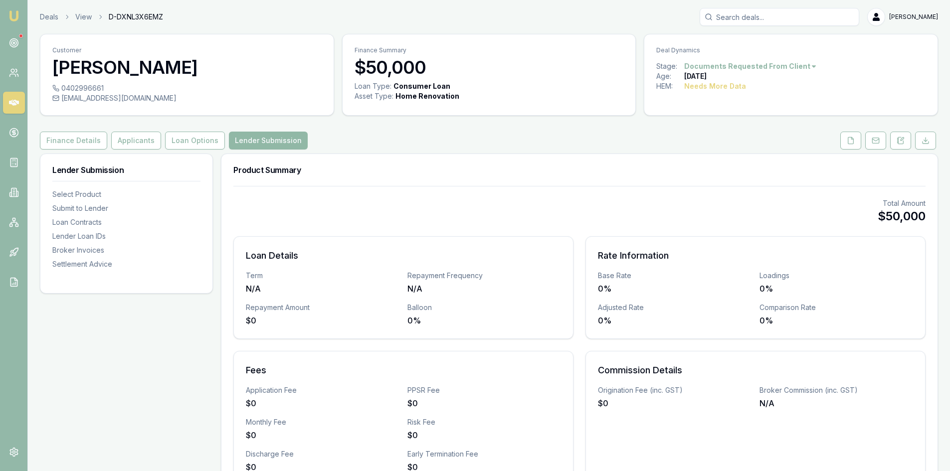
click at [278, 140] on button "Lender Submission" at bounding box center [268, 141] width 79 height 18
click at [201, 143] on button "Loan Options" at bounding box center [195, 141] width 60 height 18
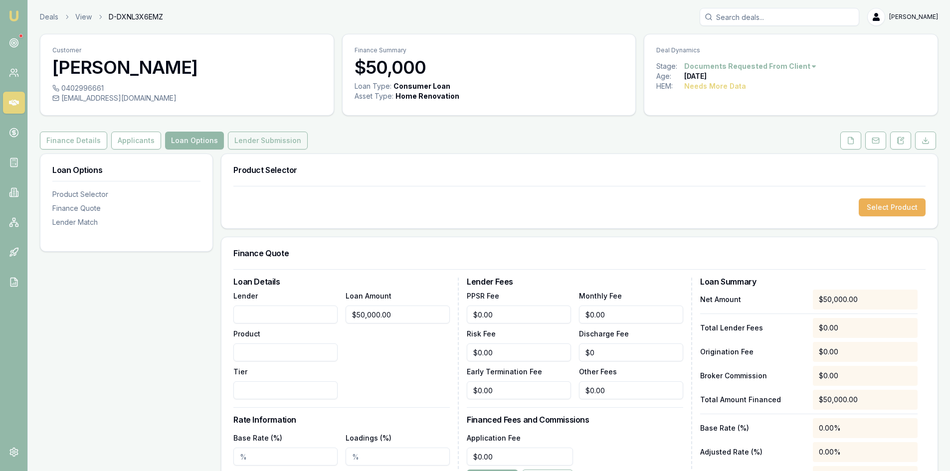
click at [256, 140] on button "Lender Submission" at bounding box center [268, 141] width 80 height 18
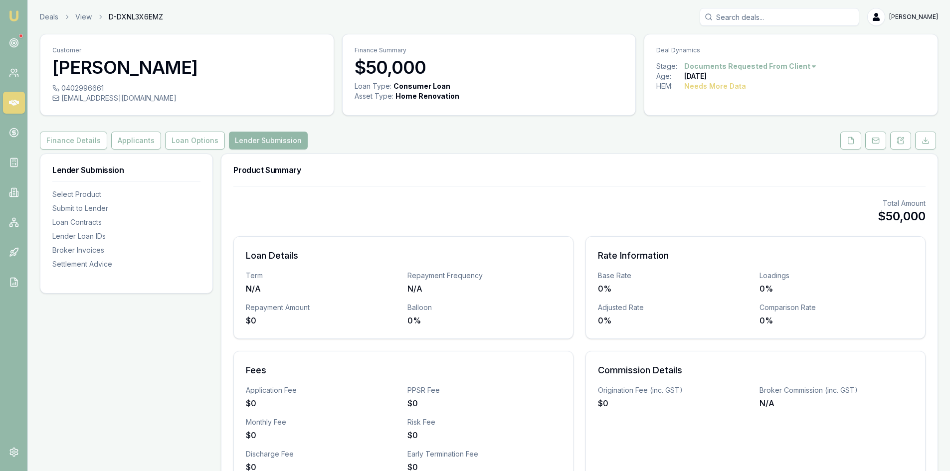
click at [748, 17] on input "Search deals" at bounding box center [780, 17] width 160 height 18
paste input "[PERSON_NAME]"
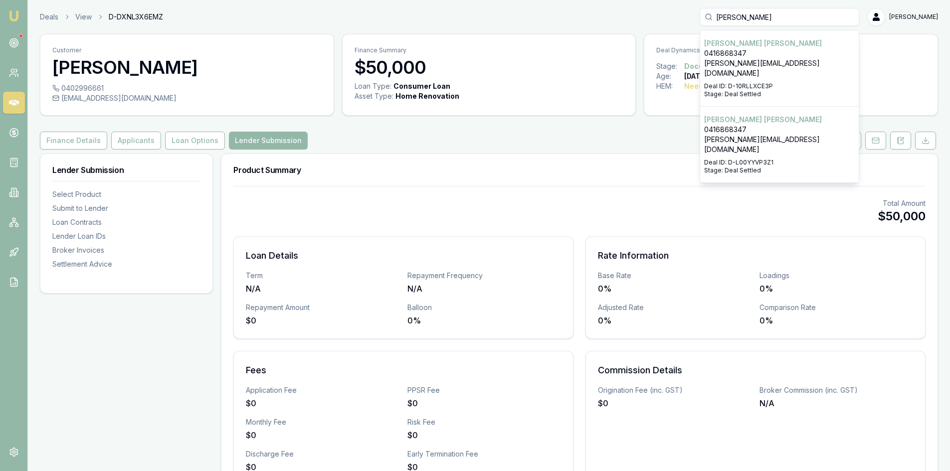
type input "[PERSON_NAME]"
click at [762, 61] on p "[PERSON_NAME][EMAIL_ADDRESS][DOMAIN_NAME]" at bounding box center [779, 68] width 151 height 20
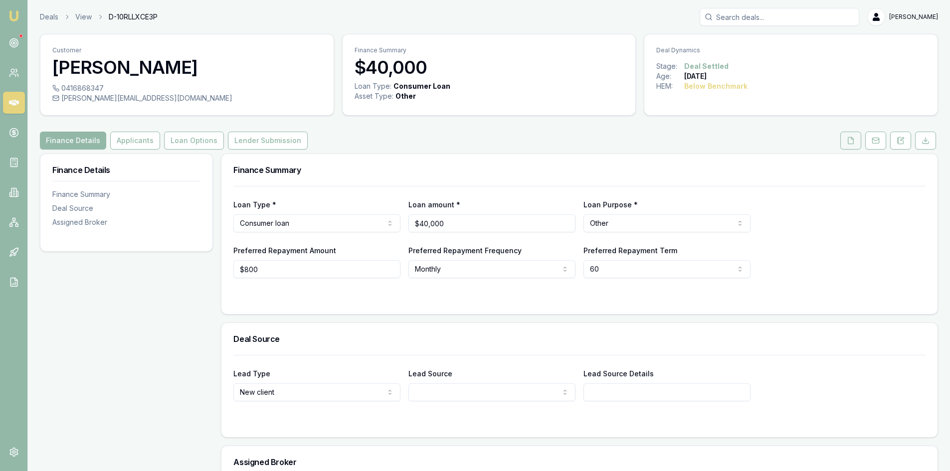
click at [851, 142] on icon at bounding box center [851, 141] width 8 height 8
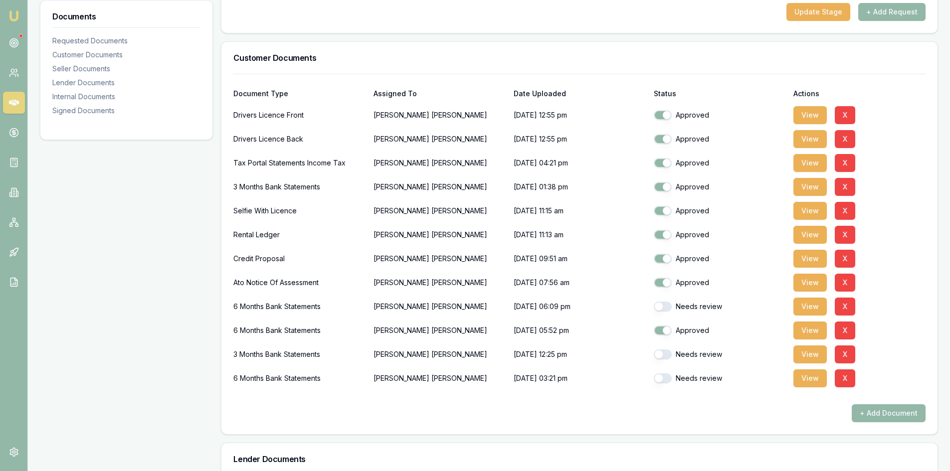
scroll to position [299, 0]
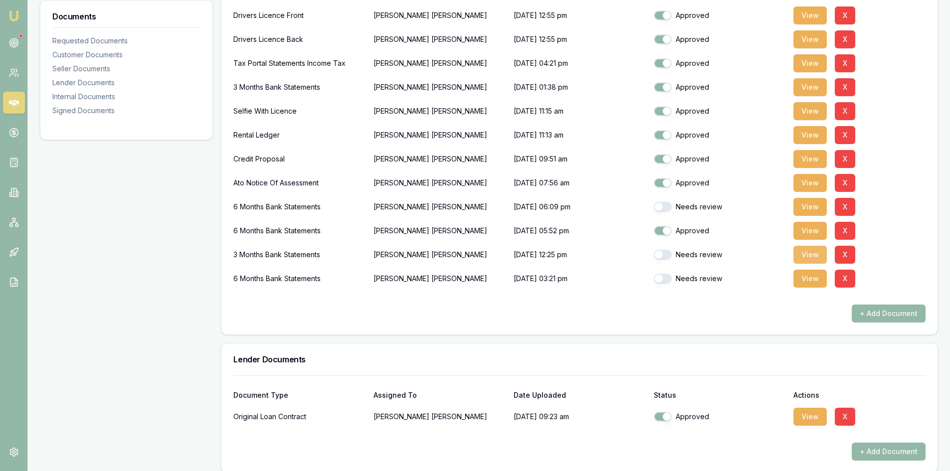
drag, startPoint x: 818, startPoint y: 258, endPoint x: 802, endPoint y: 258, distance: 15.5
click at [818, 258] on button "View" at bounding box center [810, 255] width 33 height 18
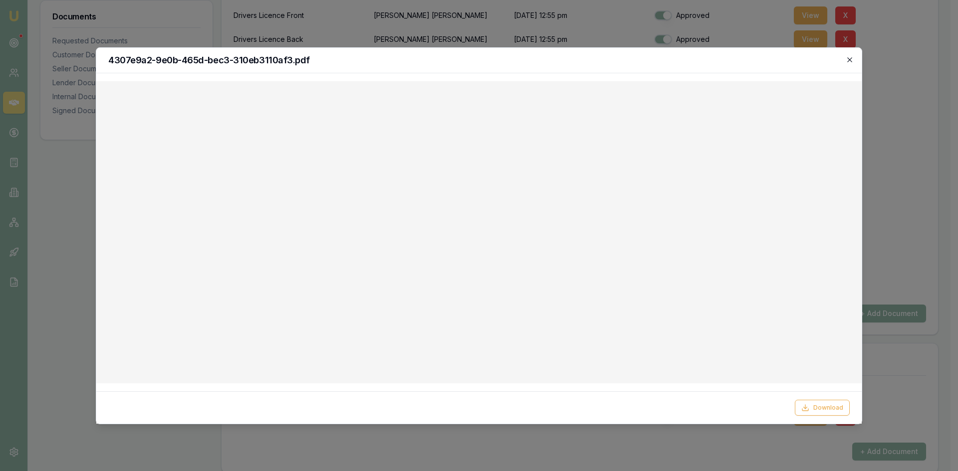
click at [850, 57] on icon "button" at bounding box center [850, 60] width 8 height 8
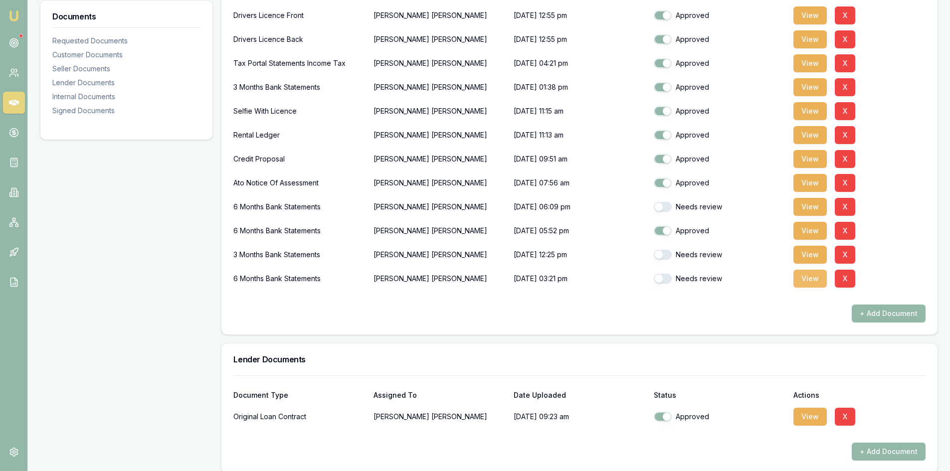
click at [810, 282] on button "View" at bounding box center [810, 279] width 33 height 18
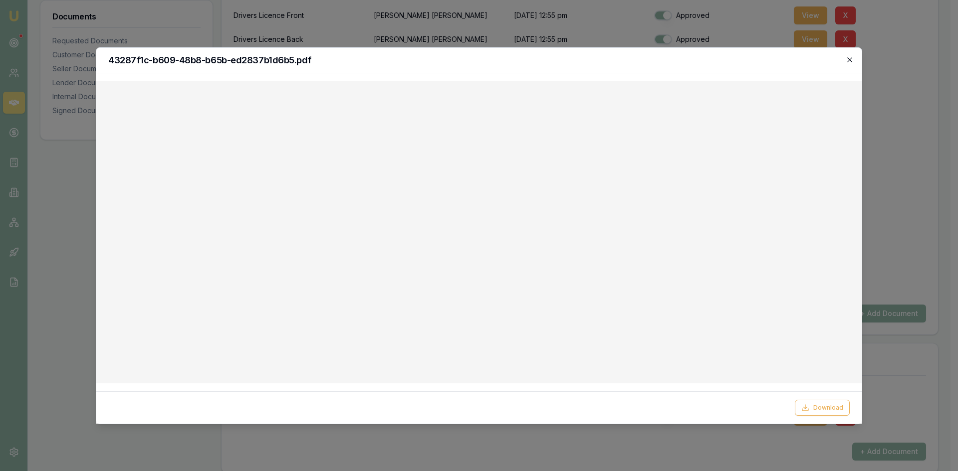
click at [851, 61] on icon "button" at bounding box center [849, 59] width 4 height 4
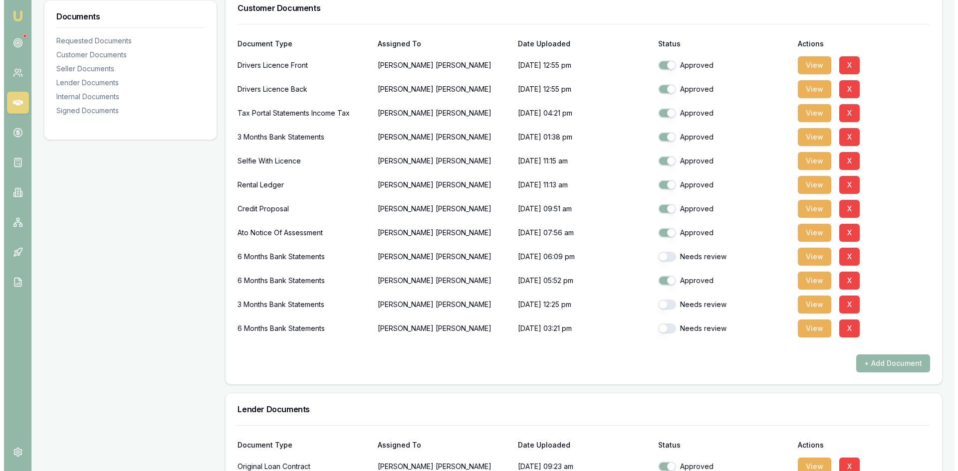
scroll to position [200, 0]
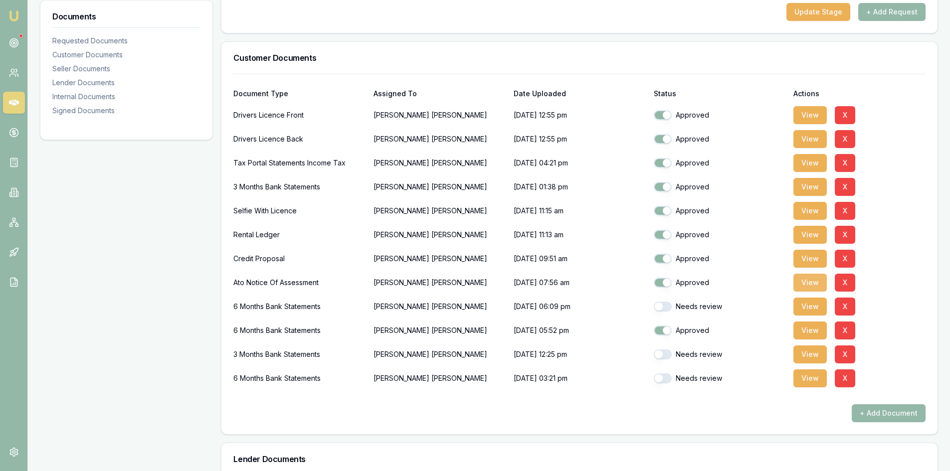
click at [806, 285] on button "View" at bounding box center [810, 283] width 33 height 18
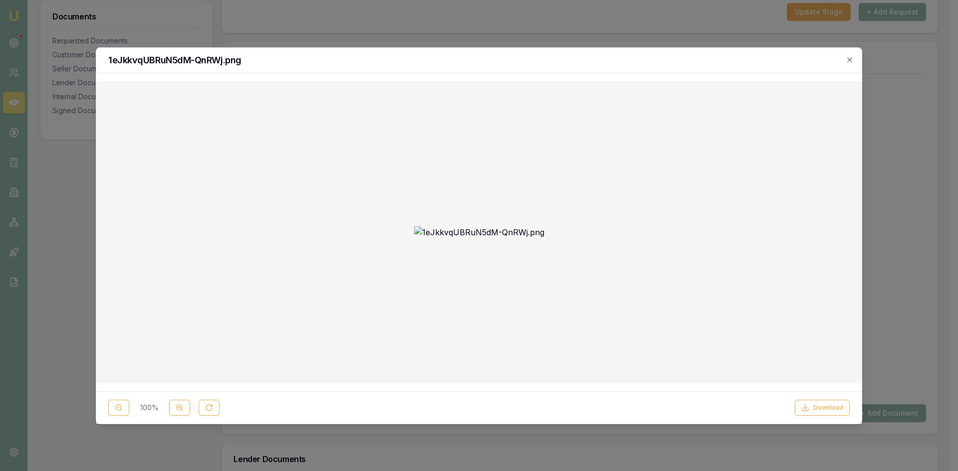
click at [520, 238] on img at bounding box center [479, 232] width 130 height 12
click at [186, 410] on button at bounding box center [179, 408] width 21 height 16
click at [186, 409] on button at bounding box center [179, 408] width 21 height 16
click at [185, 409] on button at bounding box center [179, 408] width 21 height 16
click at [184, 409] on button at bounding box center [179, 408] width 21 height 16
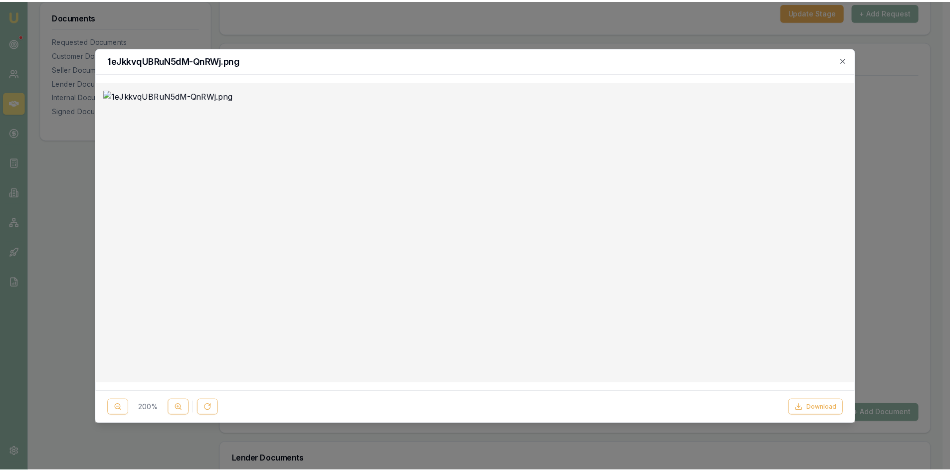
scroll to position [150, 0]
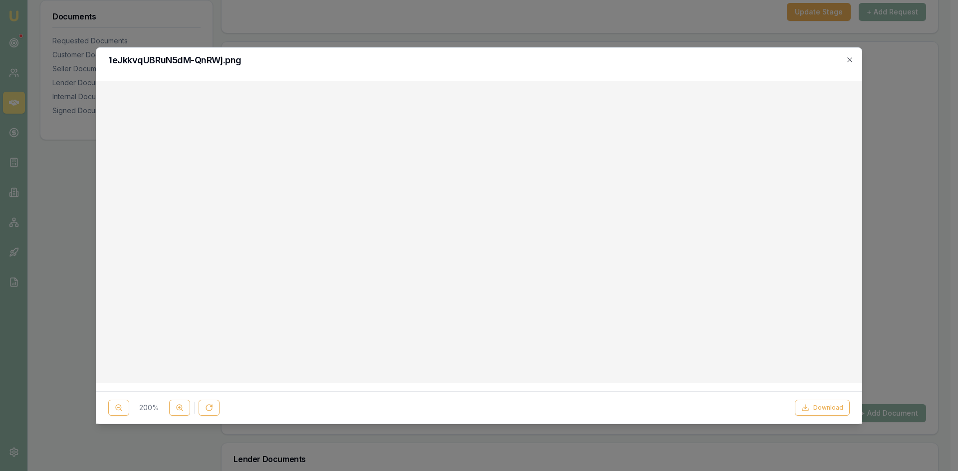
click at [518, 20] on div at bounding box center [479, 235] width 958 height 471
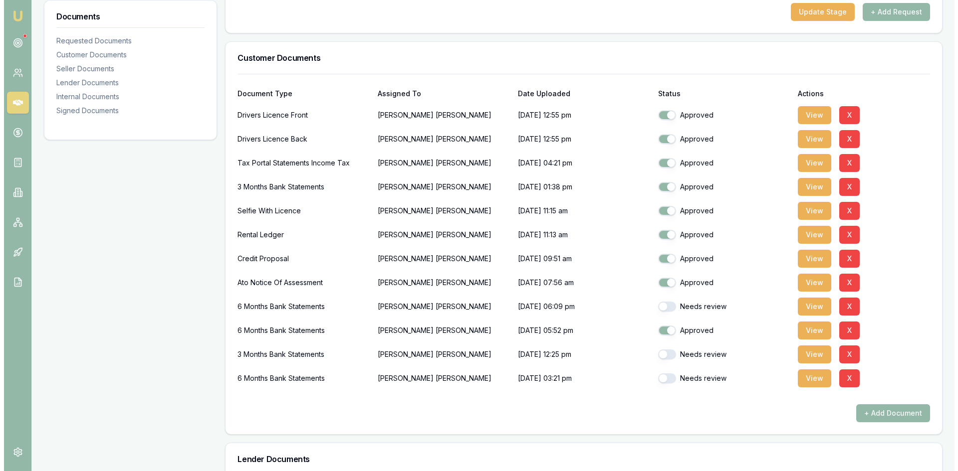
scroll to position [249, 0]
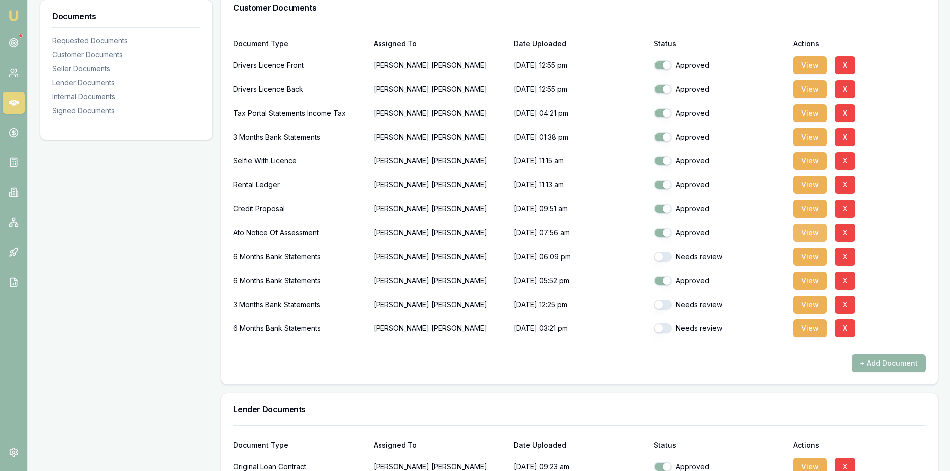
click at [810, 231] on button "View" at bounding box center [810, 233] width 33 height 18
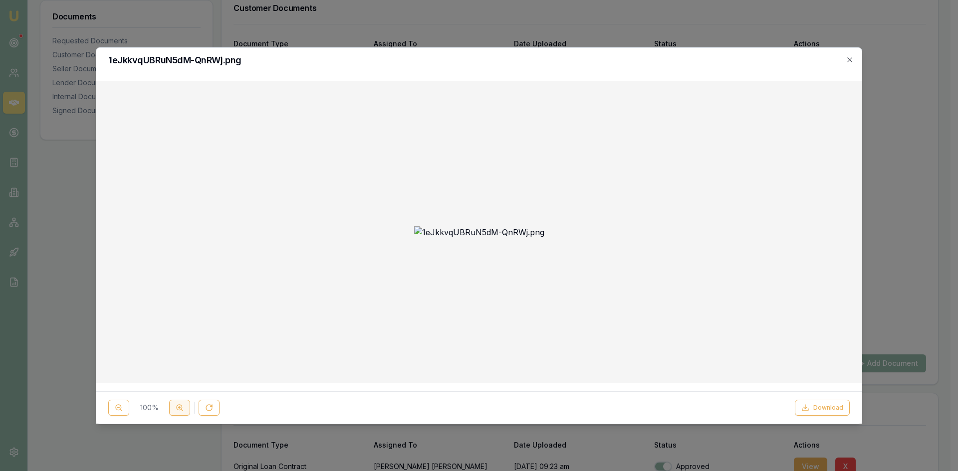
click at [175, 408] on button at bounding box center [179, 408] width 21 height 16
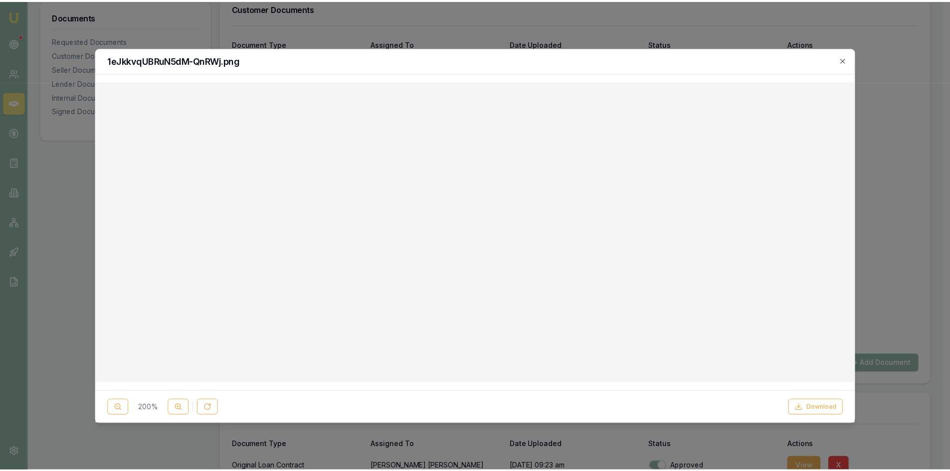
scroll to position [100, 0]
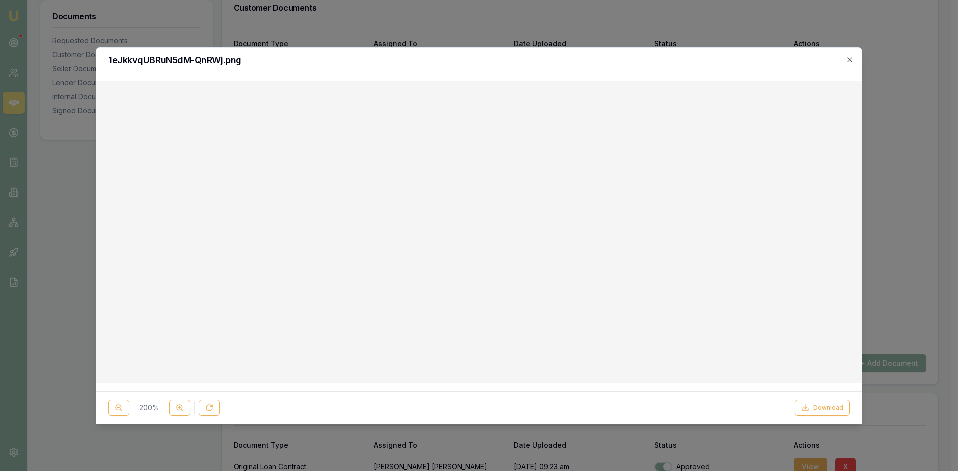
click at [848, 59] on icon "button" at bounding box center [850, 60] width 8 height 8
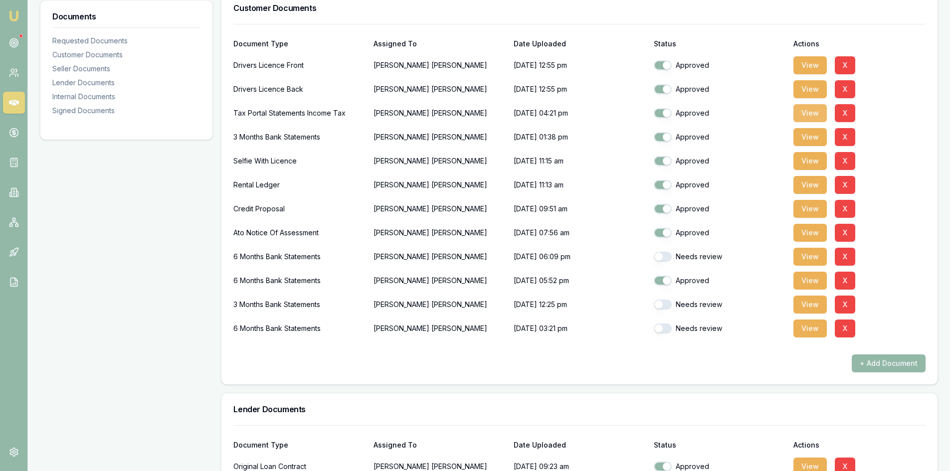
click at [807, 115] on button "View" at bounding box center [810, 113] width 33 height 18
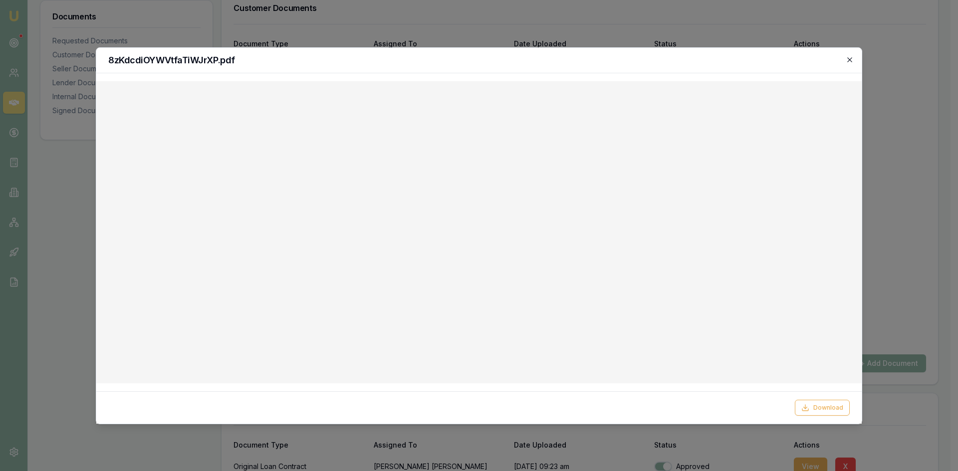
click at [851, 60] on icon "button" at bounding box center [849, 59] width 4 height 4
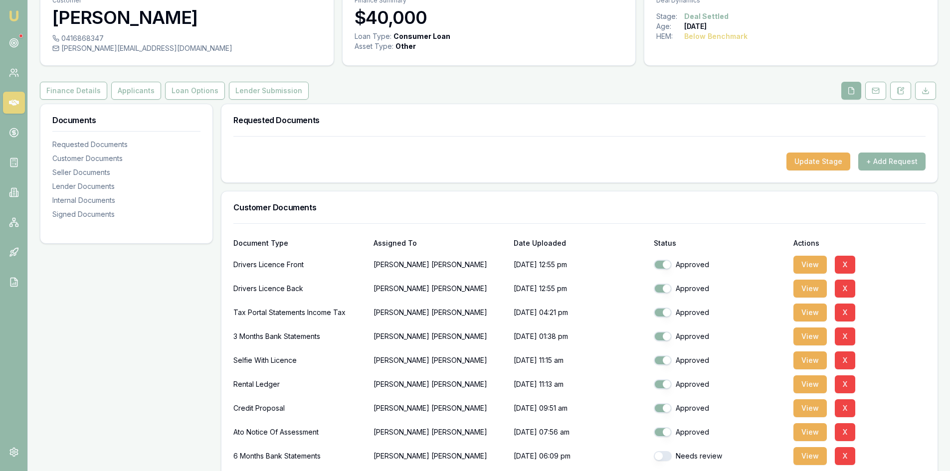
scroll to position [0, 0]
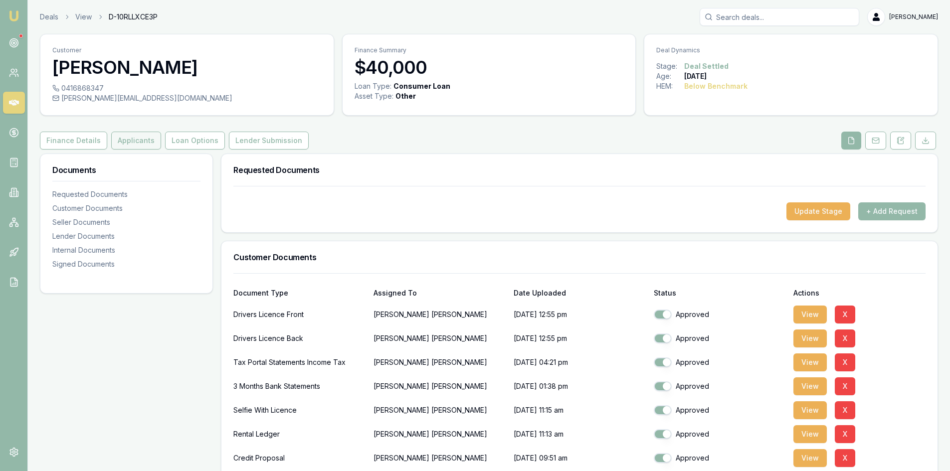
click at [117, 144] on button "Applicants" at bounding box center [136, 141] width 50 height 18
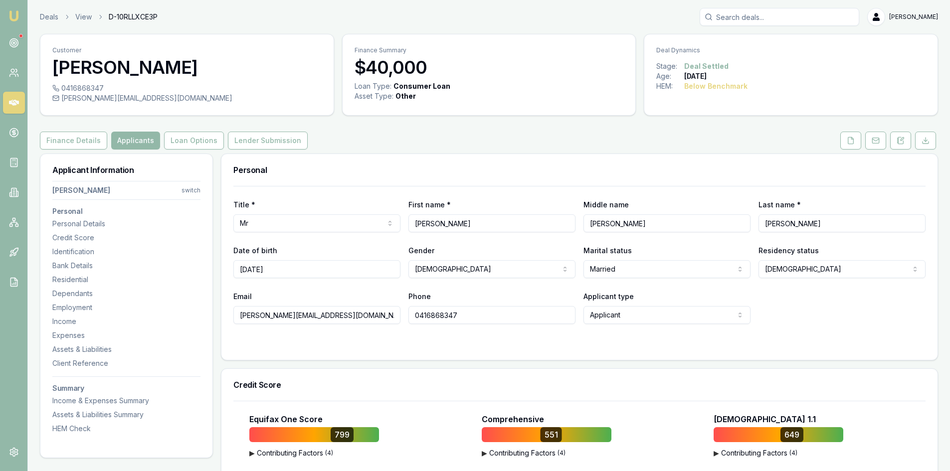
scroll to position [150, 0]
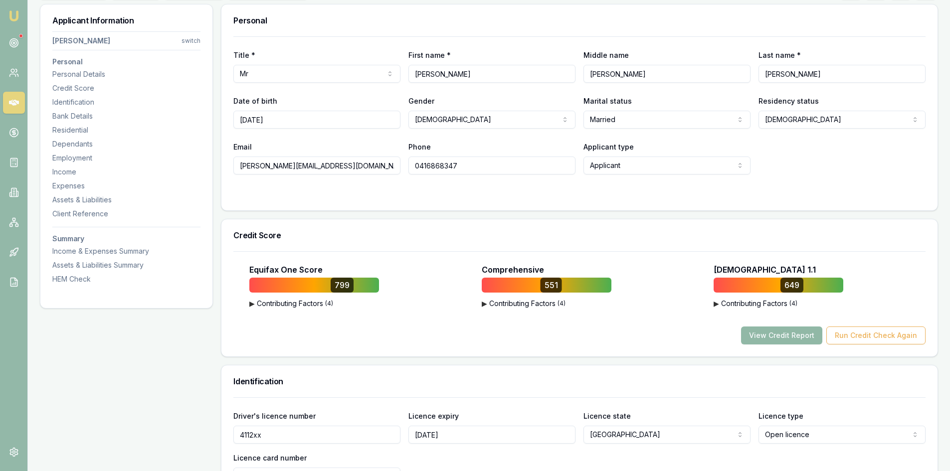
click at [769, 334] on button "View Credit Report" at bounding box center [781, 336] width 81 height 18
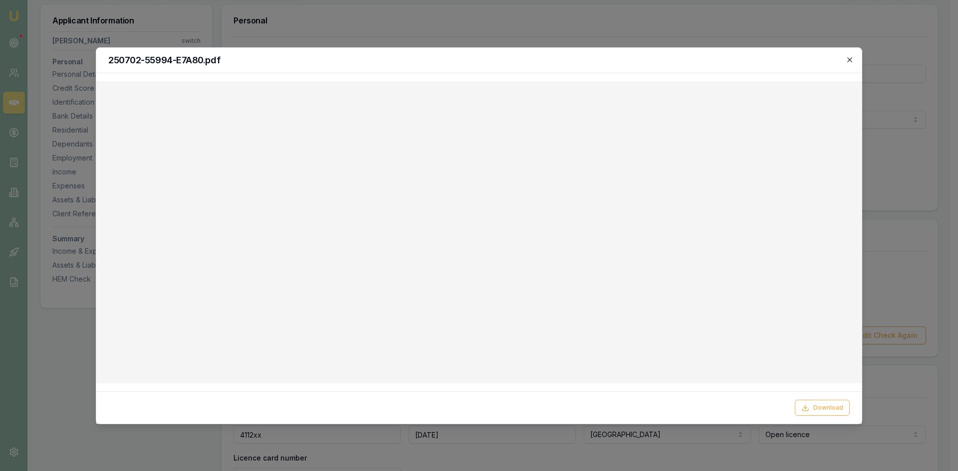
click at [847, 61] on icon "button" at bounding box center [850, 60] width 8 height 8
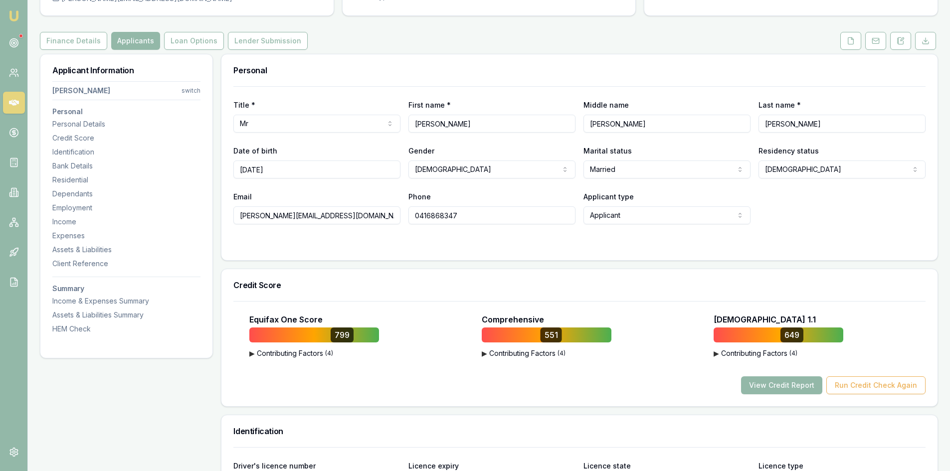
scroll to position [0, 0]
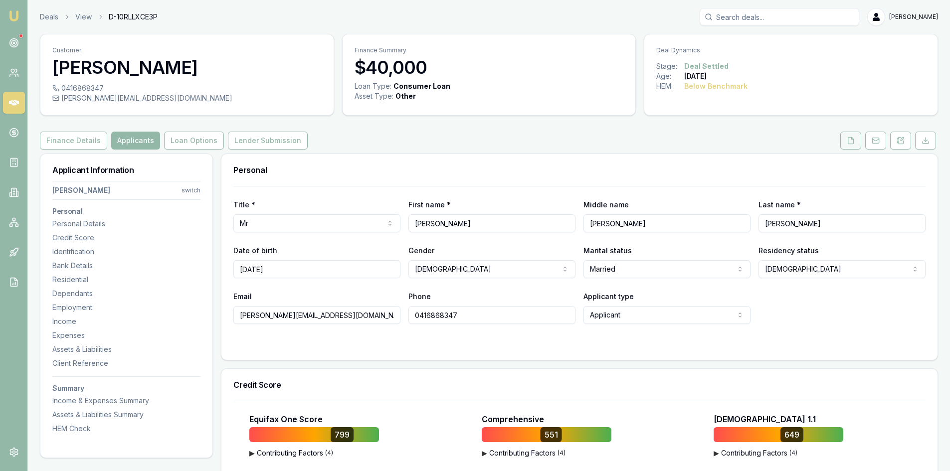
click at [853, 137] on icon at bounding box center [851, 141] width 8 height 8
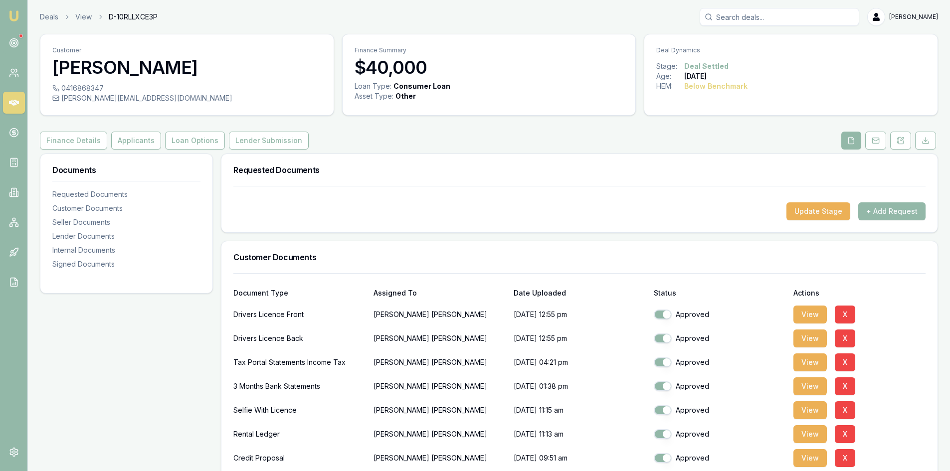
scroll to position [249, 0]
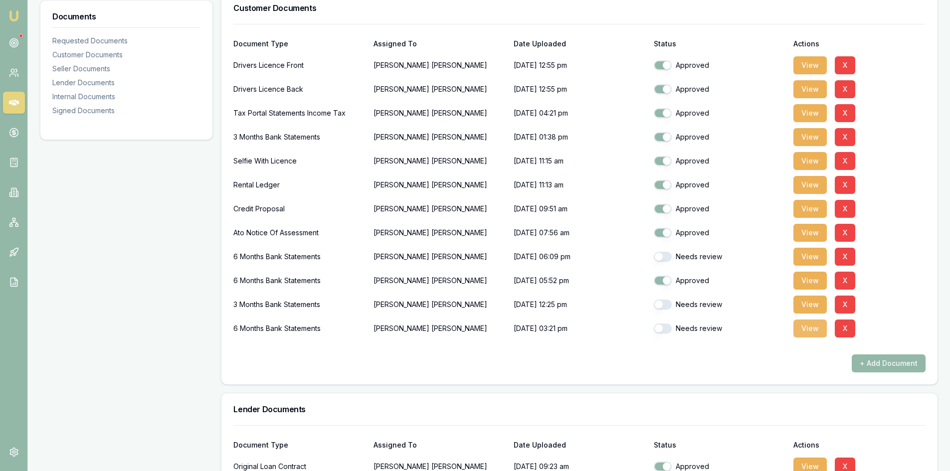
click at [807, 332] on button "View" at bounding box center [810, 329] width 33 height 18
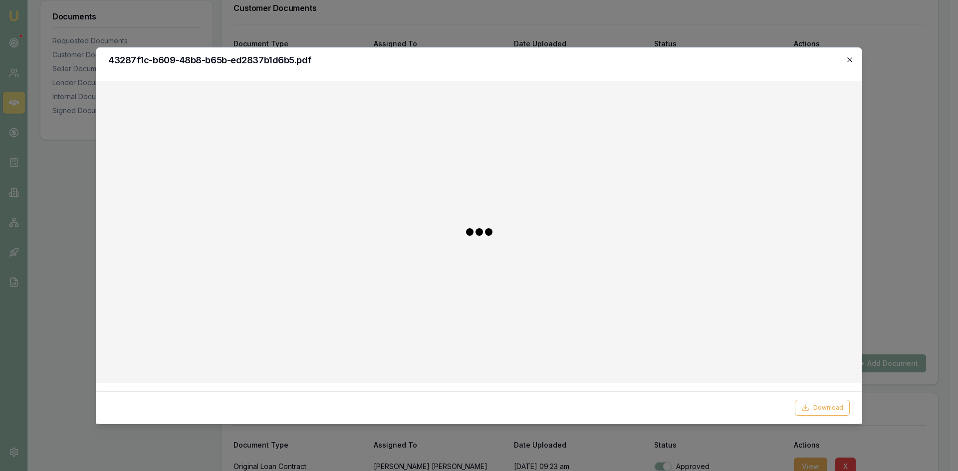
click at [848, 62] on icon "button" at bounding box center [849, 59] width 4 height 4
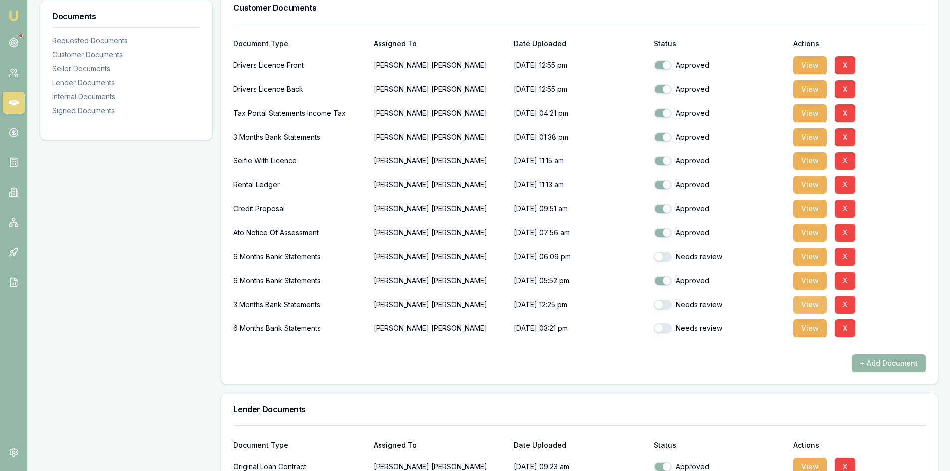
click at [809, 302] on button "View" at bounding box center [810, 305] width 33 height 18
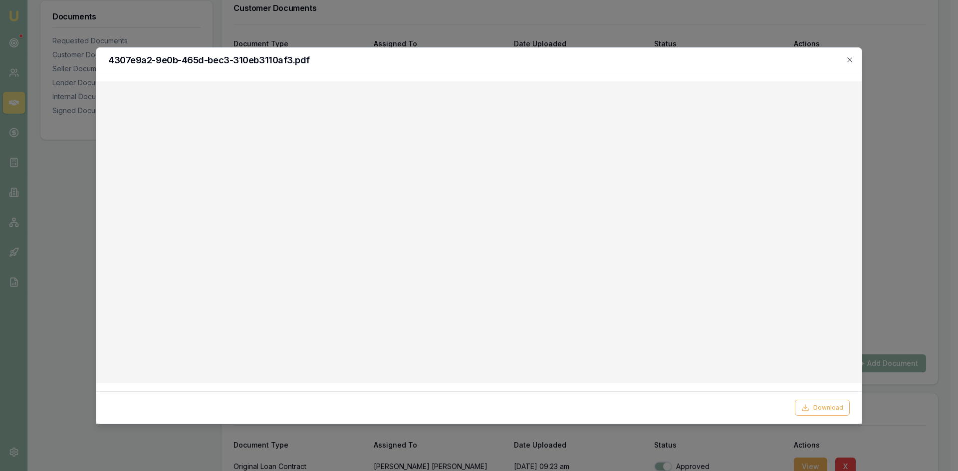
drag, startPoint x: 547, startPoint y: 22, endPoint x: 526, endPoint y: 23, distance: 21.0
click at [547, 22] on div at bounding box center [479, 235] width 958 height 471
